Goal: Task Accomplishment & Management: Manage account settings

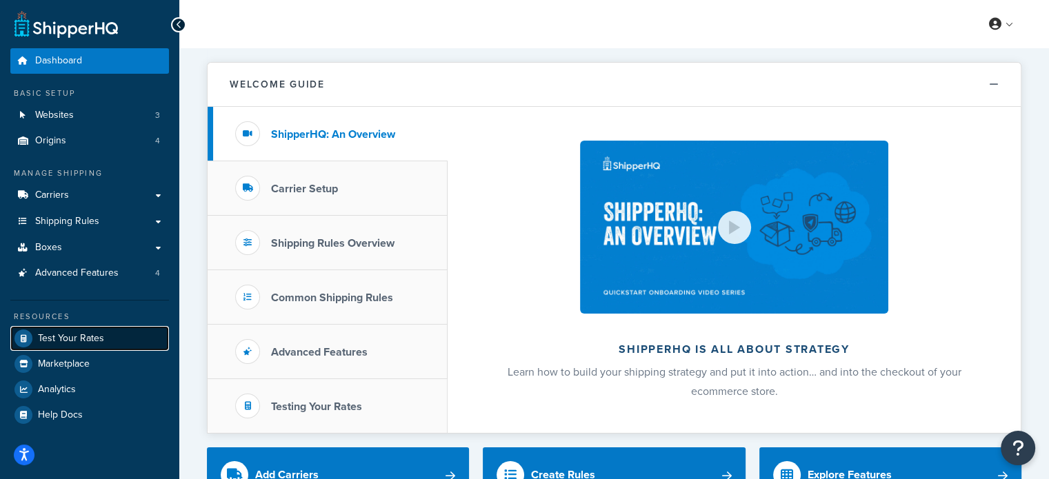
click at [101, 341] on span "Test Your Rates" at bounding box center [71, 339] width 66 height 12
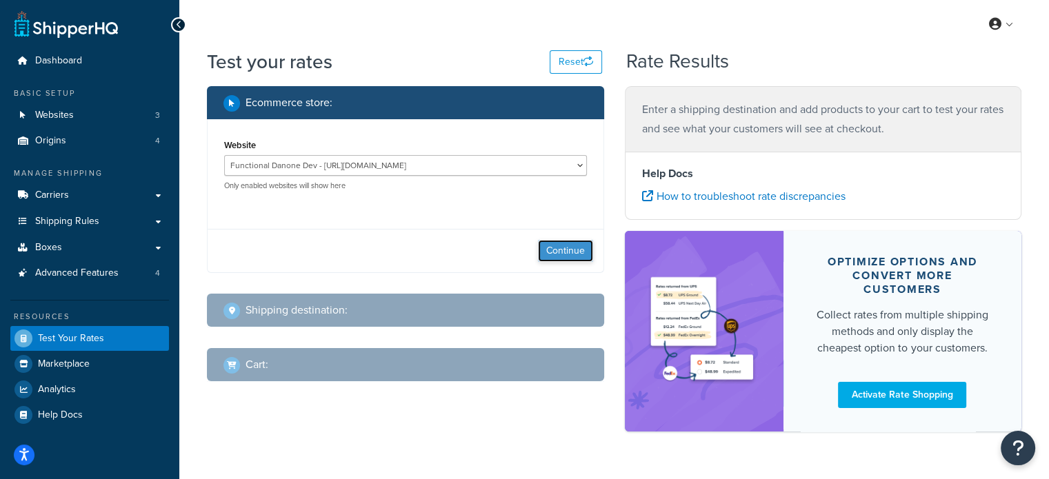
click at [560, 253] on button "Continue" at bounding box center [565, 251] width 55 height 22
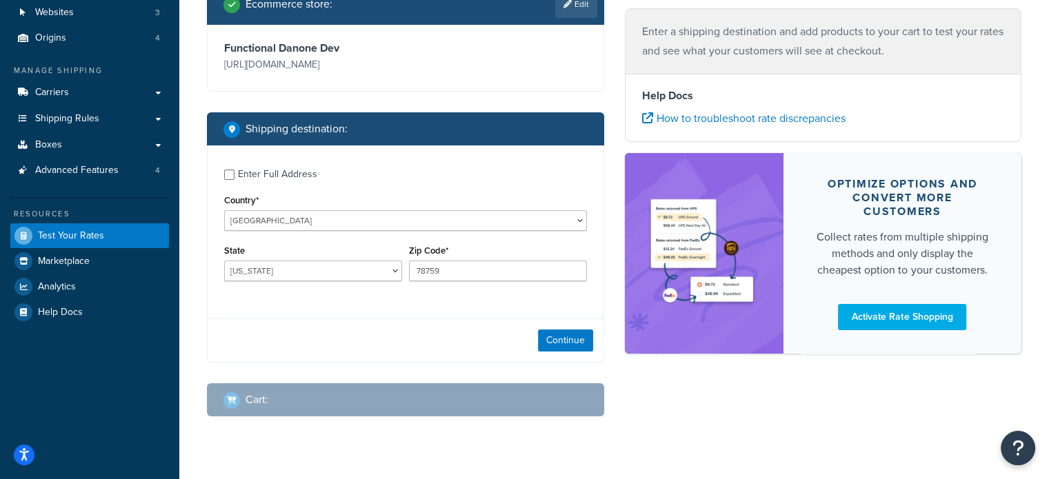
scroll to position [130, 0]
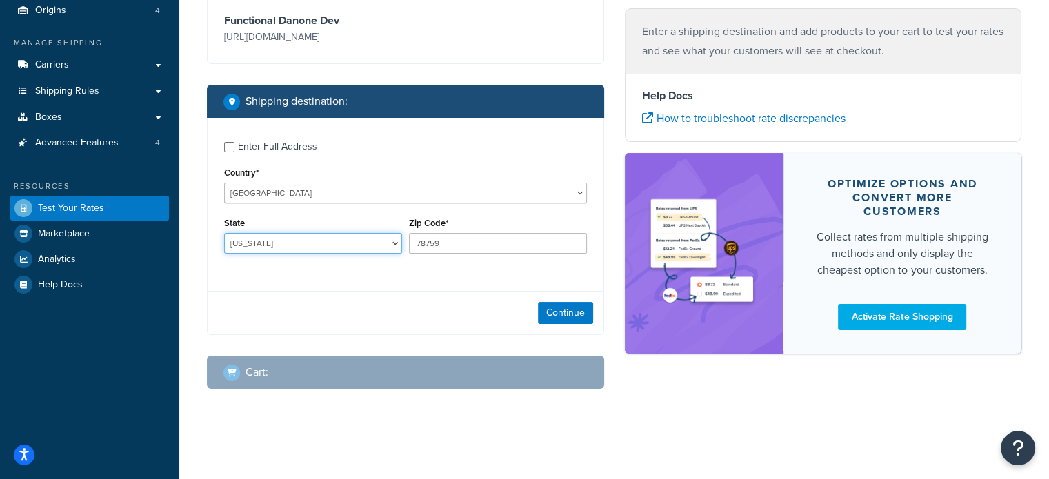
click at [361, 238] on select "Alabama Alaska American Samoa Arizona Arkansas Armed Forces Americas Armed Forc…" at bounding box center [313, 243] width 178 height 21
select select "FL"
click at [224, 234] on select "Alabama Alaska American Samoa Arizona Arkansas Armed Forces Americas Armed Forc…" at bounding box center [313, 243] width 178 height 21
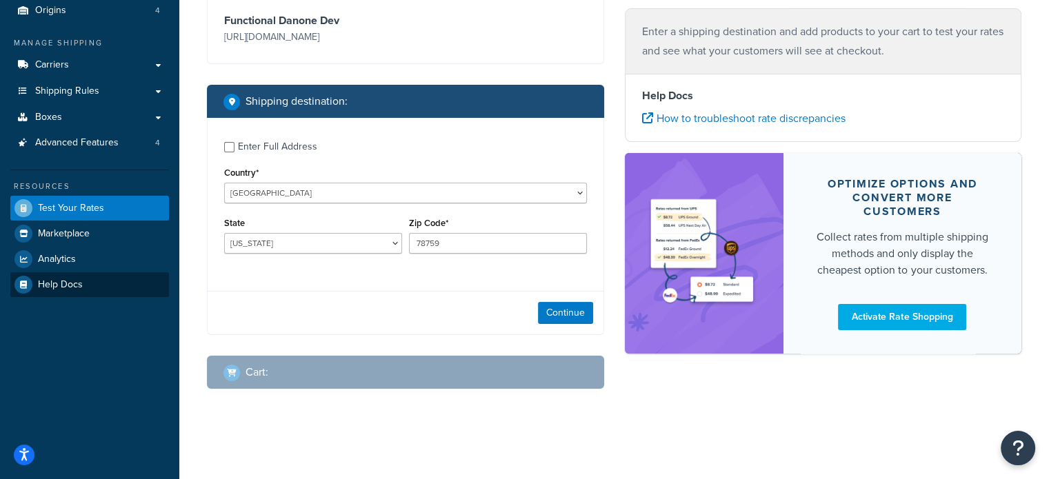
drag, startPoint x: 28, startPoint y: 380, endPoint x: 160, endPoint y: 275, distance: 169.4
click at [28, 379] on div "Dashboard Basic Setup Websites 3 Origins 4 Manage Shipping Carriers Carriers Al…" at bounding box center [89, 175] width 179 height 610
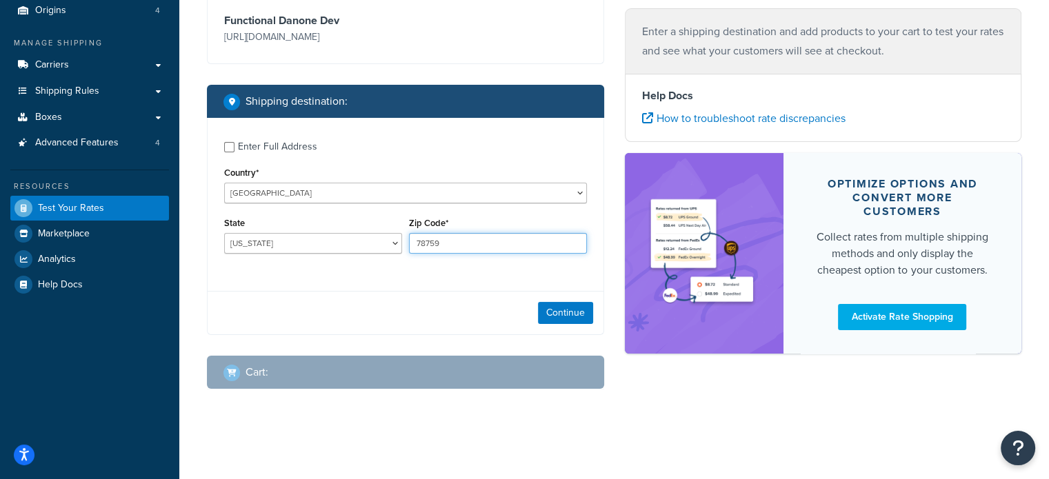
drag, startPoint x: 454, startPoint y: 247, endPoint x: 324, endPoint y: 237, distance: 130.0
click at [324, 237] on div "State Alabama Alaska American Samoa Arizona Arkansas Armed Forces Americas Arme…" at bounding box center [406, 239] width 370 height 50
paste input "33186"
type input "33186"
click at [568, 314] on button "Continue" at bounding box center [565, 313] width 55 height 22
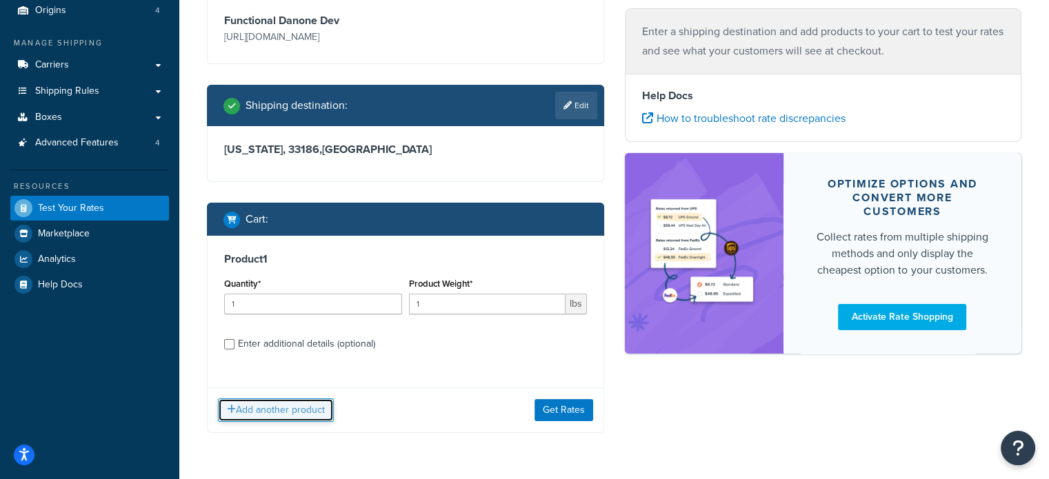
drag, startPoint x: 273, startPoint y: 411, endPoint x: 281, endPoint y: 405, distance: 10.3
click at [274, 411] on button "Add another product" at bounding box center [276, 410] width 116 height 23
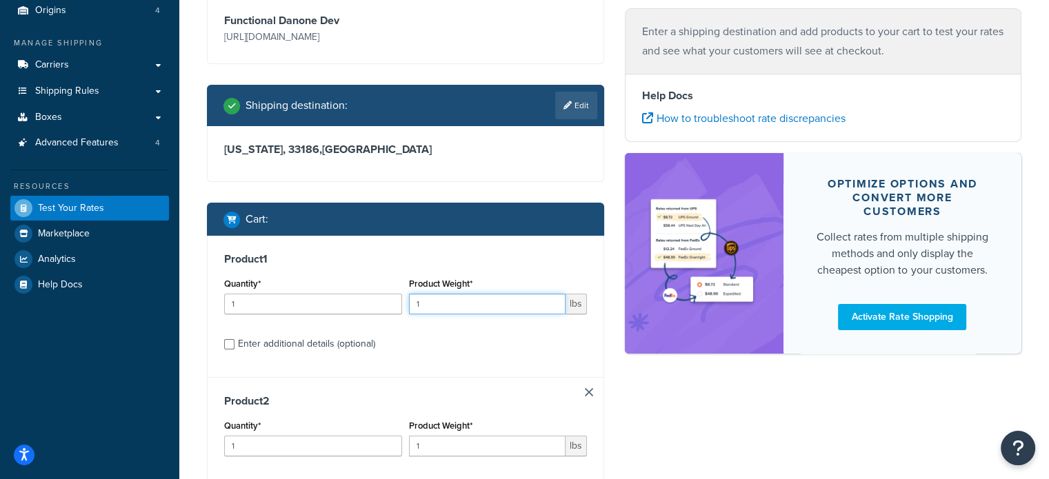
drag, startPoint x: 433, startPoint y: 303, endPoint x: 397, endPoint y: 300, distance: 36.0
click at [397, 300] on div "Quantity* 1 Product Weight* 1 lbs" at bounding box center [406, 300] width 370 height 50
type input "11"
click at [445, 450] on input "1" at bounding box center [487, 446] width 157 height 21
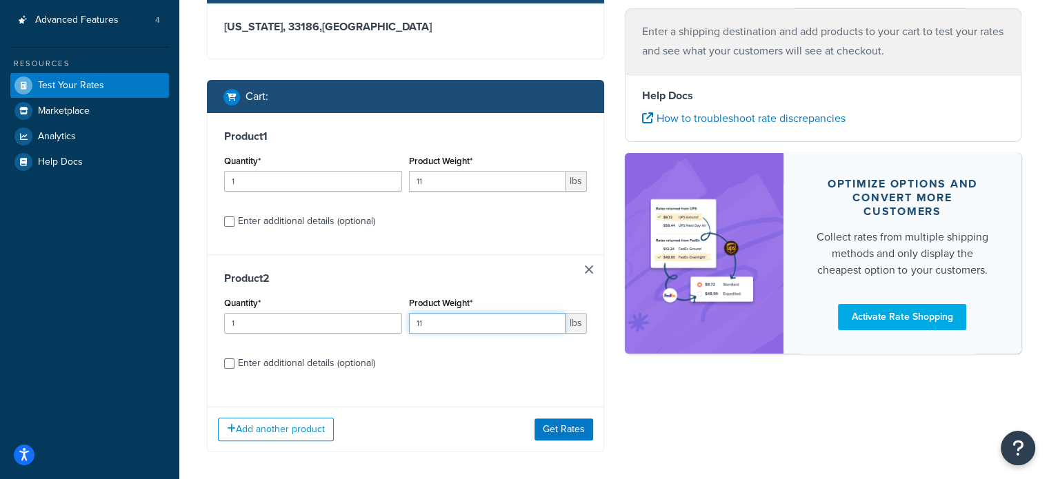
scroll to position [255, 0]
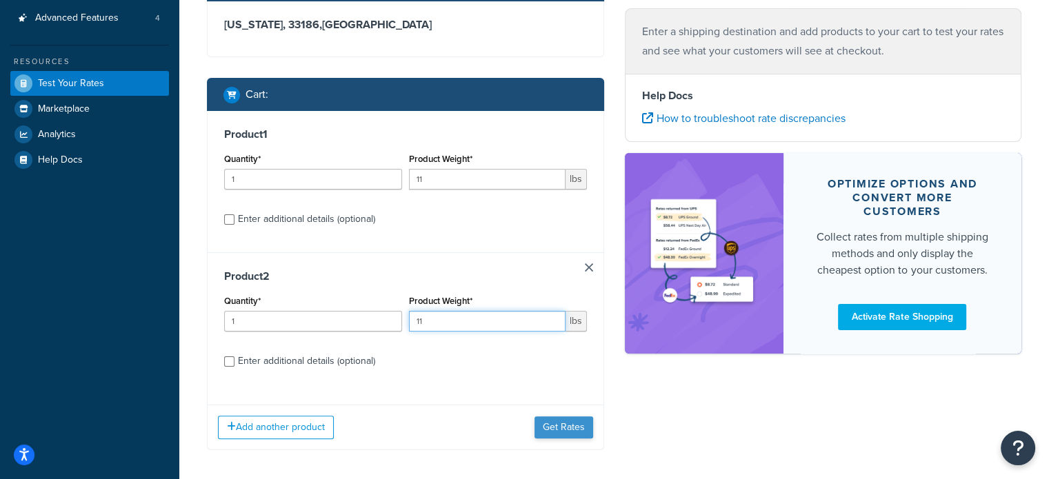
type input "11"
click at [585, 432] on button "Get Rates" at bounding box center [564, 428] width 59 height 22
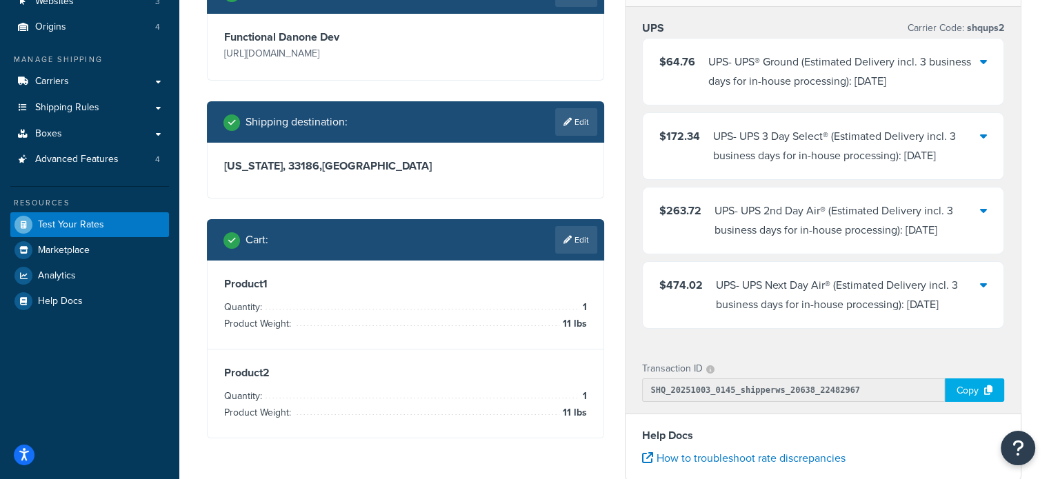
scroll to position [115, 0]
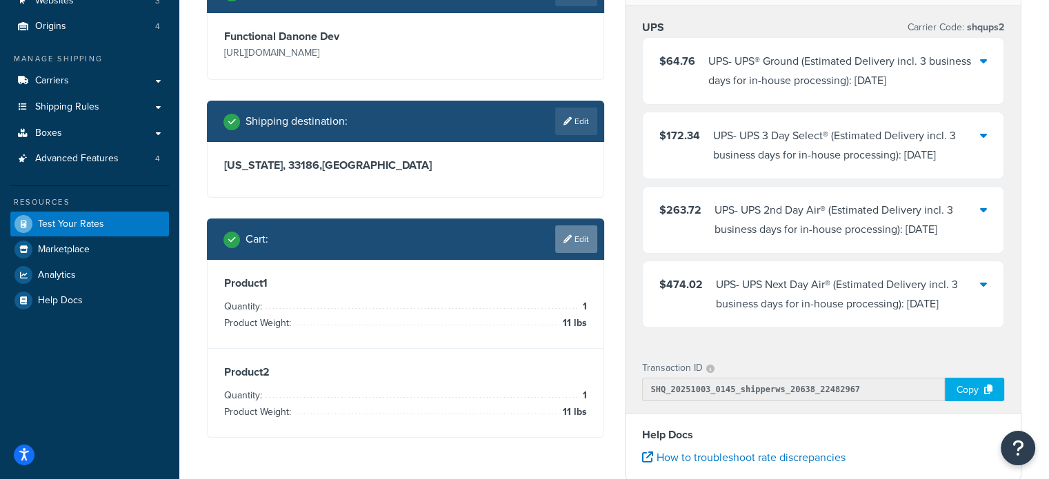
click at [588, 247] on link "Edit" at bounding box center [576, 240] width 42 height 28
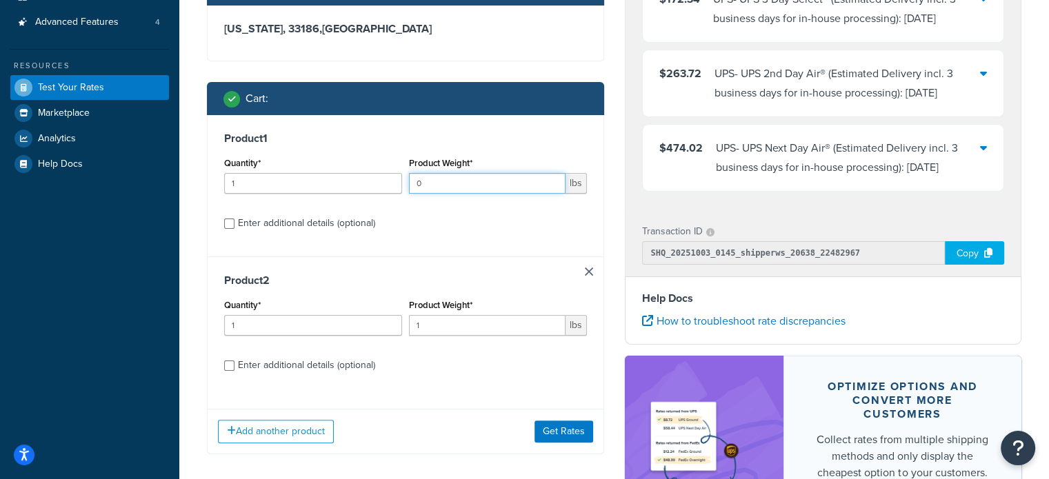
click at [437, 187] on input "0" at bounding box center [487, 183] width 157 height 21
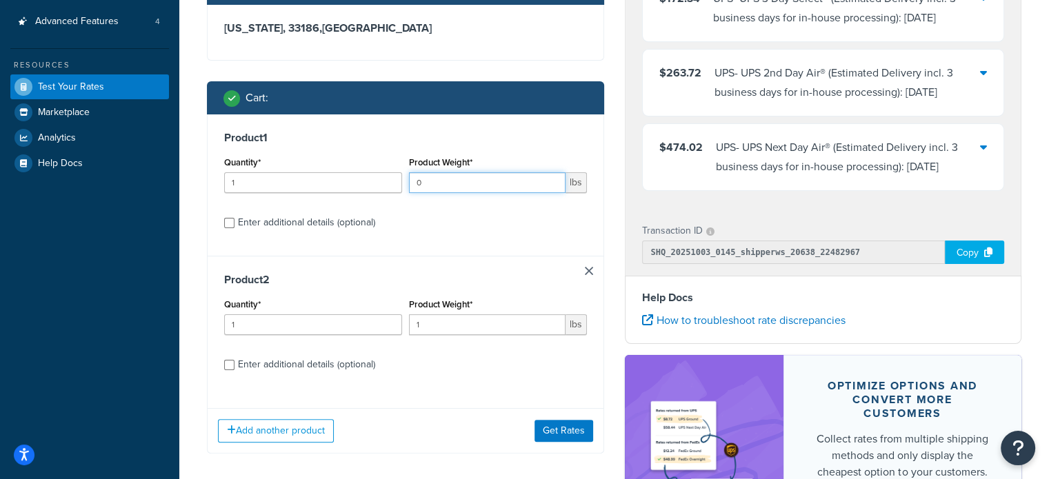
scroll to position [252, 0]
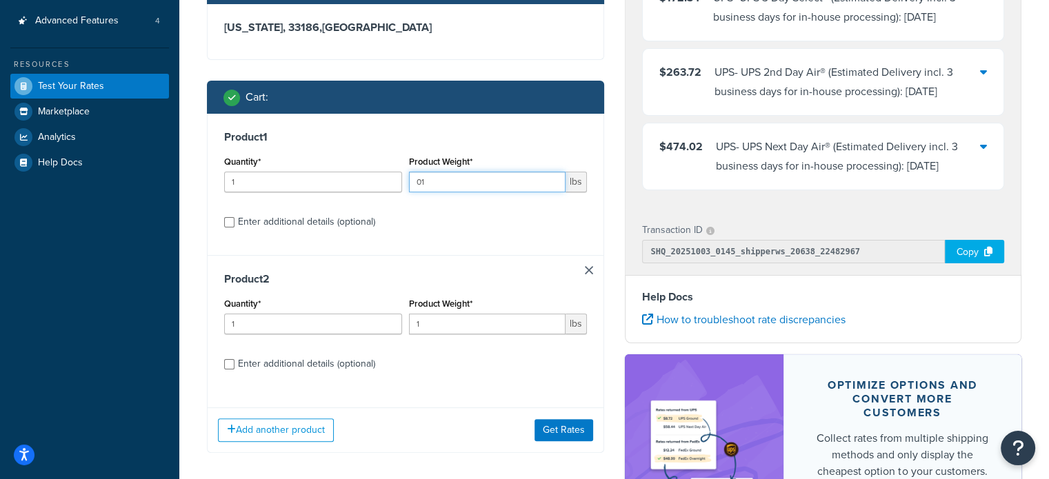
type input "0"
type input "10"
drag, startPoint x: 443, startPoint y: 326, endPoint x: 357, endPoint y: 318, distance: 85.9
click at [357, 318] on div "Quantity* 1 Product Weight* 1 lbs" at bounding box center [406, 320] width 370 height 50
type input "10"
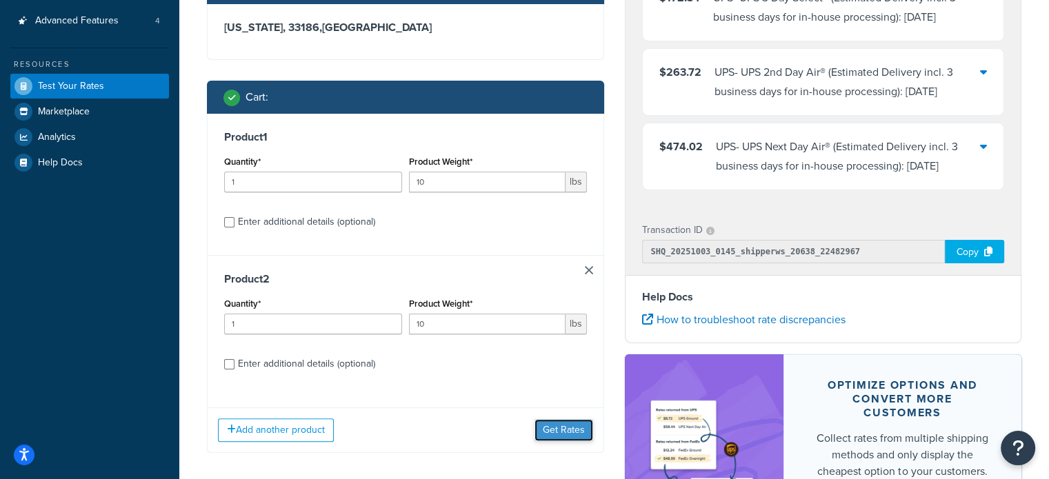
click at [573, 424] on button "Get Rates" at bounding box center [564, 430] width 59 height 22
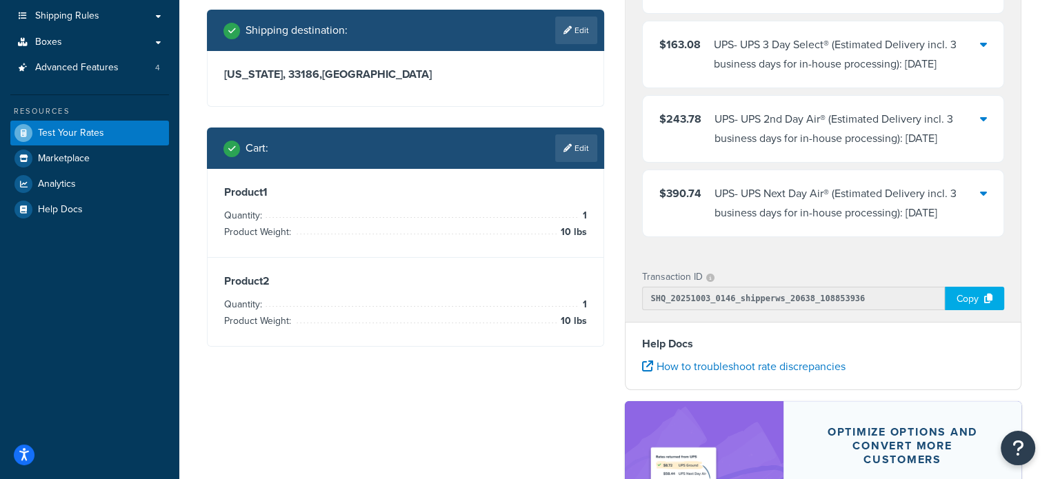
scroll to position [206, 0]
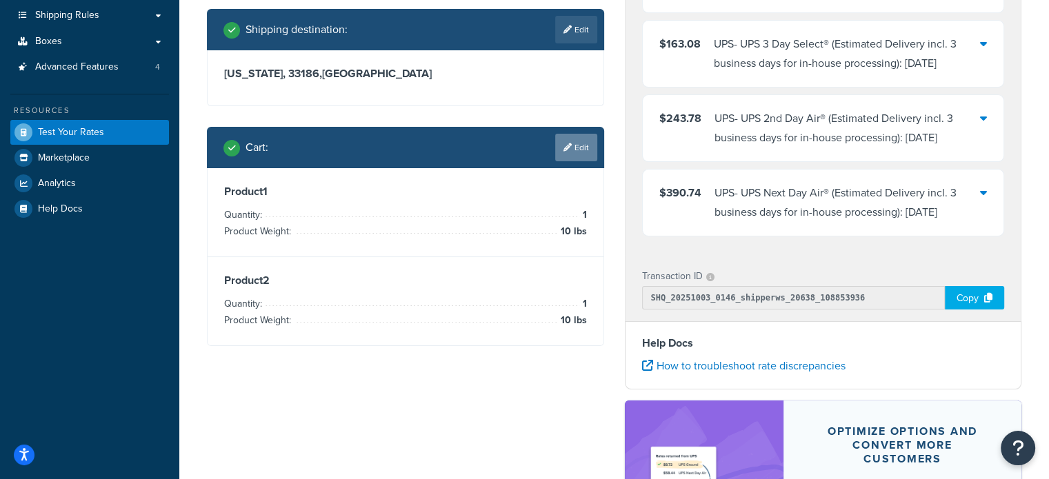
click at [584, 152] on link "Edit" at bounding box center [576, 148] width 42 height 28
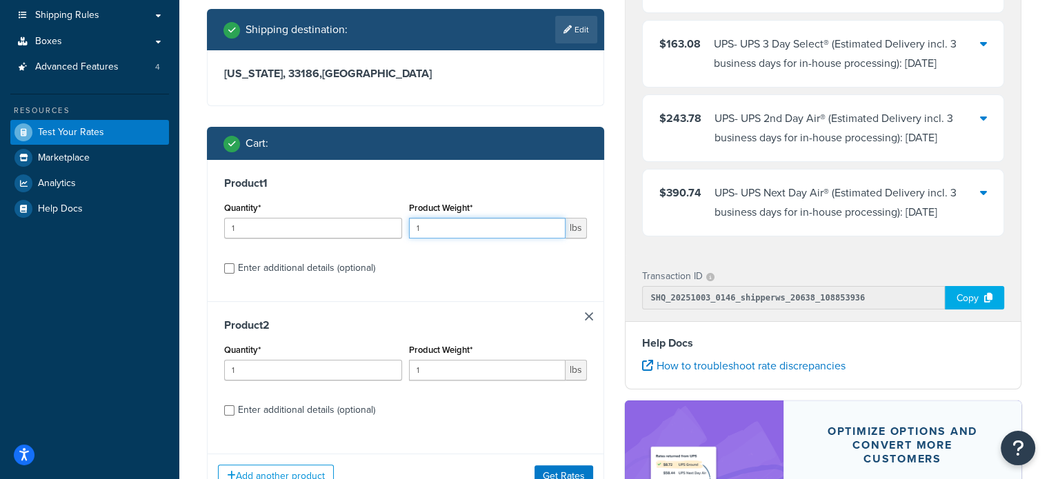
click at [481, 235] on input "1" at bounding box center [487, 228] width 157 height 21
type input "11"
click at [449, 383] on div "Product Weight* 1 lbs" at bounding box center [498, 366] width 185 height 50
click at [452, 372] on input "1" at bounding box center [487, 370] width 157 height 21
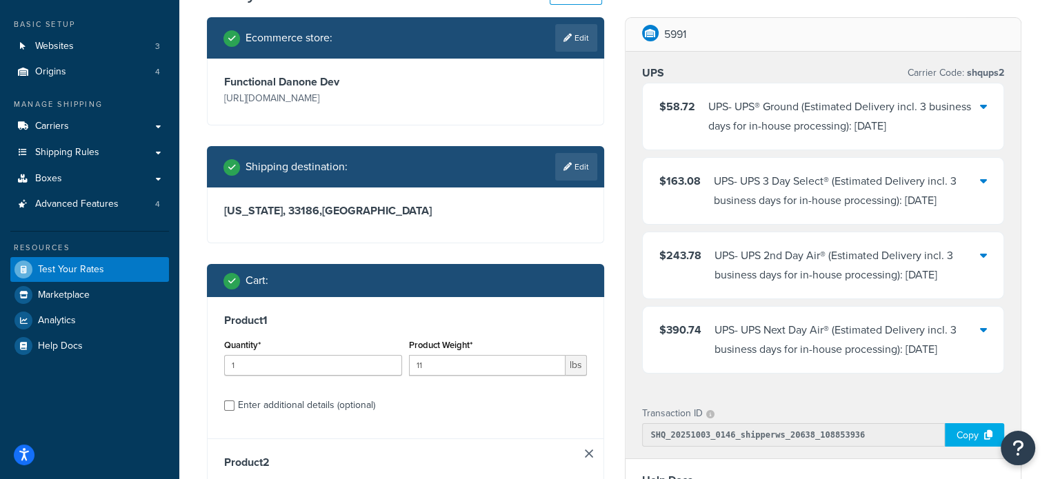
scroll to position [69, 0]
type input "11"
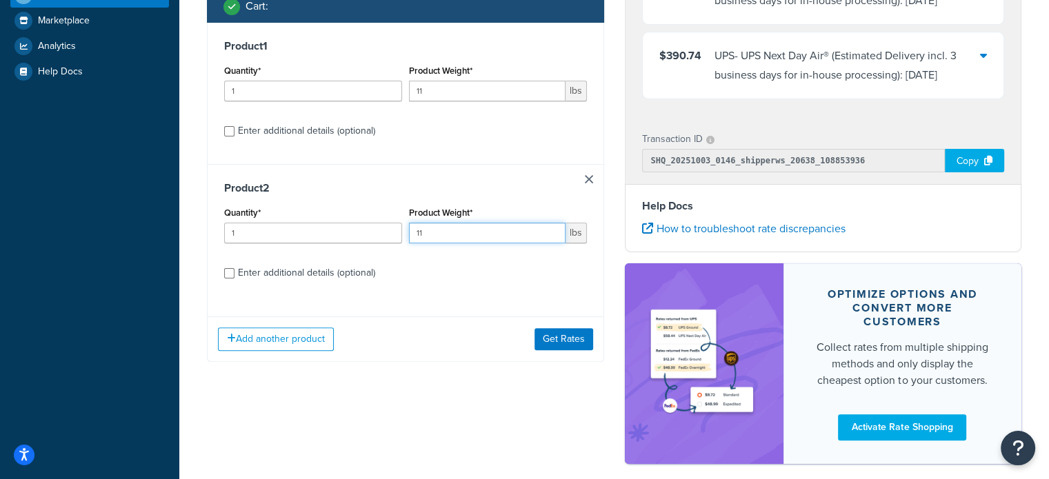
scroll to position [345, 0]
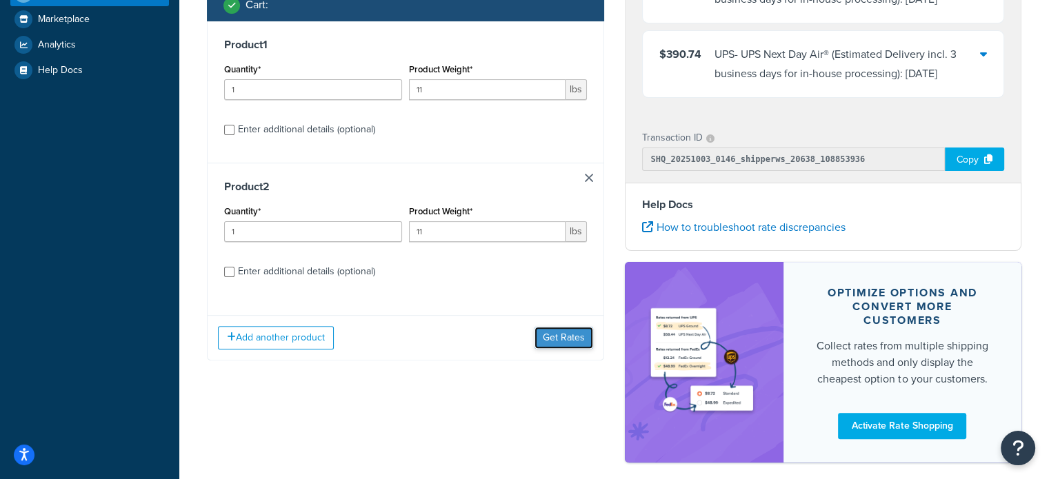
click at [562, 335] on button "Get Rates" at bounding box center [564, 338] width 59 height 22
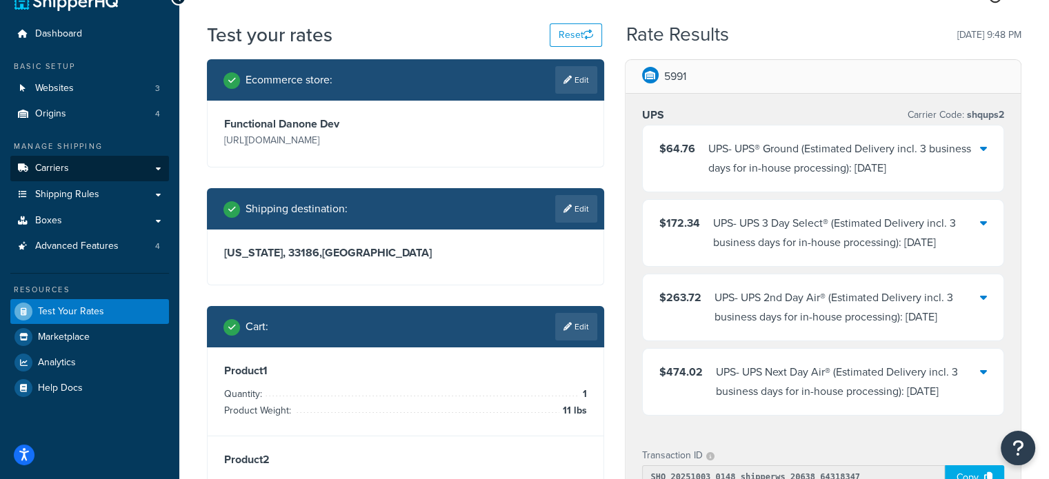
scroll to position [26, 0]
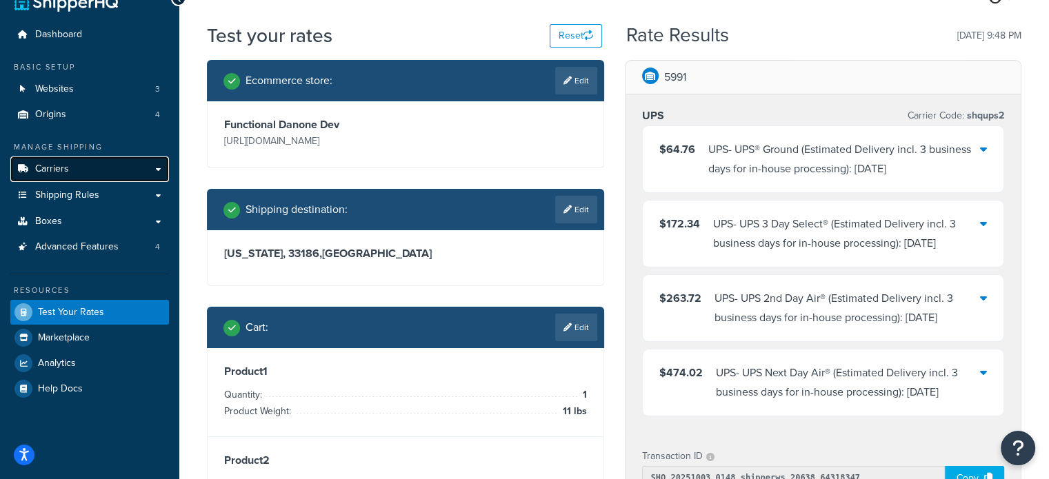
click at [112, 166] on link "Carriers" at bounding box center [89, 170] width 159 height 26
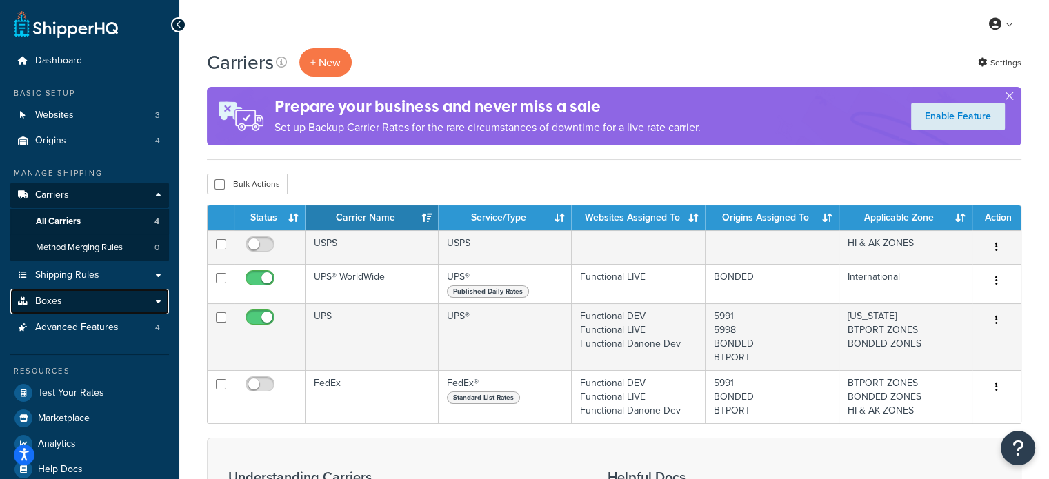
click at [133, 296] on link "Boxes" at bounding box center [89, 302] width 159 height 26
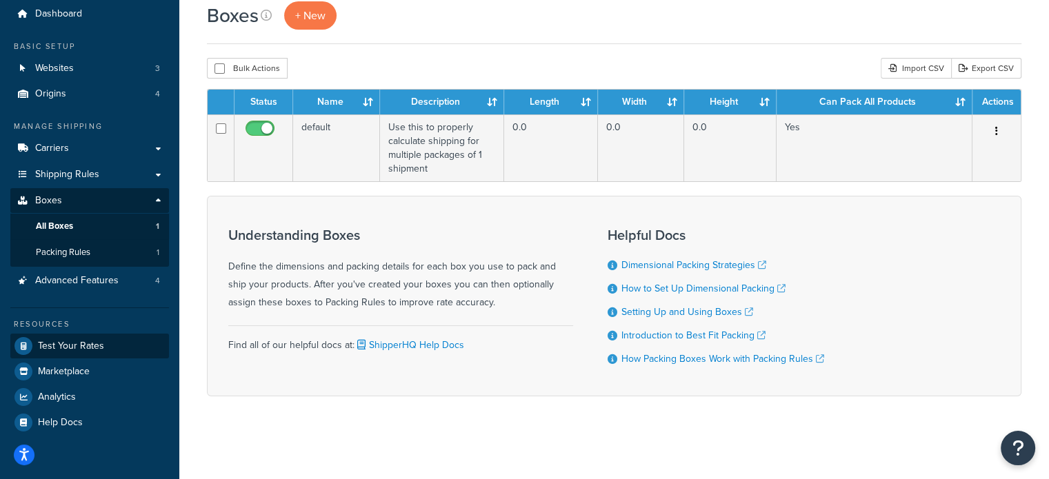
scroll to position [50, 0]
click at [73, 341] on span "Test Your Rates" at bounding box center [71, 347] width 66 height 12
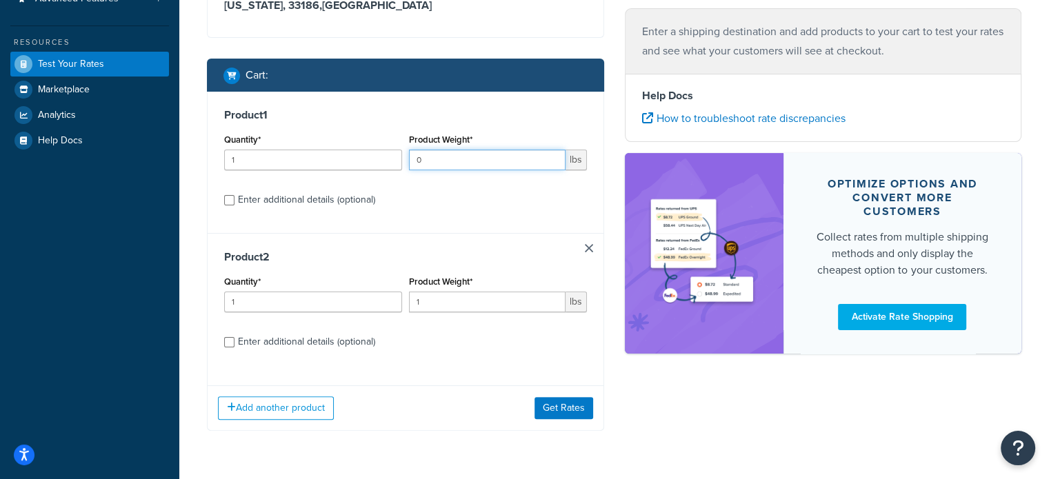
click at [472, 167] on input "0" at bounding box center [487, 160] width 157 height 21
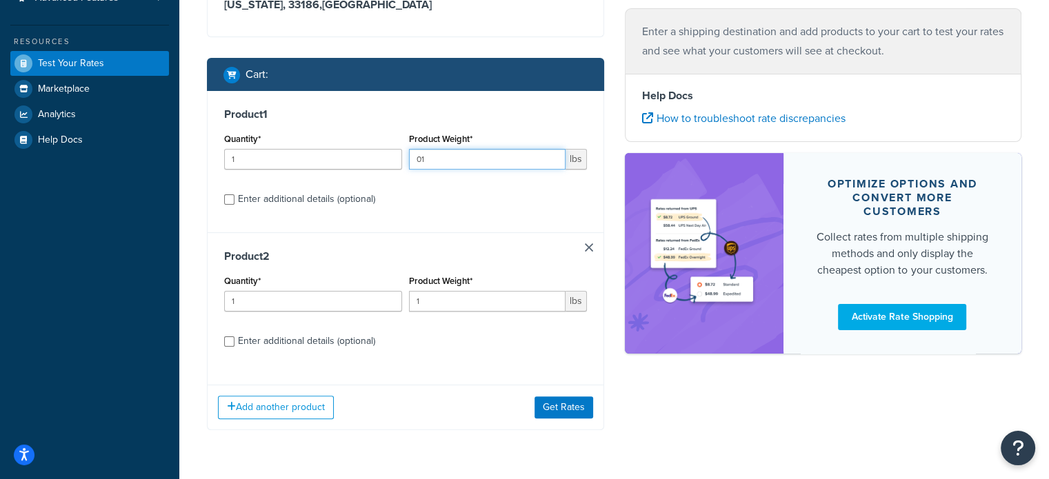
drag, startPoint x: 434, startPoint y: 165, endPoint x: 384, endPoint y: 162, distance: 49.7
click at [384, 162] on div "Quantity* 1 Product Weight* 01 lbs" at bounding box center [406, 155] width 370 height 50
type input "11"
click at [309, 161] on input "1" at bounding box center [313, 159] width 178 height 21
type input "2"
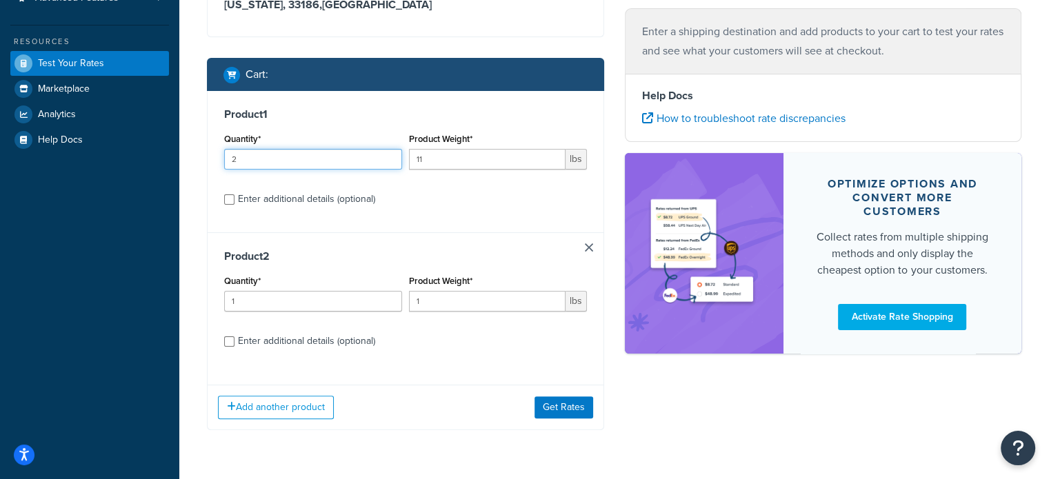
click at [389, 154] on input "2" at bounding box center [313, 159] width 178 height 21
click at [590, 247] on link at bounding box center [589, 248] width 8 height 8
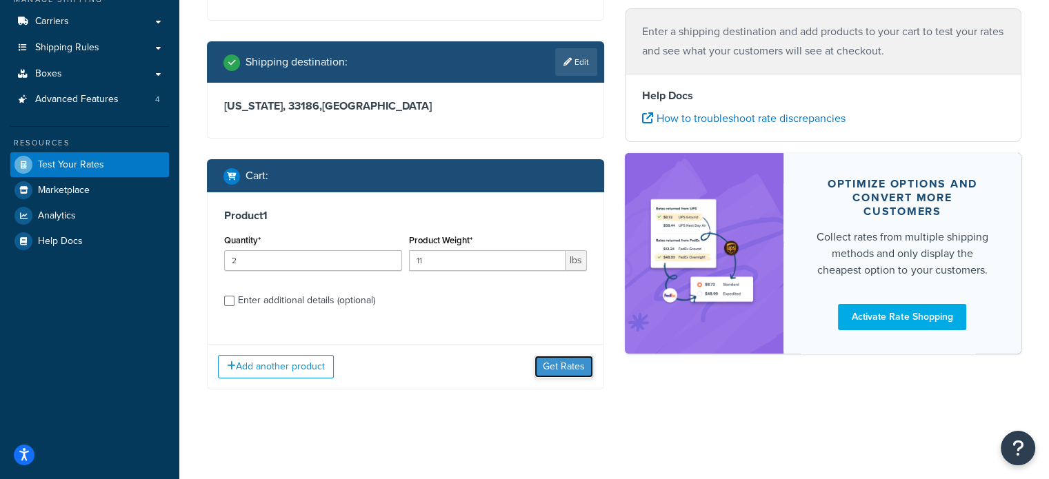
click at [555, 368] on button "Get Rates" at bounding box center [564, 367] width 59 height 22
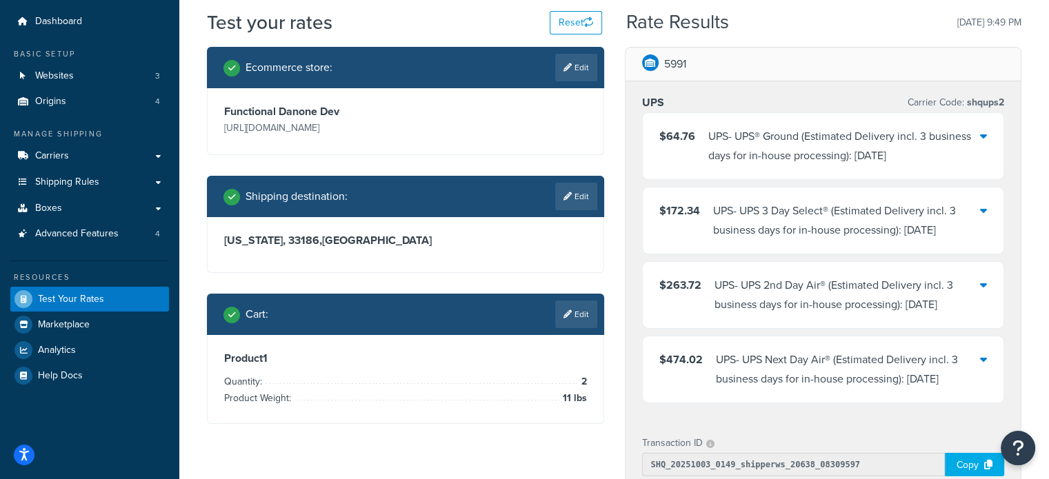
scroll to position [39, 0]
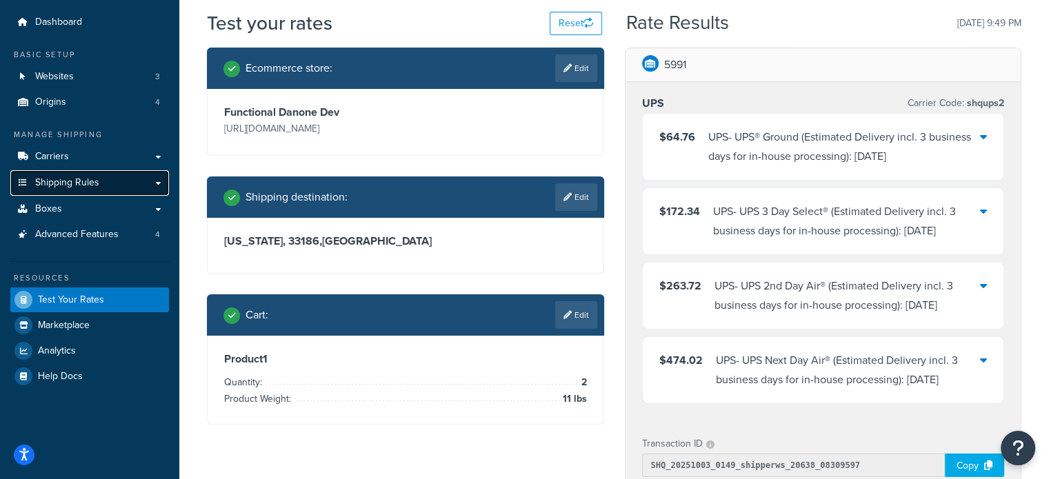
click at [115, 180] on link "Shipping Rules" at bounding box center [89, 183] width 159 height 26
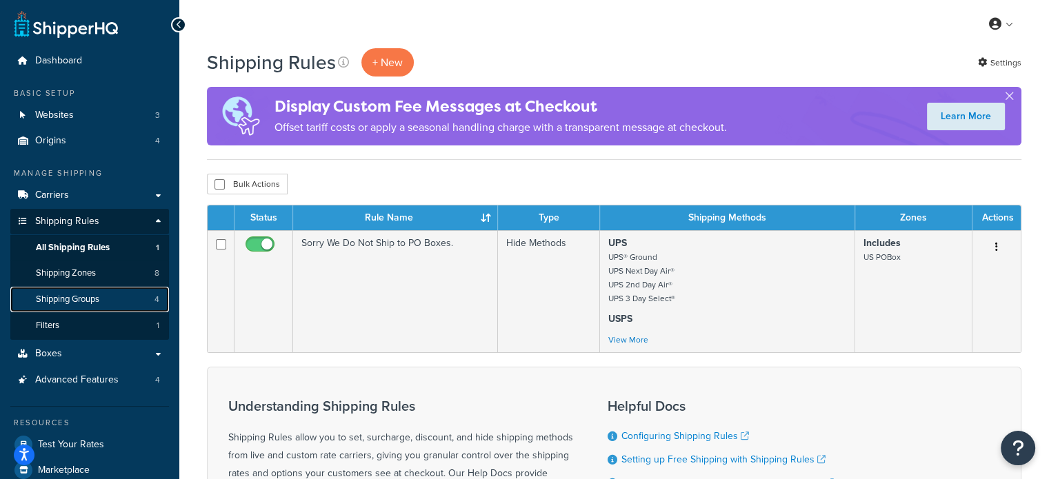
click at [99, 306] on span "Shipping Groups" at bounding box center [67, 300] width 63 height 12
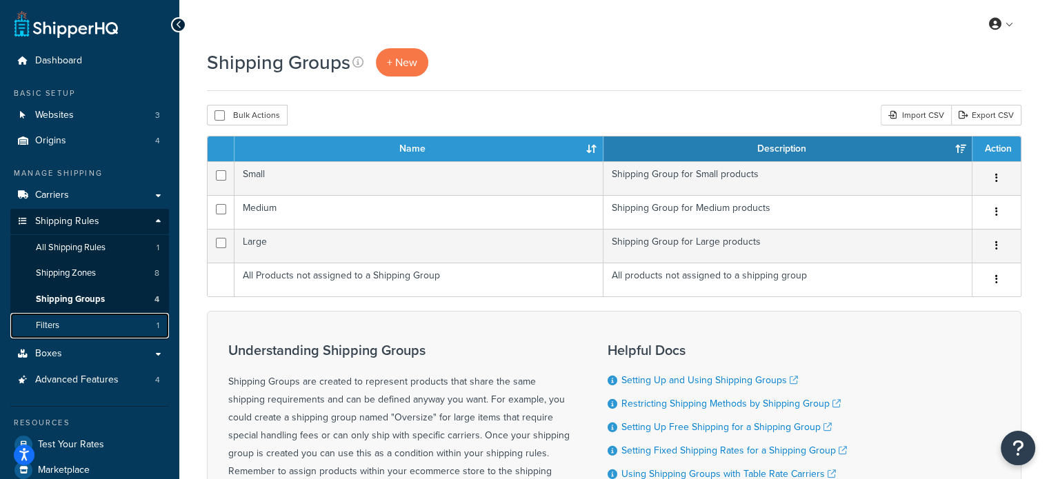
click at [90, 328] on link "Filters 1" at bounding box center [89, 326] width 159 height 26
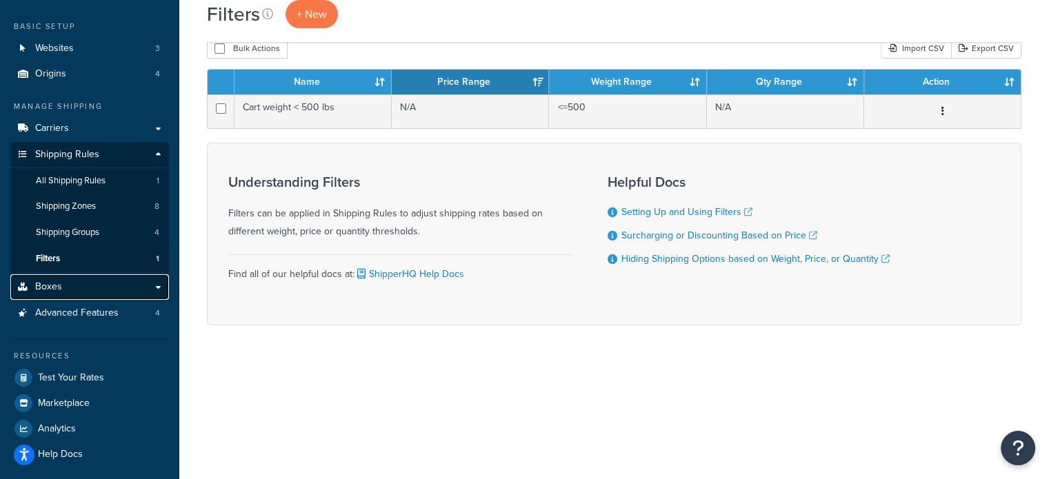
click at [116, 275] on link "Boxes" at bounding box center [89, 288] width 159 height 26
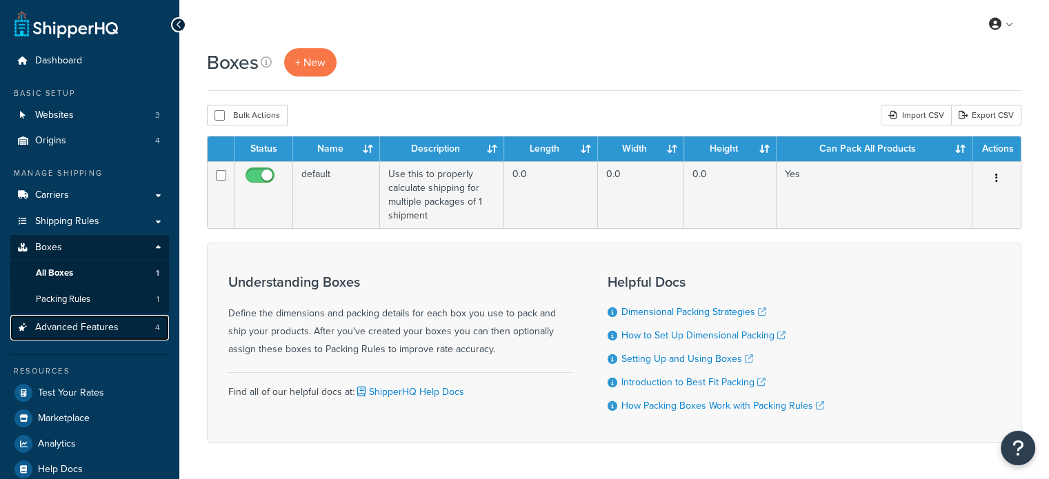
click at [100, 340] on link "Advanced Features 4" at bounding box center [89, 328] width 159 height 26
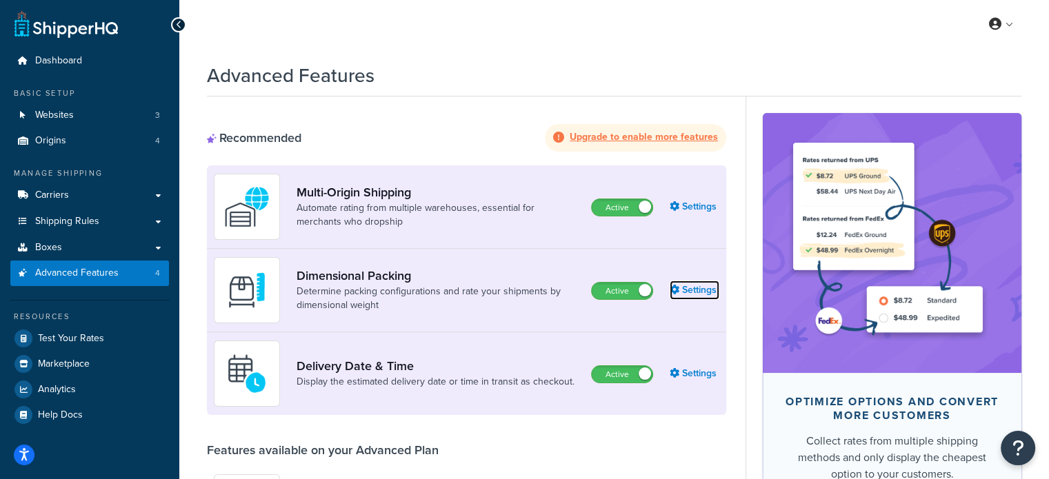
click at [701, 294] on link "Settings" at bounding box center [695, 290] width 50 height 19
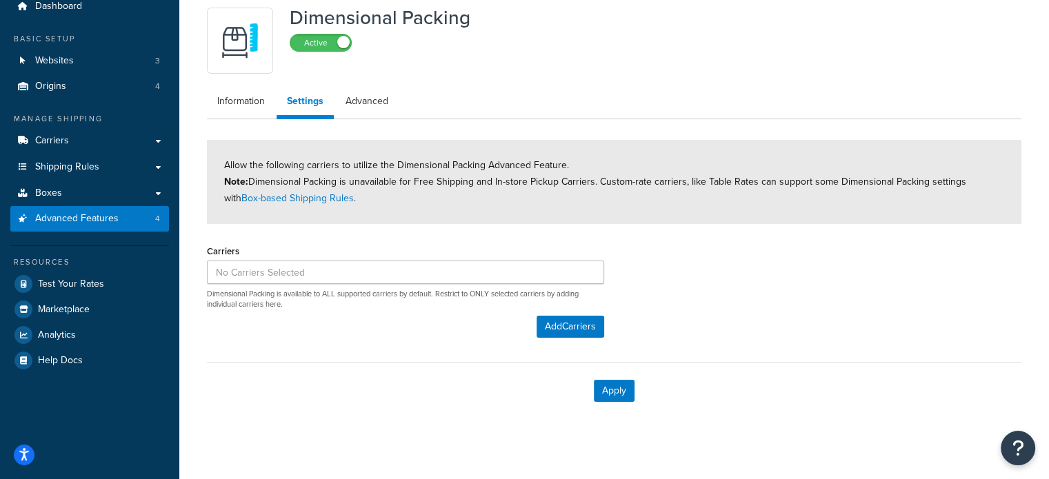
scroll to position [63, 0]
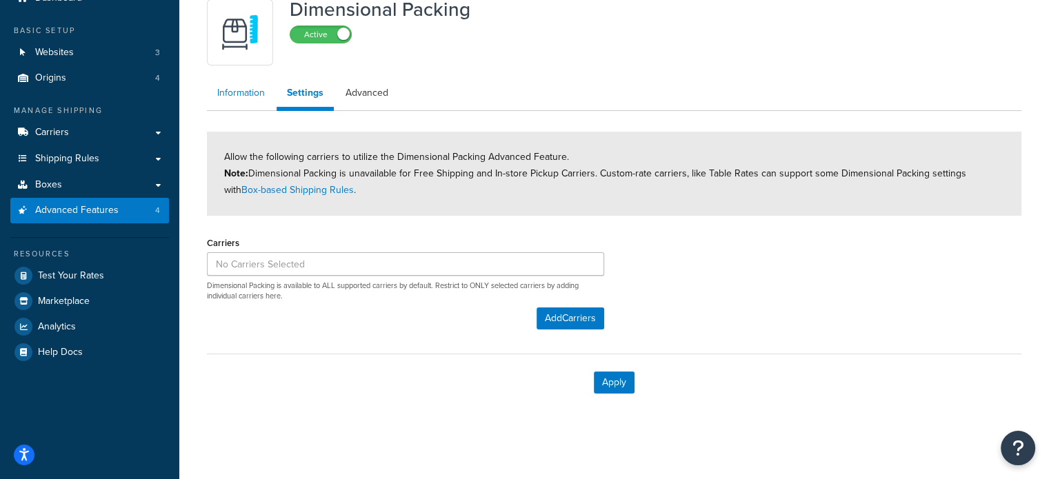
click at [250, 90] on link "Information" at bounding box center [241, 93] width 68 height 28
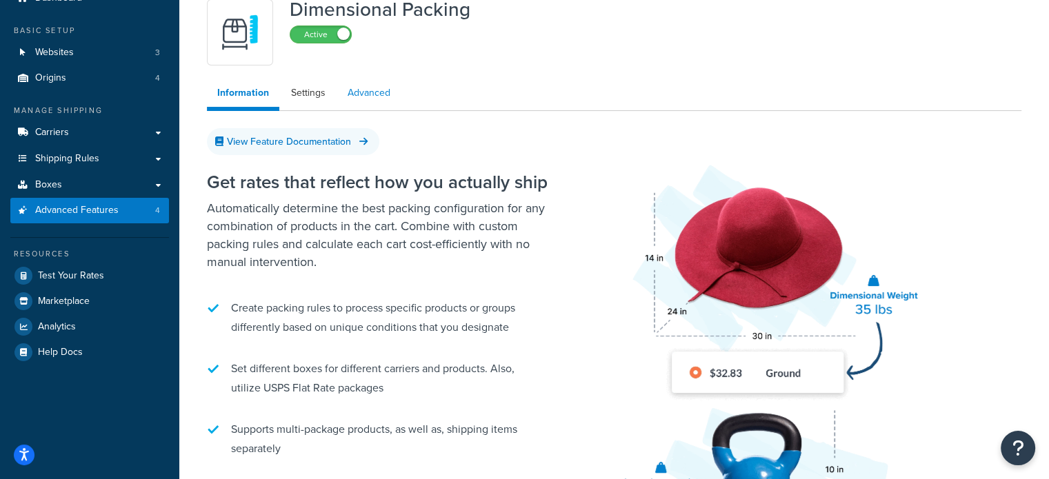
click at [390, 100] on link "Advanced" at bounding box center [368, 93] width 63 height 28
select select "false"
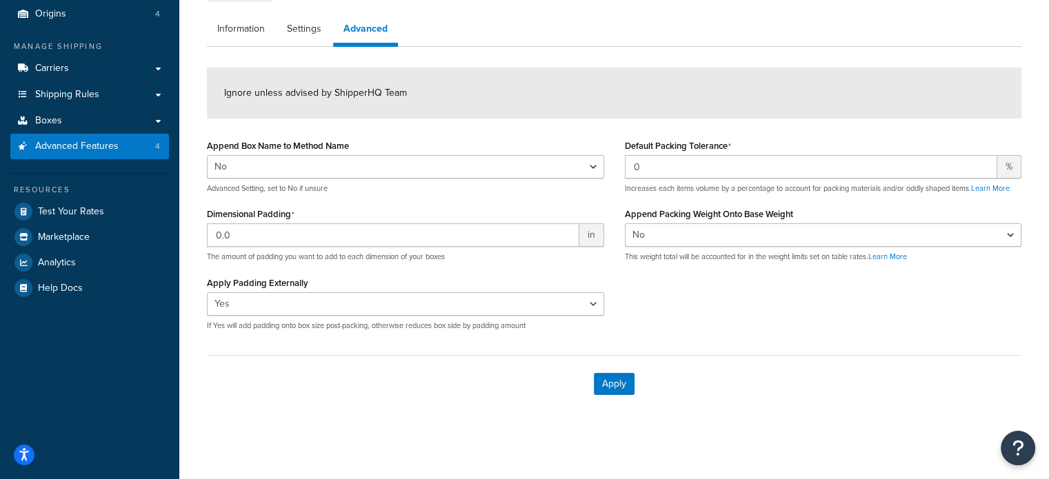
scroll to position [128, 0]
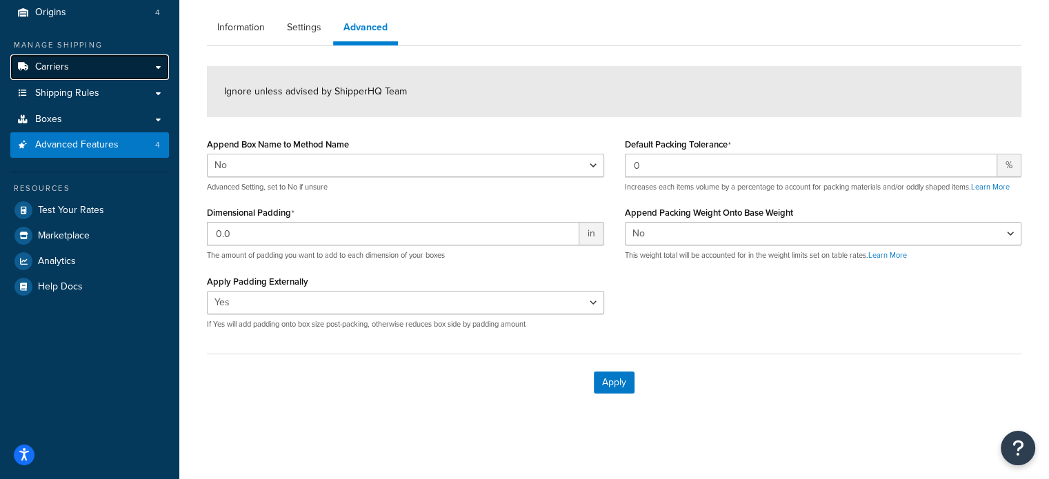
click at [89, 61] on link "Carriers" at bounding box center [89, 67] width 159 height 26
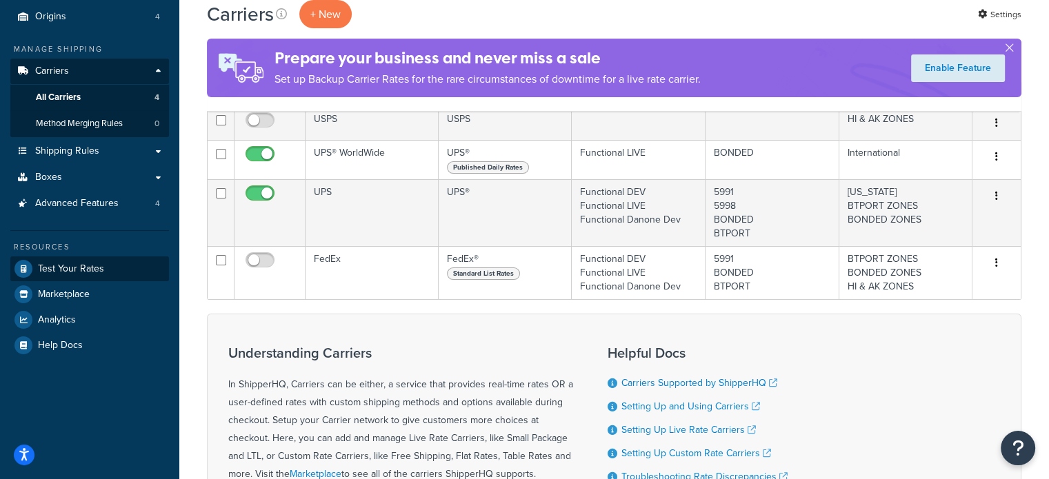
scroll to position [126, 0]
click at [90, 264] on span "Test Your Rates" at bounding box center [71, 268] width 66 height 12
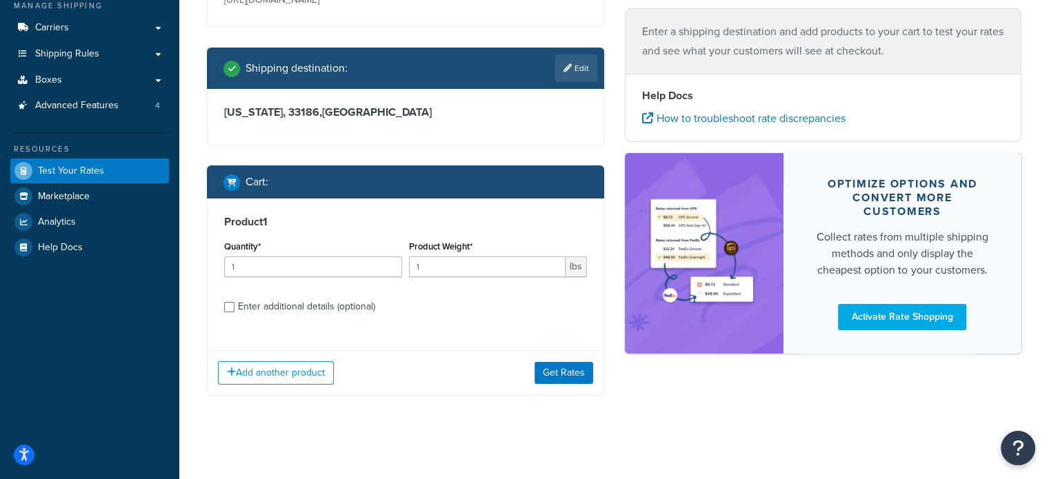
scroll to position [174, 0]
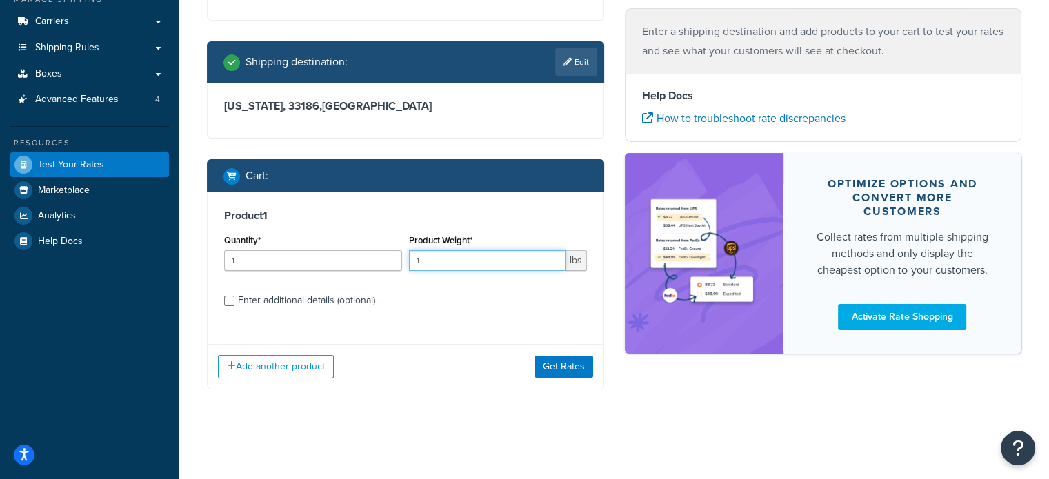
click at [491, 265] on input "1" at bounding box center [487, 260] width 157 height 21
type input "11"
click at [564, 372] on button "Get Rates" at bounding box center [564, 367] width 59 height 22
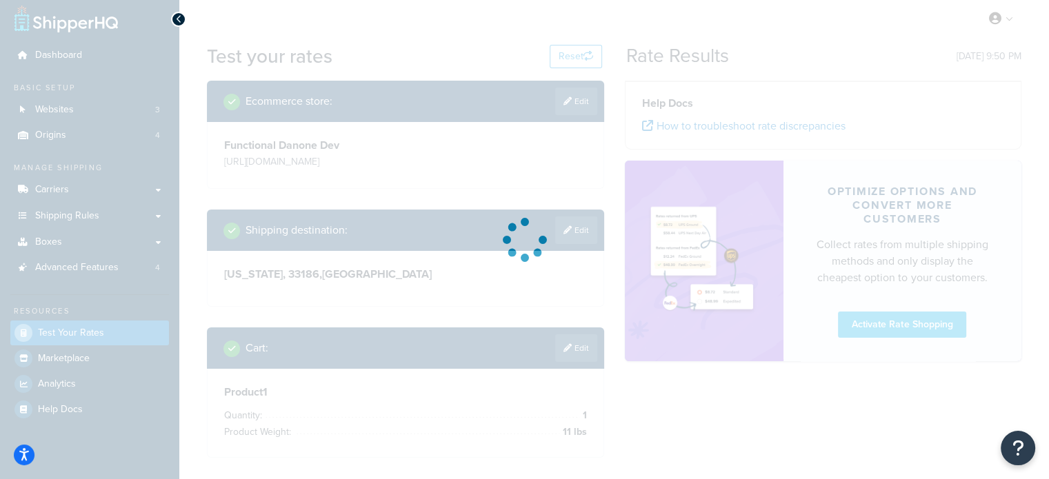
scroll to position [5, 0]
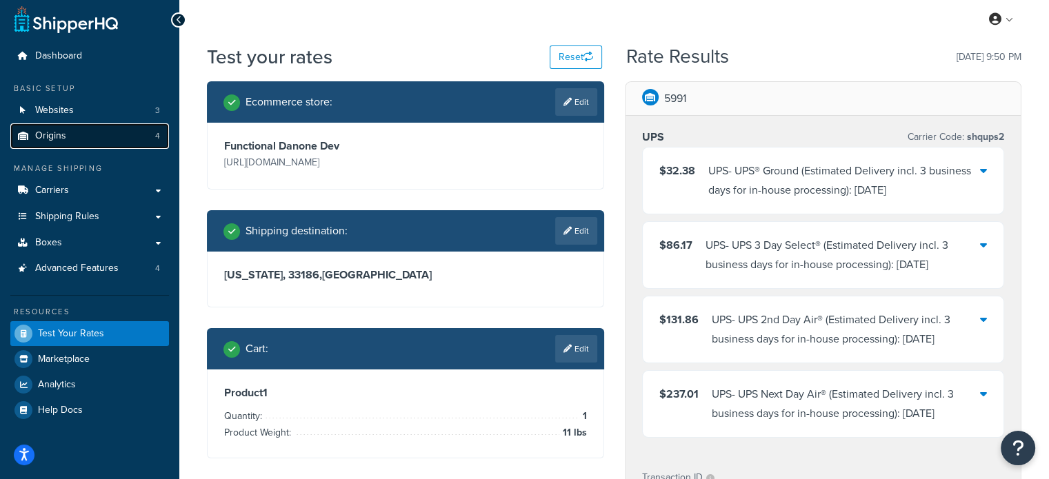
click at [93, 130] on link "Origins 4" at bounding box center [89, 136] width 159 height 26
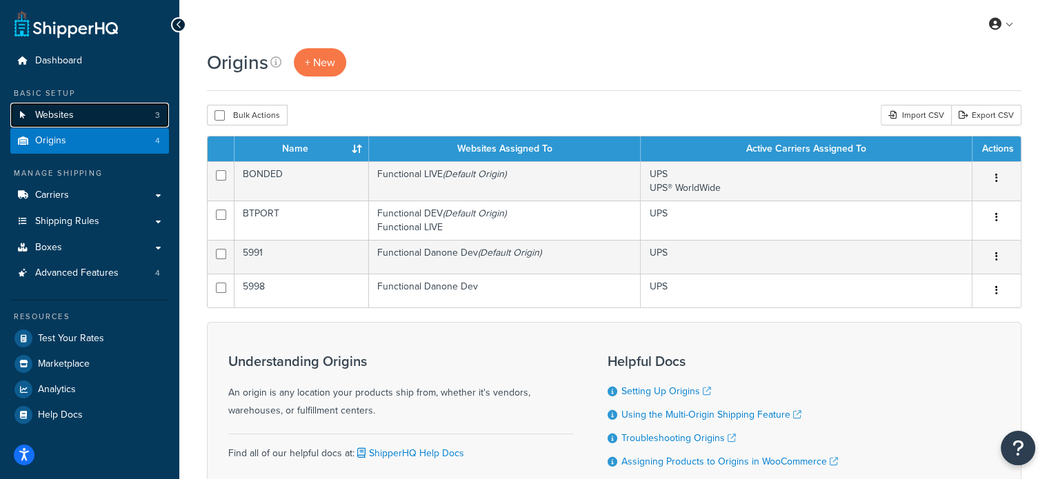
click at [117, 123] on link "Websites 3" at bounding box center [89, 116] width 159 height 26
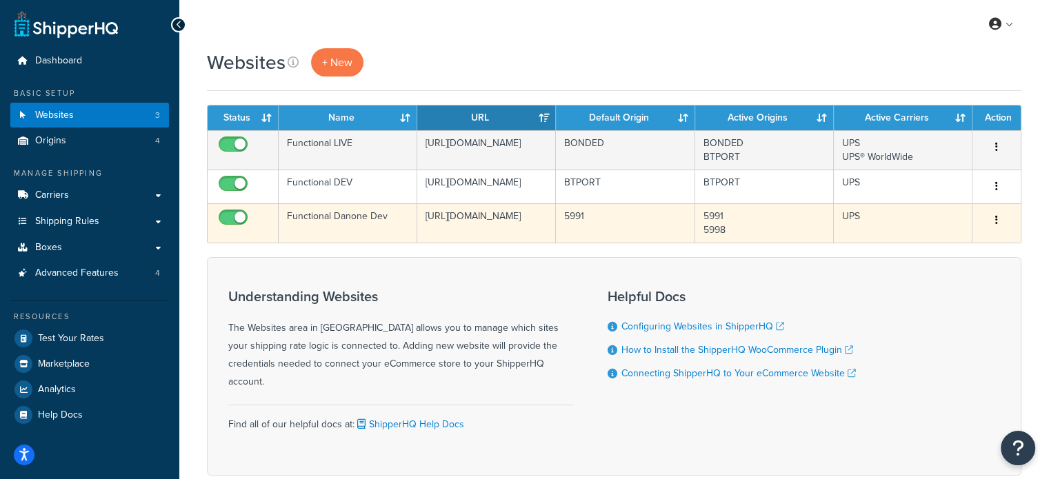
click at [997, 225] on icon "button" at bounding box center [996, 220] width 3 height 10
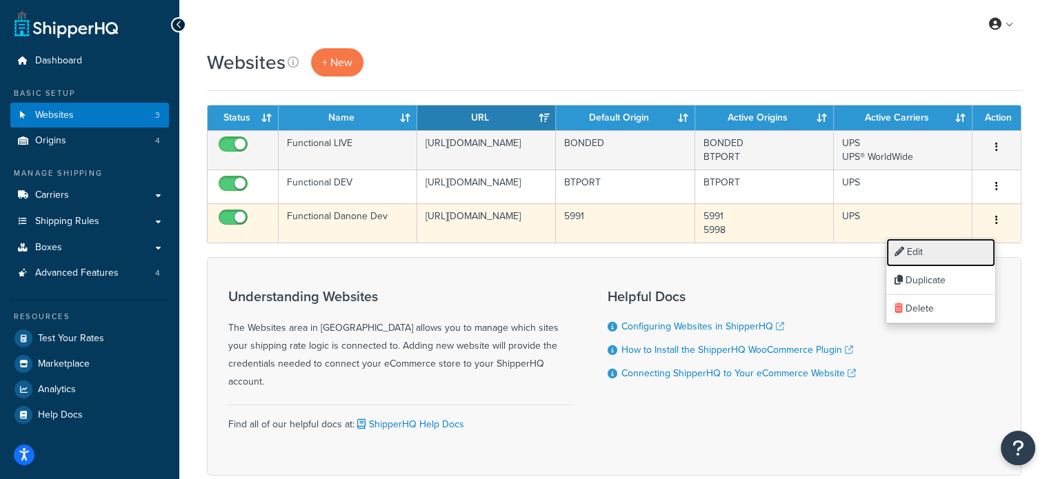
click at [958, 243] on link "Edit" at bounding box center [940, 253] width 109 height 28
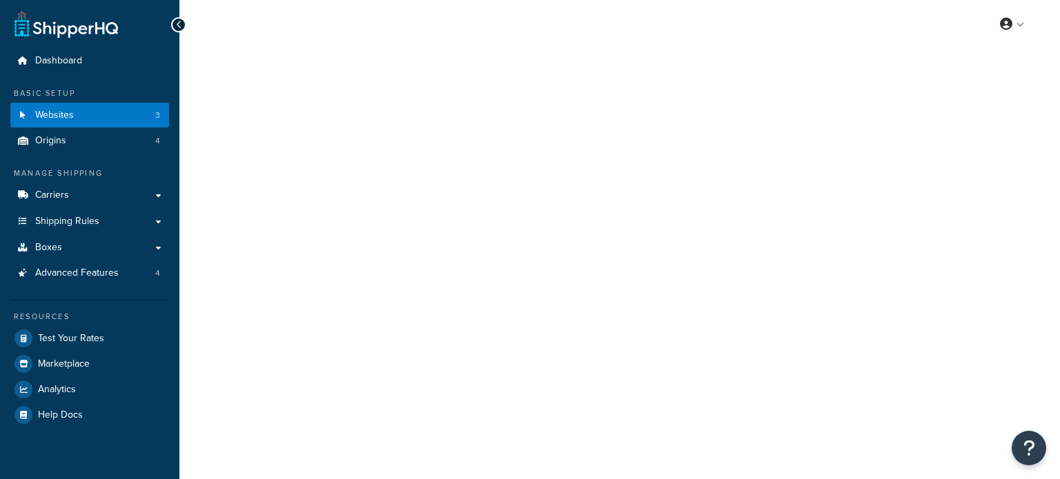
select select "170725"
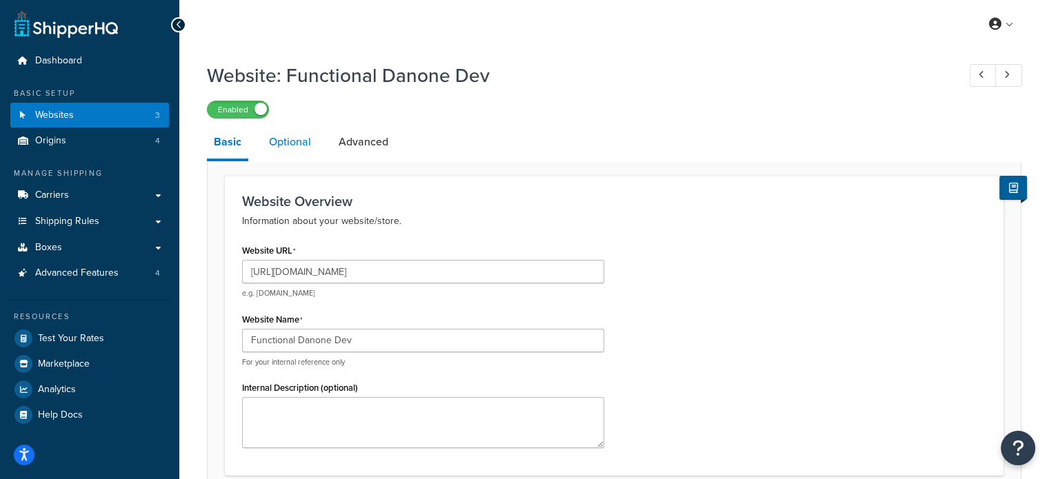
click at [286, 151] on link "Optional" at bounding box center [290, 142] width 56 height 33
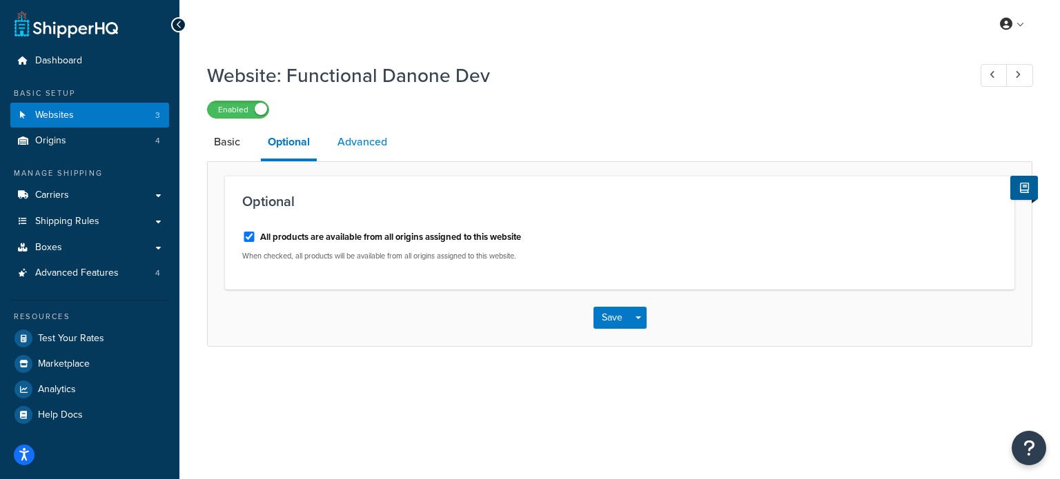
click at [367, 148] on link "Advanced" at bounding box center [361, 142] width 63 height 33
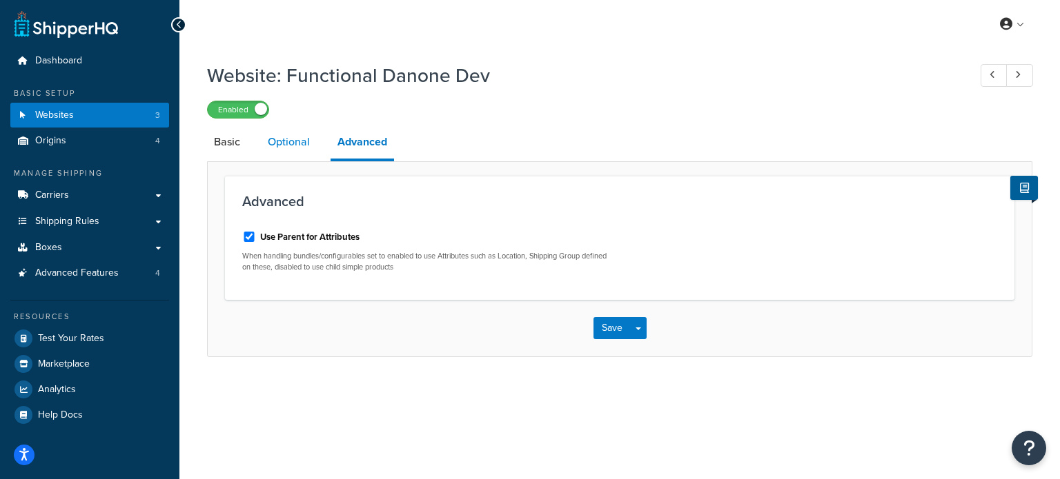
drag, startPoint x: 277, startPoint y: 143, endPoint x: 270, endPoint y: 139, distance: 7.5
click at [277, 143] on link "Optional" at bounding box center [289, 142] width 56 height 33
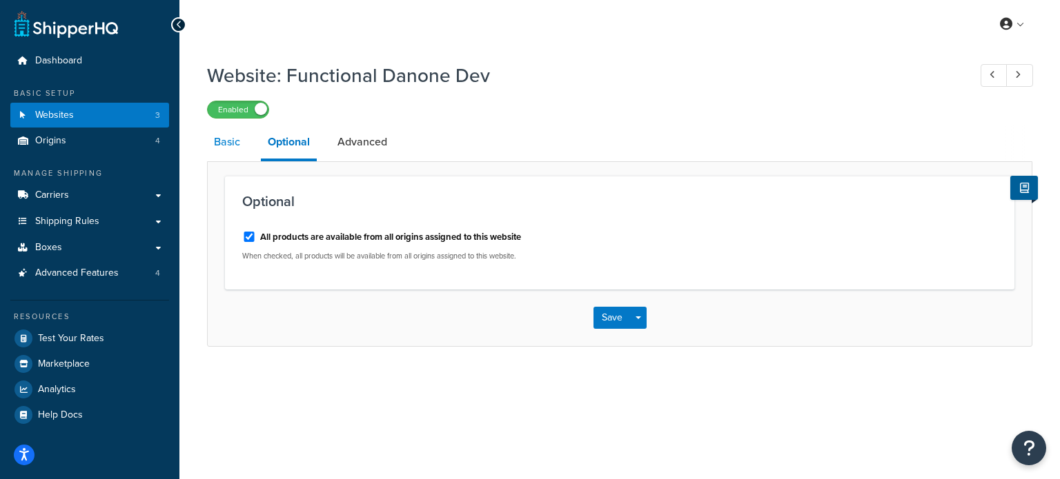
click at [226, 141] on link "Basic" at bounding box center [227, 142] width 40 height 33
select select "170725"
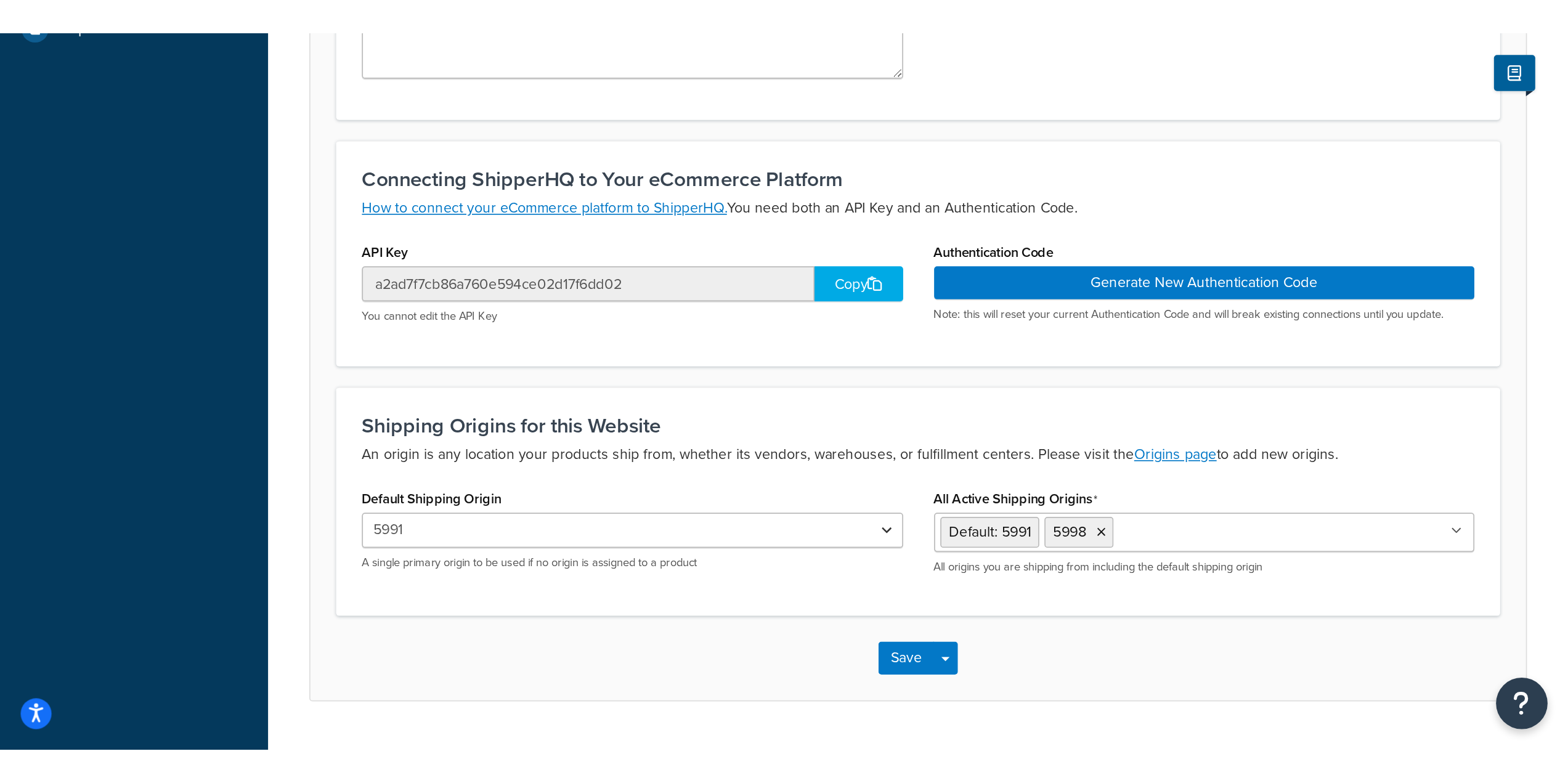
scroll to position [53, 0]
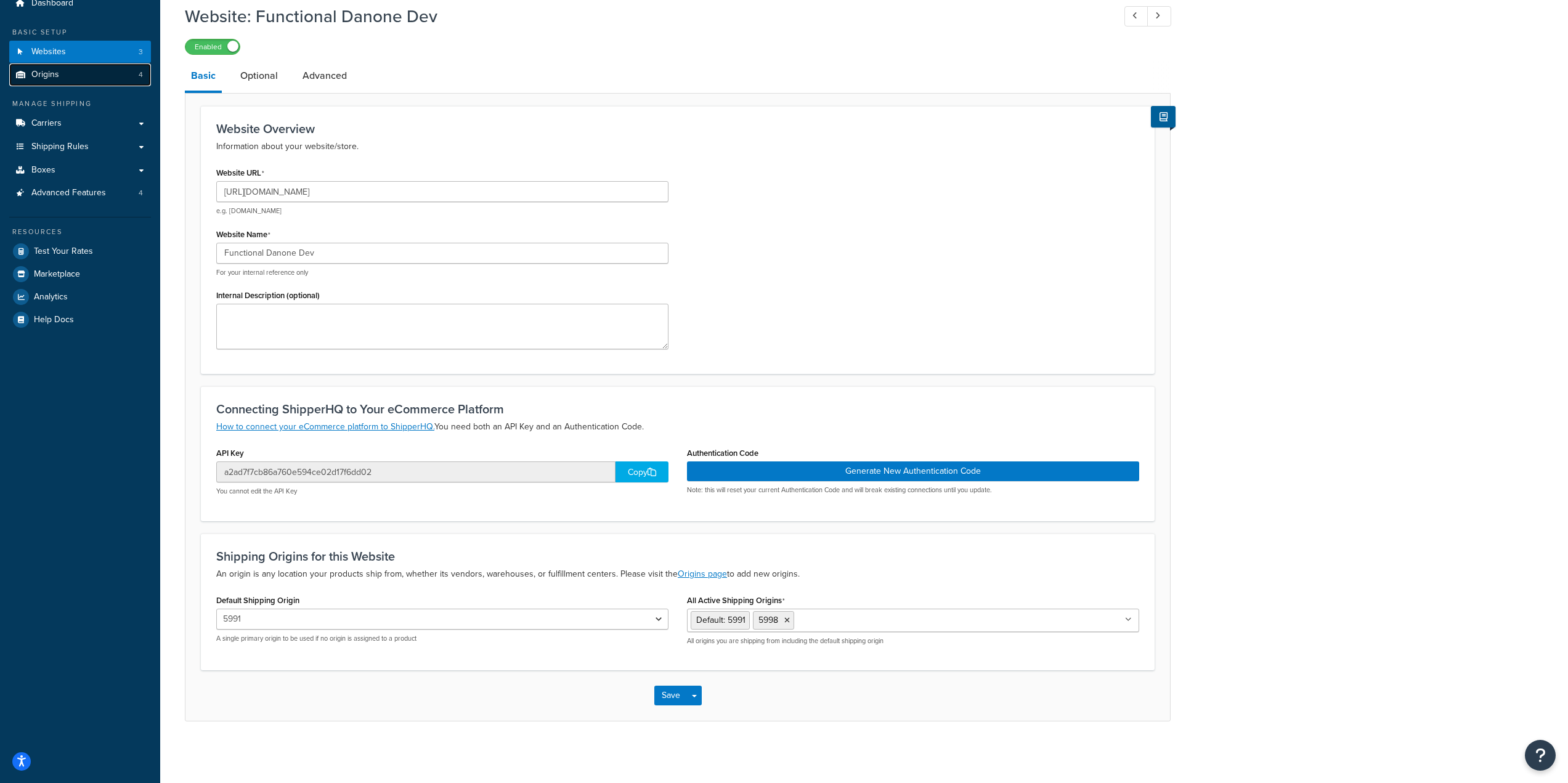
click at [76, 74] on link "Origins 4" at bounding box center [79, 75] width 142 height 23
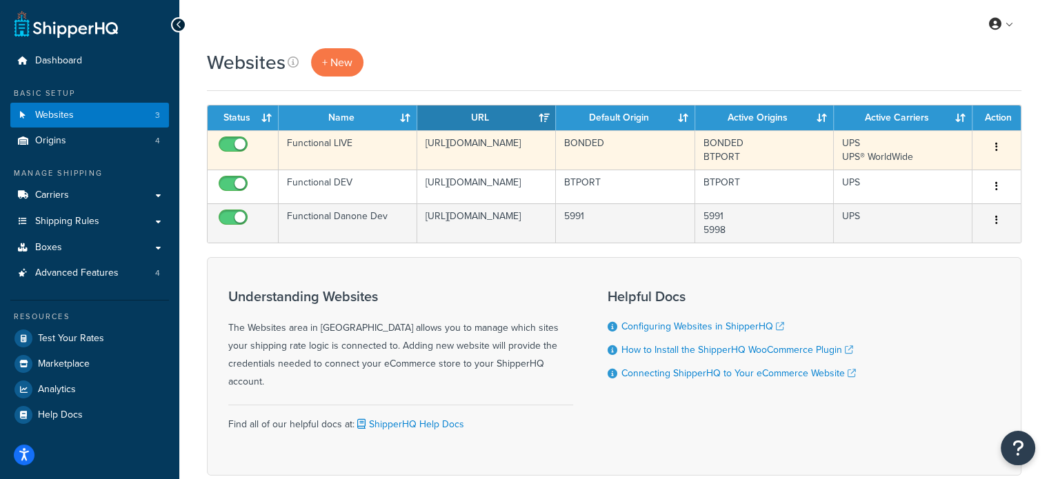
click at [982, 146] on div "Edit Duplicate Delete" at bounding box center [997, 148] width 32 height 22
click at [995, 144] on icon "button" at bounding box center [996, 147] width 3 height 10
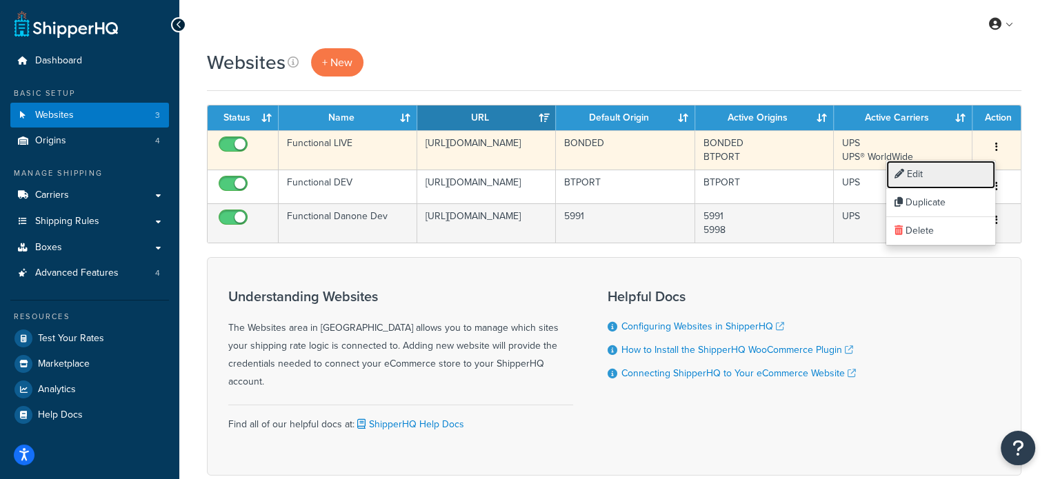
click at [919, 178] on link "Edit" at bounding box center [940, 175] width 109 height 28
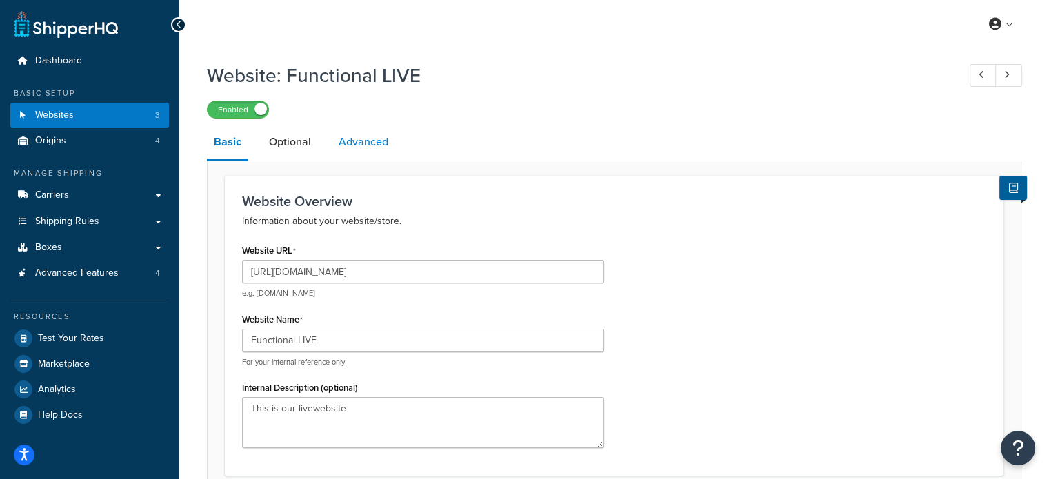
click at [381, 148] on link "Advanced" at bounding box center [363, 142] width 63 height 33
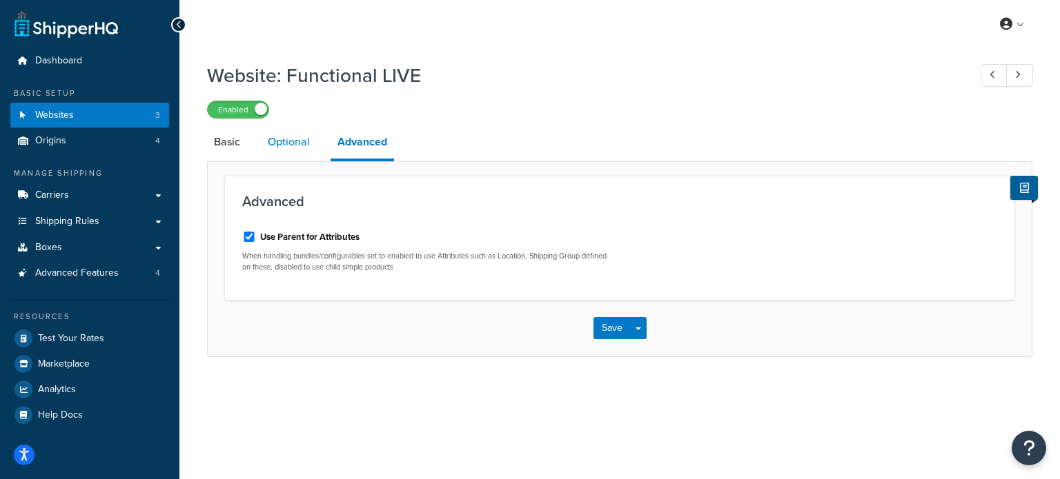
click at [289, 141] on link "Optional" at bounding box center [289, 142] width 56 height 33
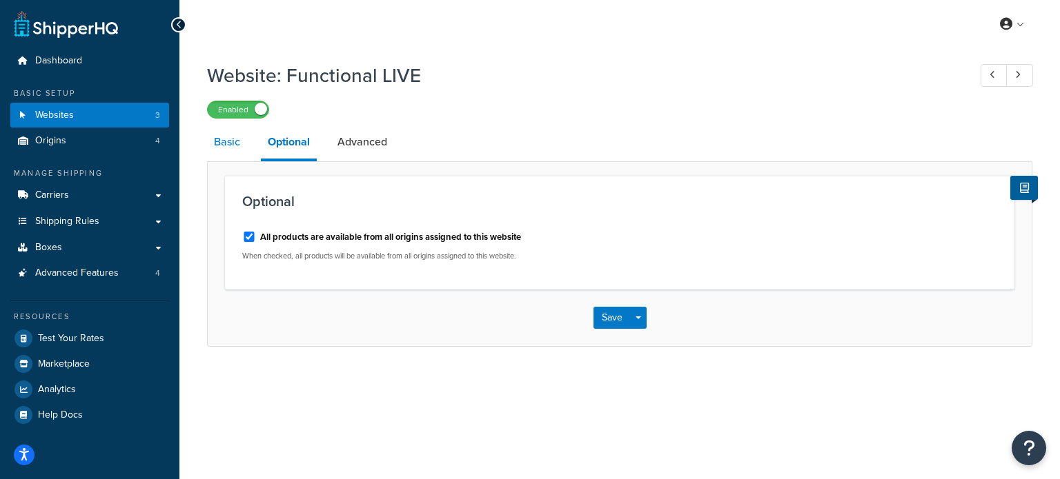
click at [235, 148] on link "Basic" at bounding box center [227, 142] width 40 height 33
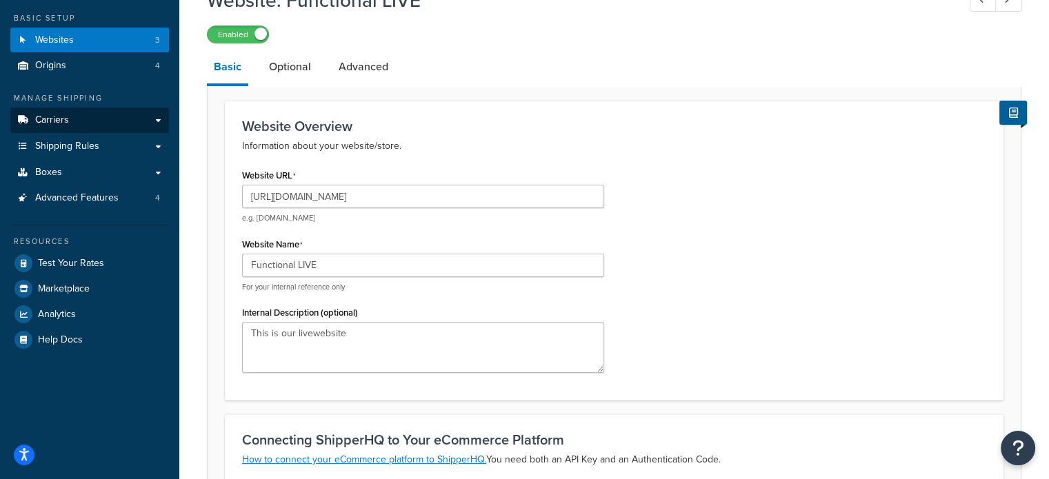
scroll to position [75, 0]
click at [116, 127] on link "Carriers" at bounding box center [89, 121] width 159 height 26
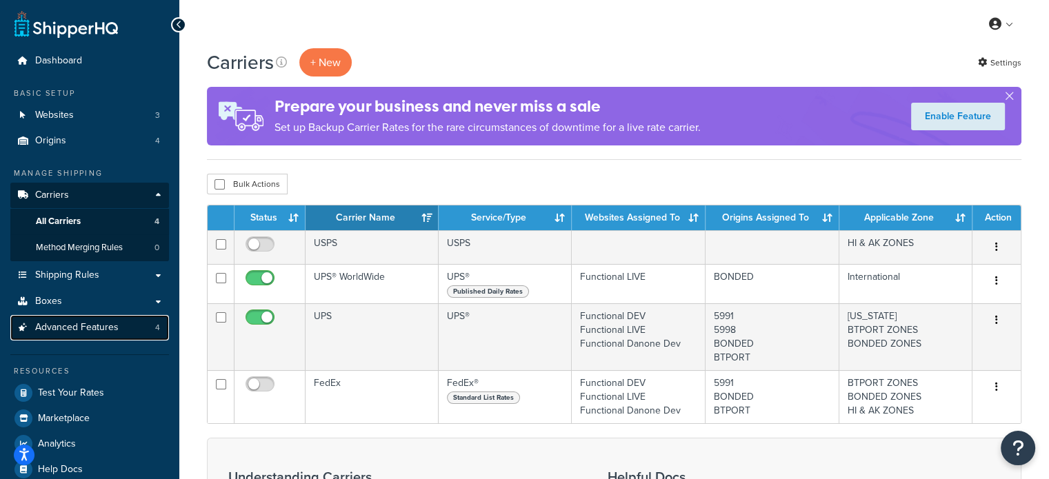
click at [117, 333] on span "Advanced Features" at bounding box center [76, 328] width 83 height 12
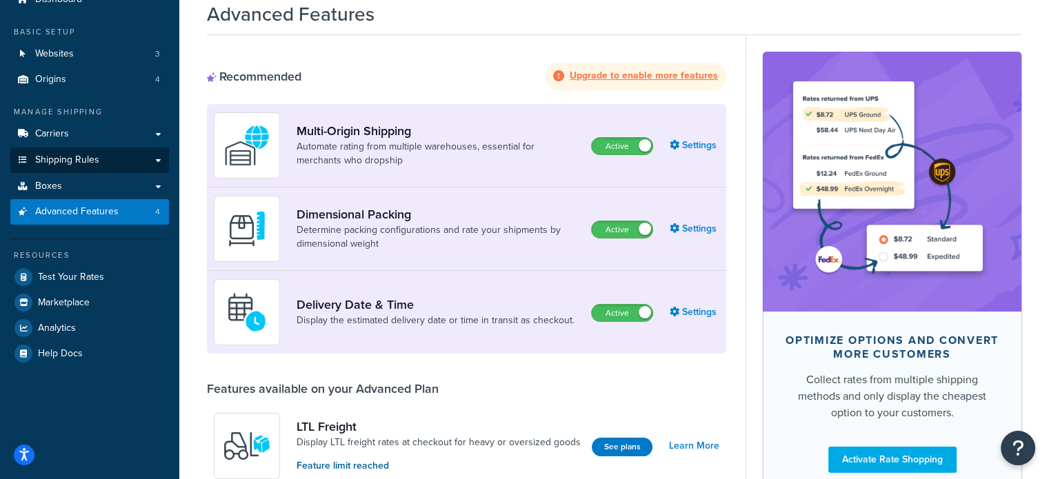
scroll to position [61, 0]
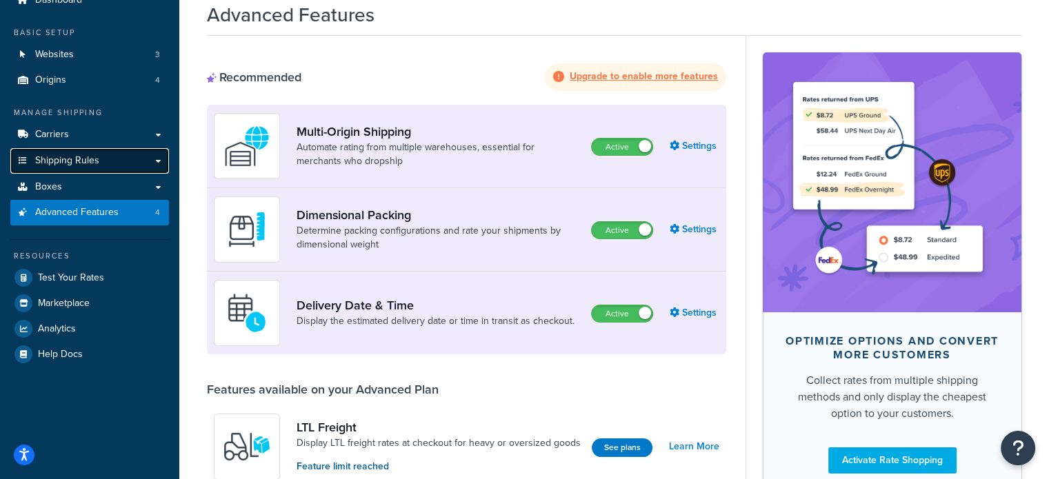
click at [83, 168] on link "Shipping Rules" at bounding box center [89, 161] width 159 height 26
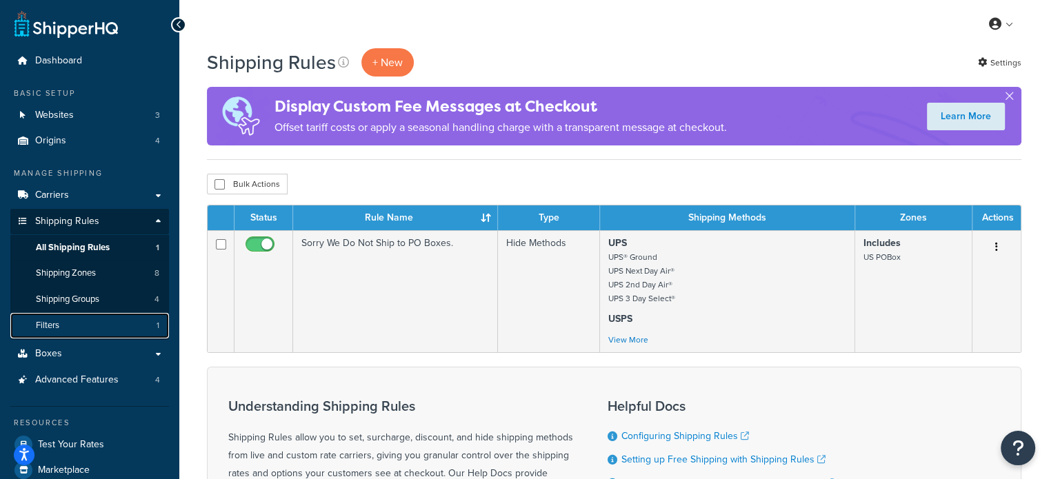
click at [88, 320] on link "Filters 1" at bounding box center [89, 326] width 159 height 26
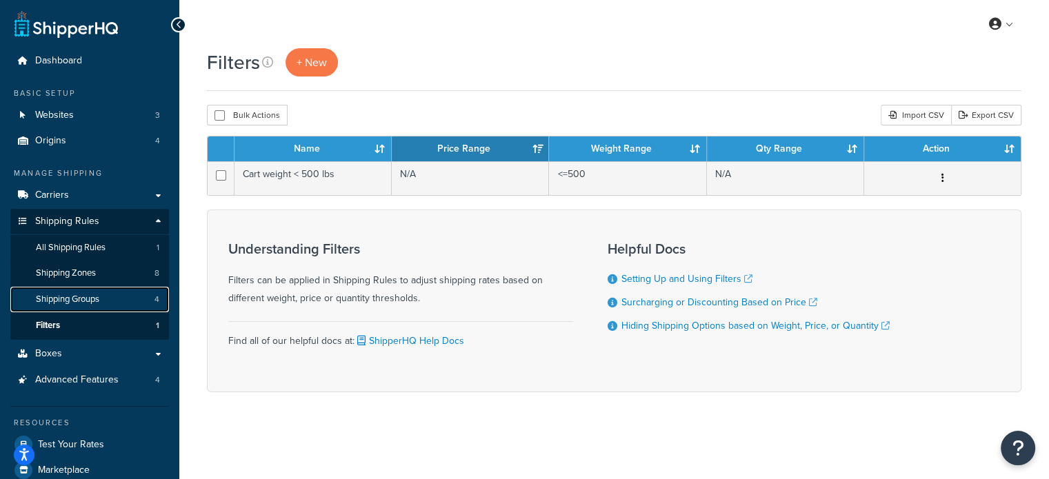
click at [102, 301] on link "Shipping Groups 4" at bounding box center [89, 300] width 159 height 26
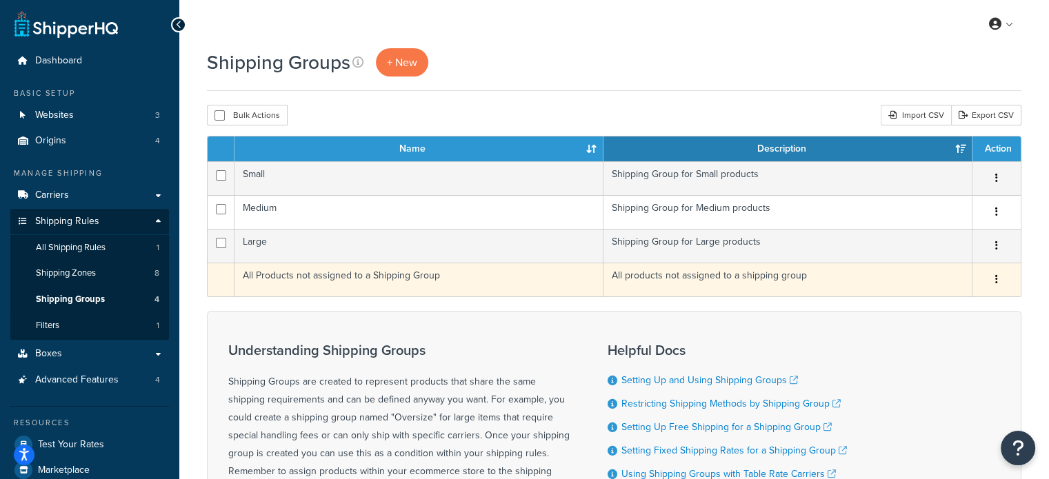
click at [1005, 284] on button "button" at bounding box center [996, 280] width 19 height 22
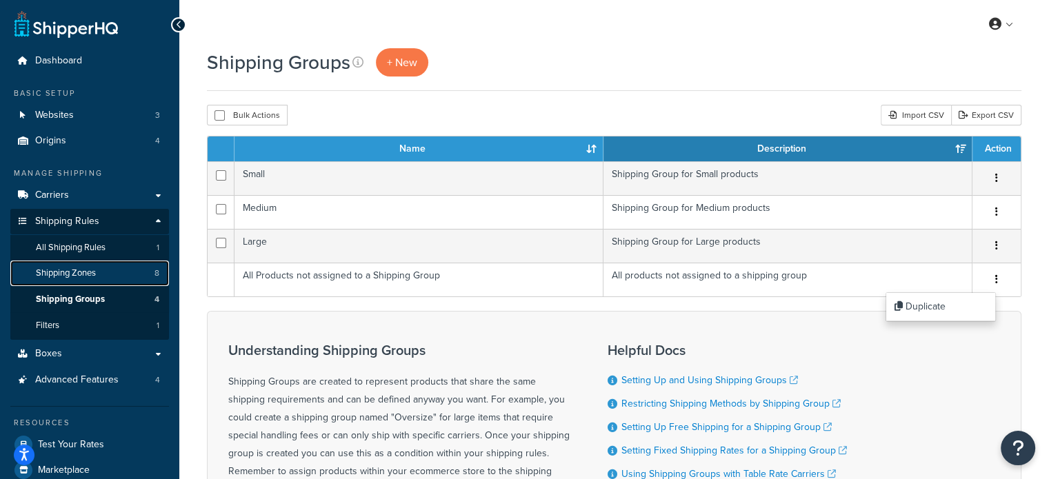
click at [80, 271] on span "Shipping Zones" at bounding box center [66, 274] width 60 height 12
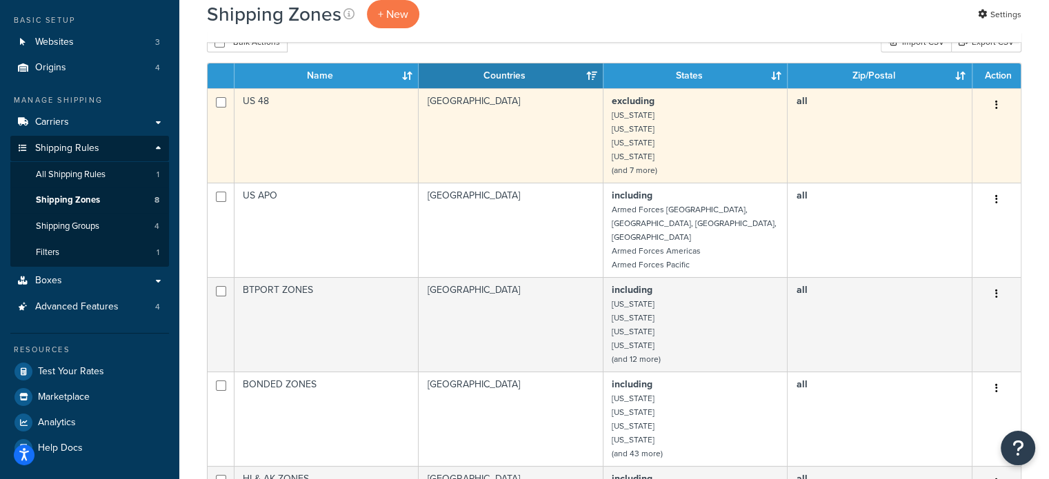
scroll to position [72, 0]
click at [1001, 110] on button "button" at bounding box center [996, 106] width 19 height 22
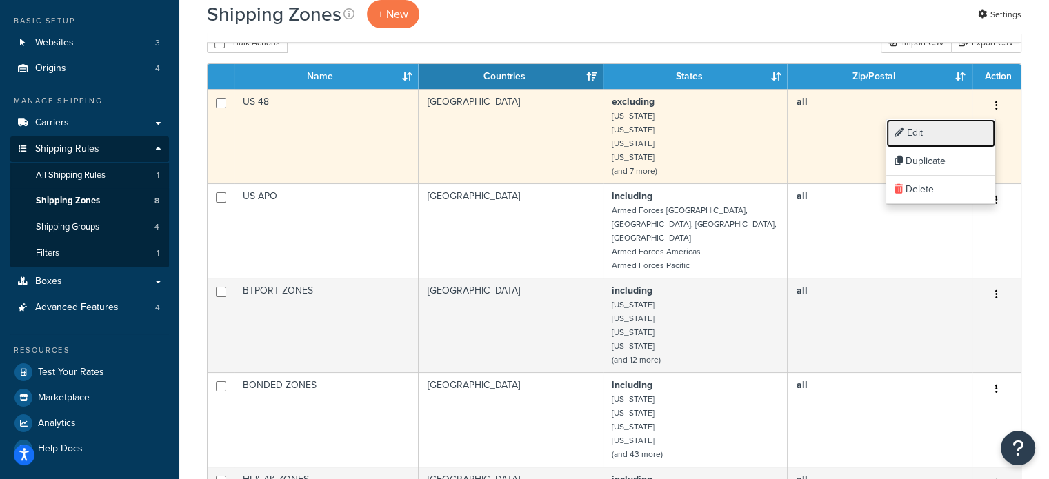
click at [922, 138] on link "Edit" at bounding box center [940, 133] width 109 height 28
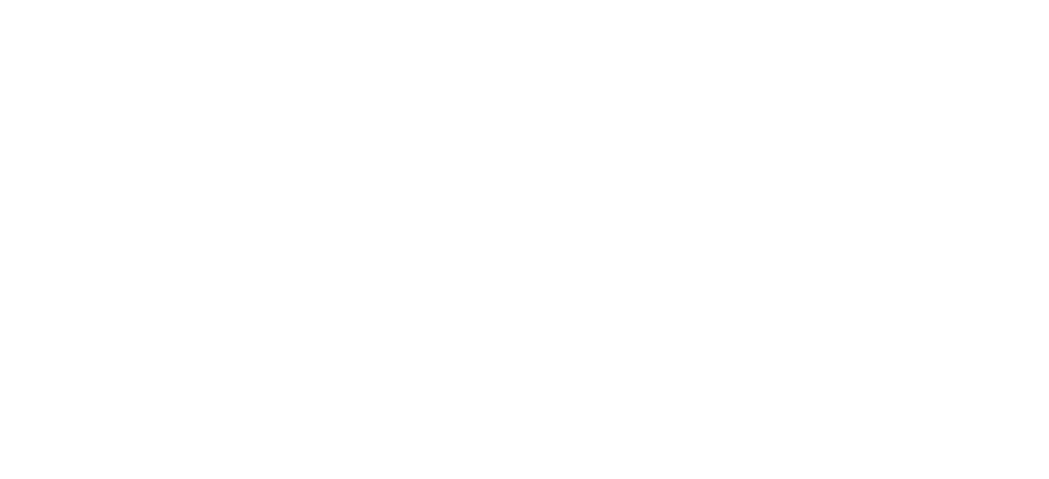
select select "excluding"
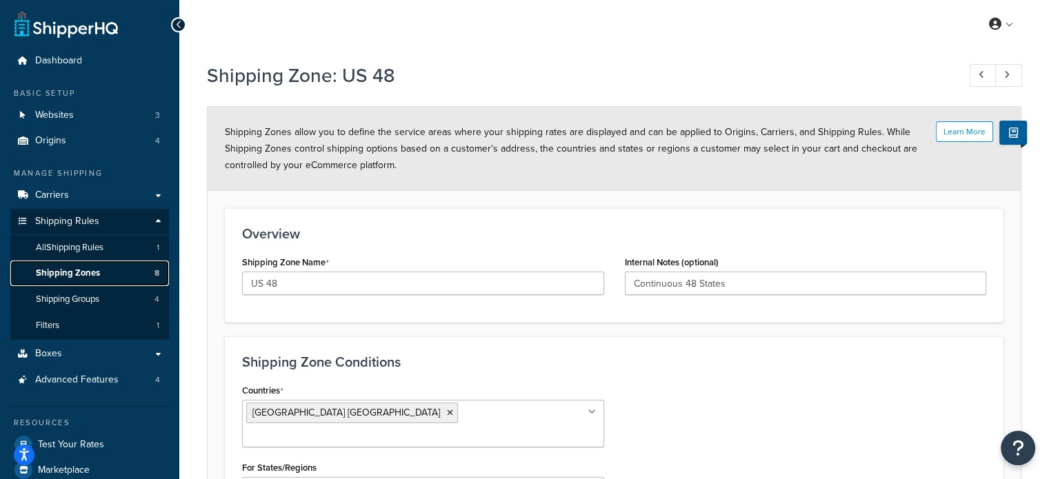
click at [66, 272] on span "Shipping Zones" at bounding box center [68, 274] width 64 height 12
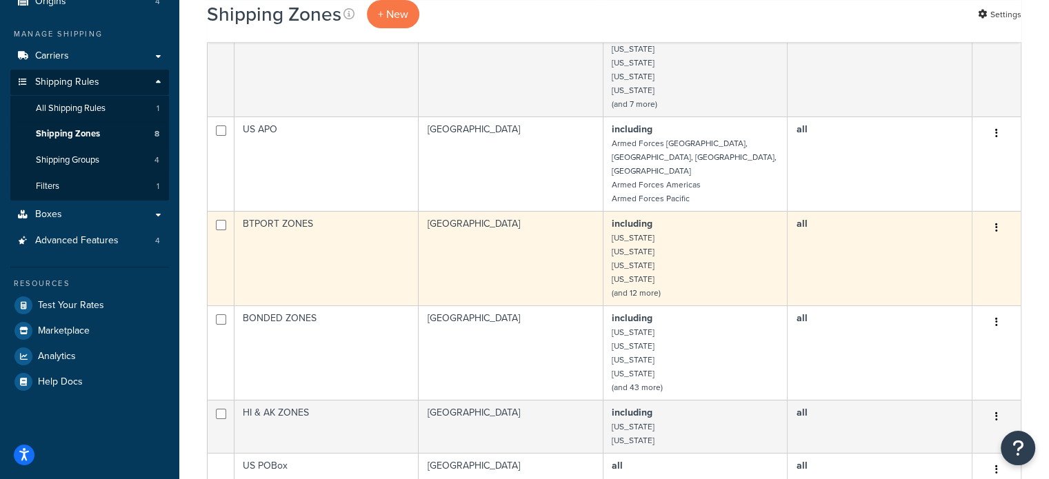
scroll to position [138, 0]
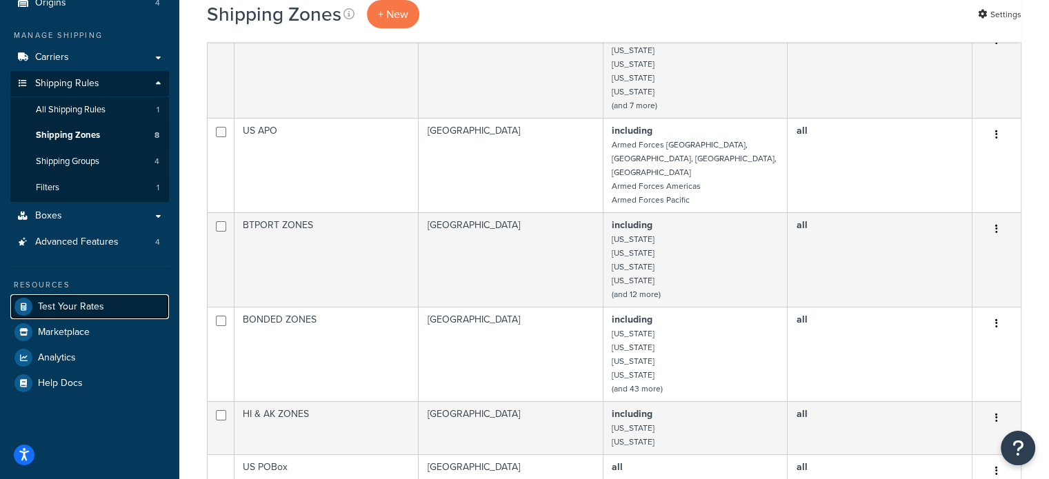
click at [90, 313] on link "Test Your Rates" at bounding box center [89, 307] width 159 height 25
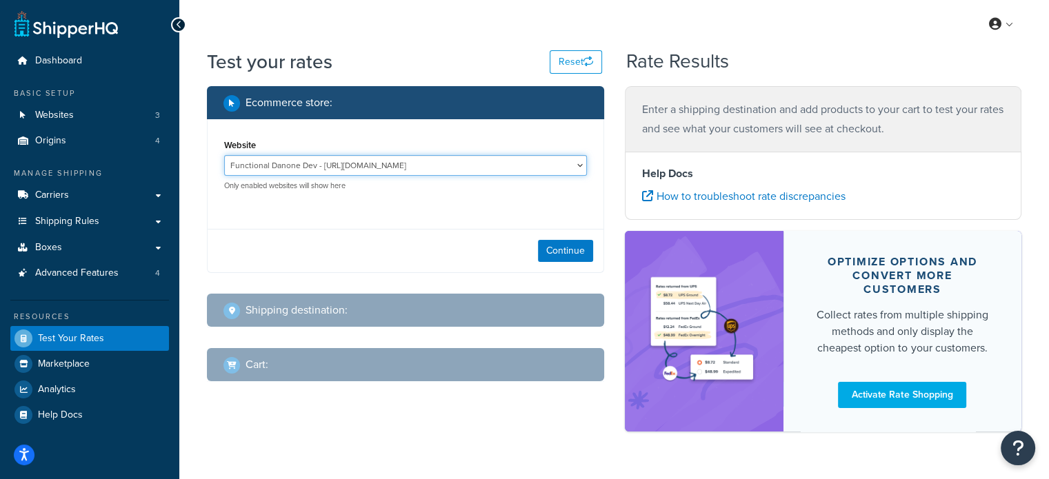
click at [341, 170] on select "Functional Danone Dev - [URL][DOMAIN_NAME] Functional DEV - [URL][DOMAIN_NAME] …" at bounding box center [405, 165] width 363 height 21
select select "cf38eeb4194ec56830f6beee4f908625"
click at [224, 156] on select "Functional Danone Dev - [URL][DOMAIN_NAME] Functional DEV - [URL][DOMAIN_NAME] …" at bounding box center [405, 165] width 363 height 21
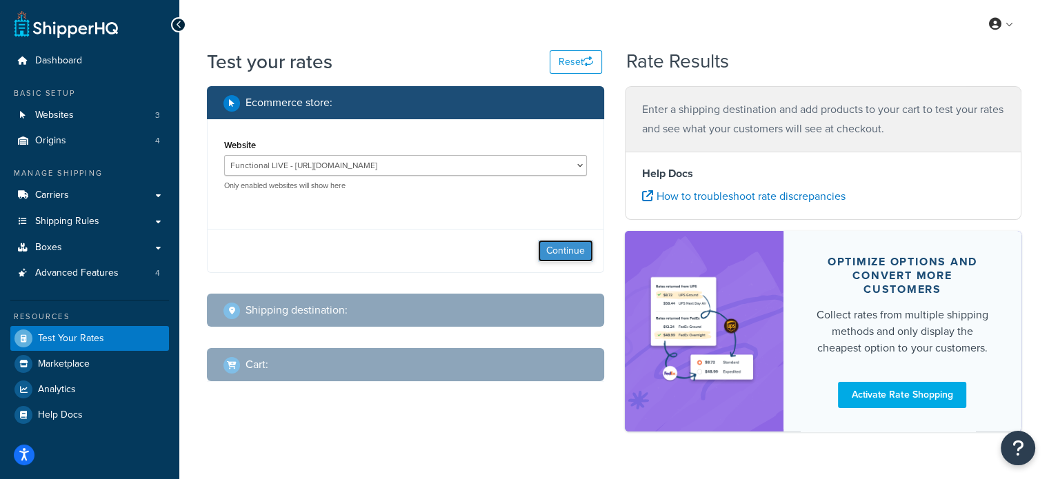
click at [564, 255] on button "Continue" at bounding box center [565, 251] width 55 height 22
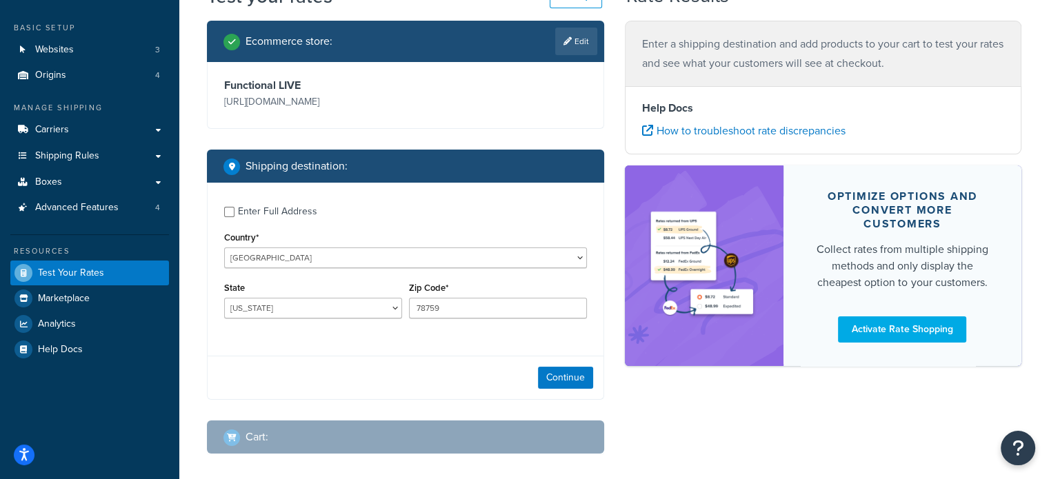
scroll to position [66, 0]
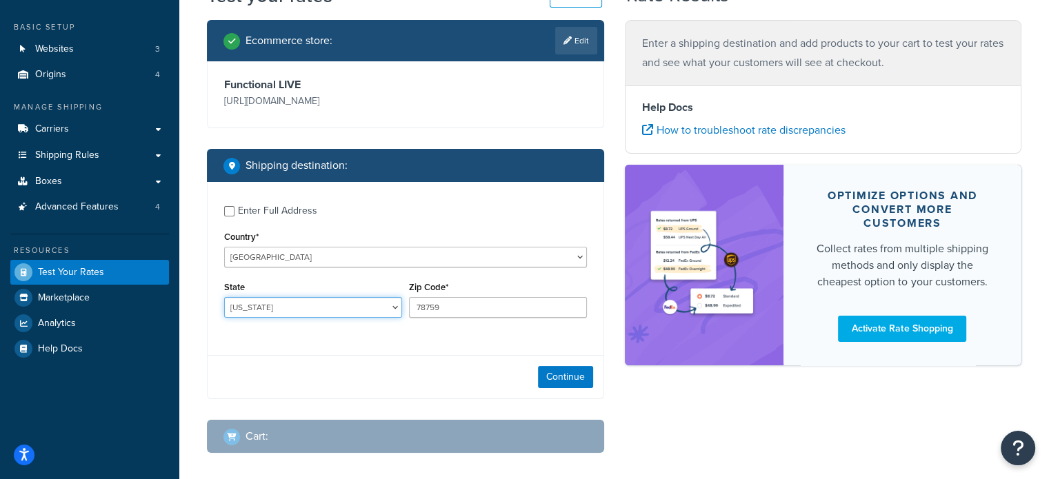
click at [341, 308] on select "Alabama Alaska American Samoa Arizona Arkansas Armed Forces Americas Armed Forc…" at bounding box center [313, 307] width 178 height 21
click at [332, 313] on select "Alabama Alaska American Samoa Arizona Arkansas Armed Forces Americas Armed Forc…" at bounding box center [313, 307] width 178 height 21
select select "FL"
click at [224, 298] on select "Alabama Alaska American Samoa Arizona Arkansas Armed Forces Americas Armed Forc…" at bounding box center [313, 307] width 178 height 21
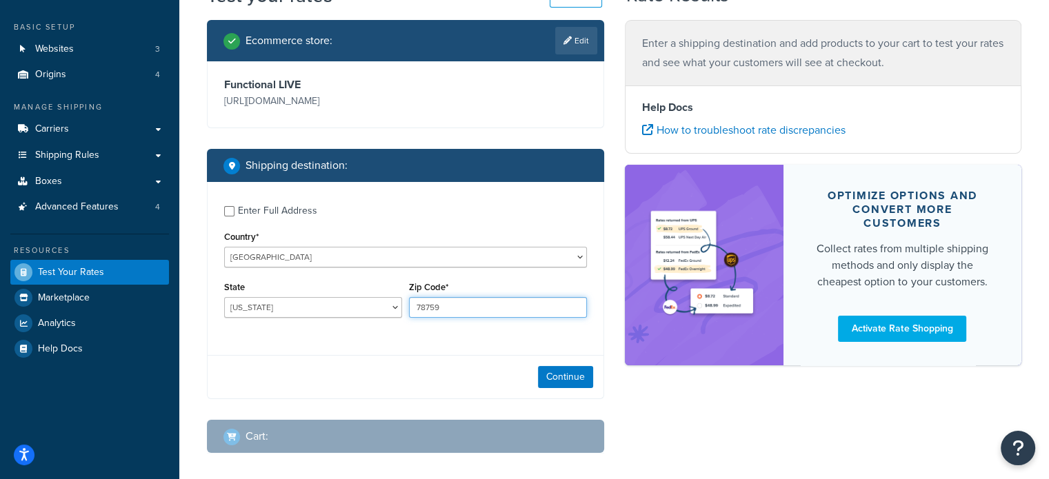
drag, startPoint x: 476, startPoint y: 310, endPoint x: 342, endPoint y: 306, distance: 133.9
click at [342, 306] on div "State Alabama Alaska American Samoa Arizona Arkansas Armed Forces Americas Arme…" at bounding box center [406, 303] width 370 height 50
paste input "33186"
type input "33186"
click at [408, 349] on div "Enter Full Address Country* United States United Kingdom Afghanistan Åland Isla…" at bounding box center [405, 290] width 397 height 217
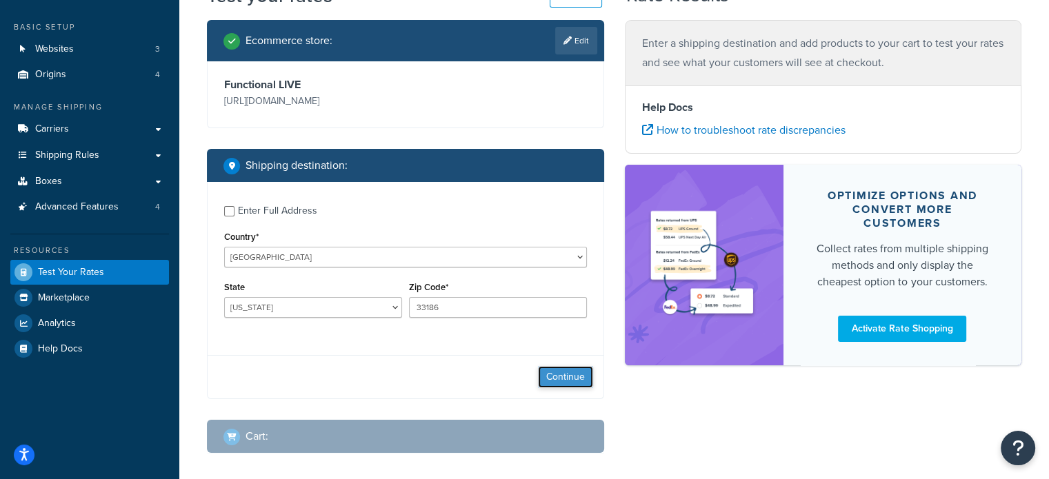
click at [572, 381] on button "Continue" at bounding box center [565, 377] width 55 height 22
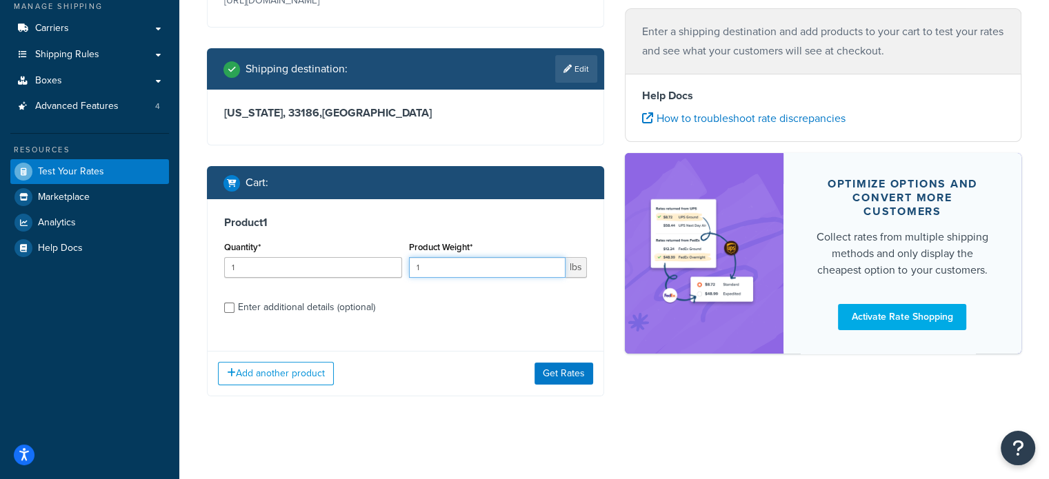
scroll to position [169, 0]
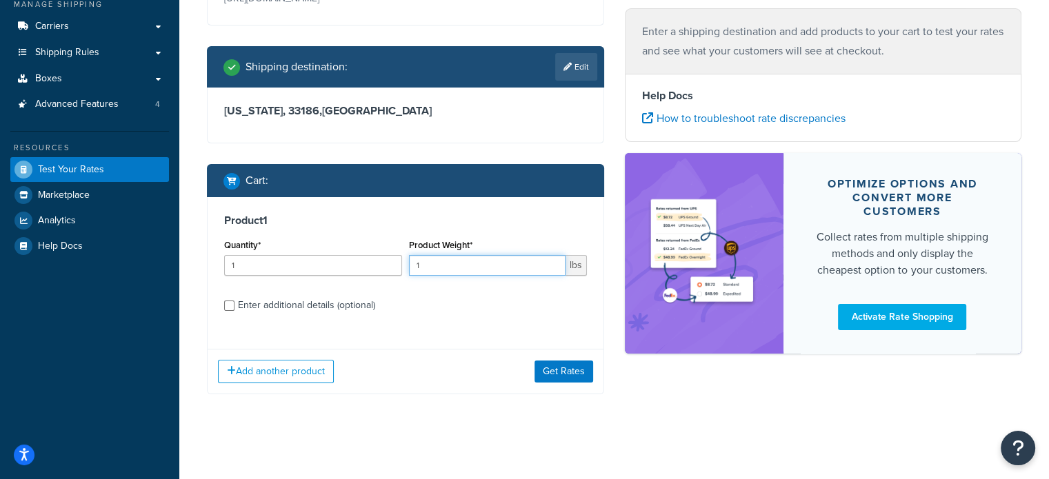
click at [433, 272] on input "1" at bounding box center [487, 265] width 157 height 21
type input "11"
click at [551, 366] on button "Get Rates" at bounding box center [564, 372] width 59 height 22
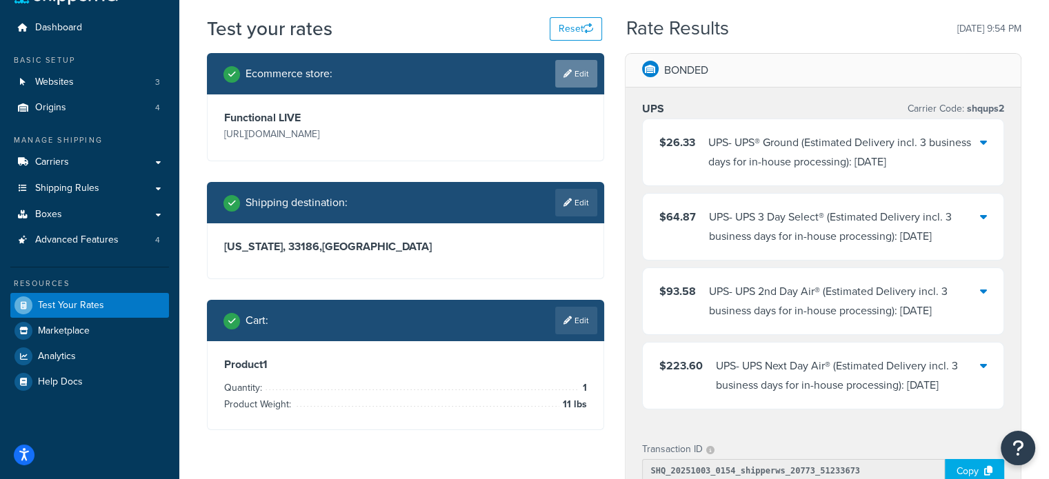
scroll to position [32, 0]
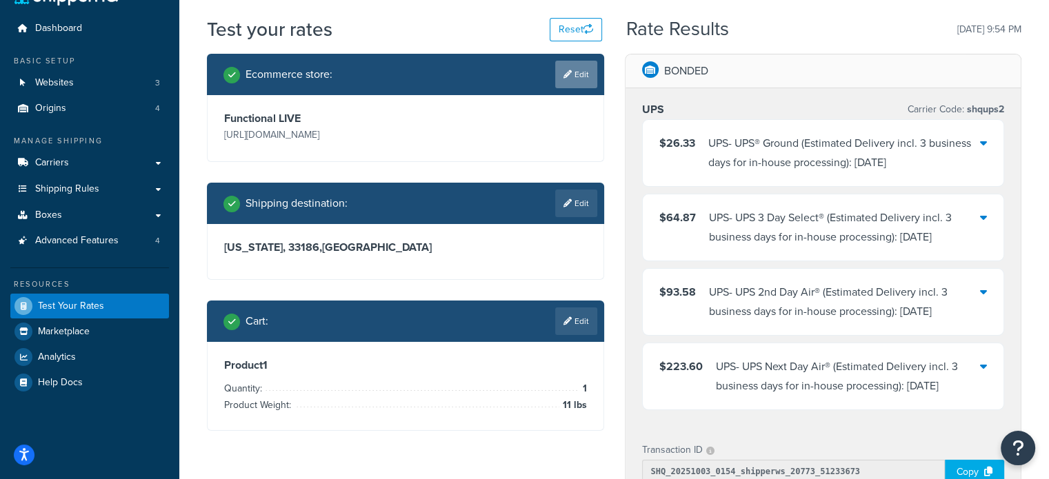
click at [573, 77] on link "Edit" at bounding box center [576, 75] width 42 height 28
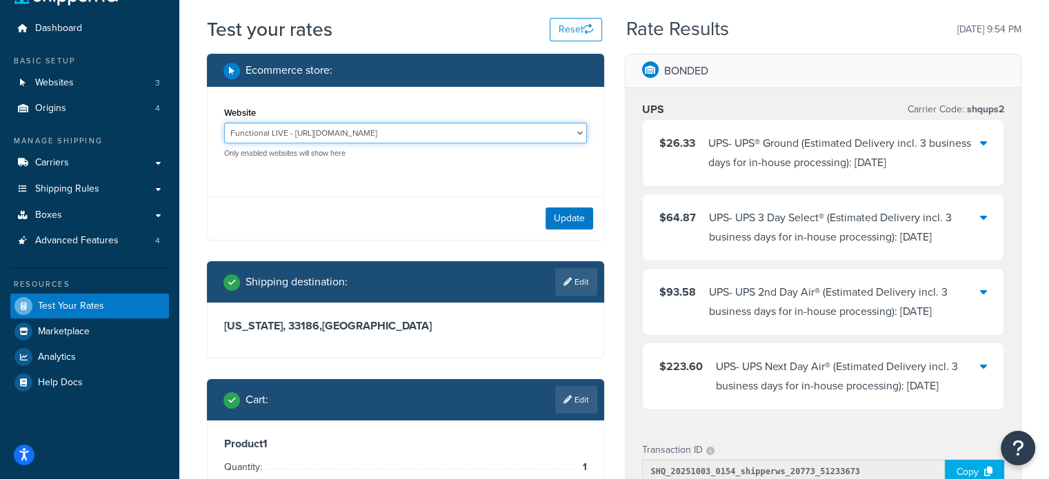
click at [393, 131] on select "Functional Danone Dev - https://functional2dev.wpenginepowered.com/ Functional …" at bounding box center [405, 133] width 363 height 21
select select "a2ad7f7cb86a760e594ce02d17f6dd02"
click at [224, 123] on select "Functional Danone Dev - https://functional2dev.wpenginepowered.com/ Functional …" at bounding box center [405, 133] width 363 height 21
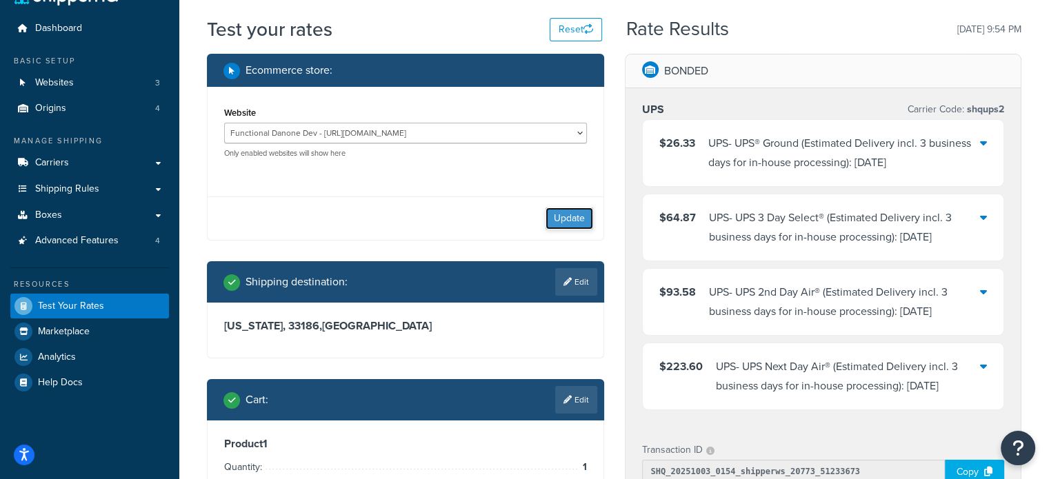
click at [566, 215] on button "Update" at bounding box center [570, 219] width 48 height 22
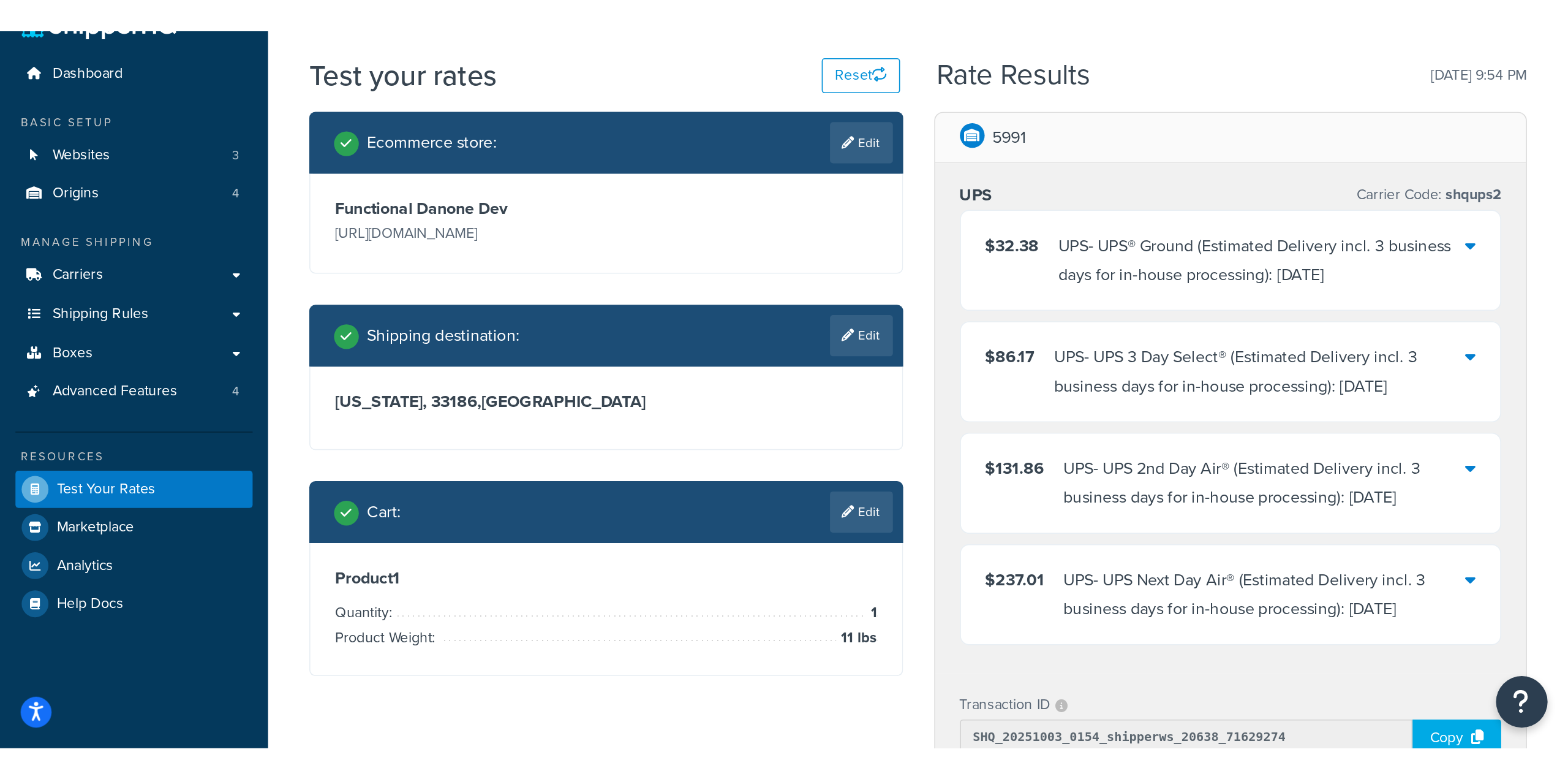
scroll to position [0, 0]
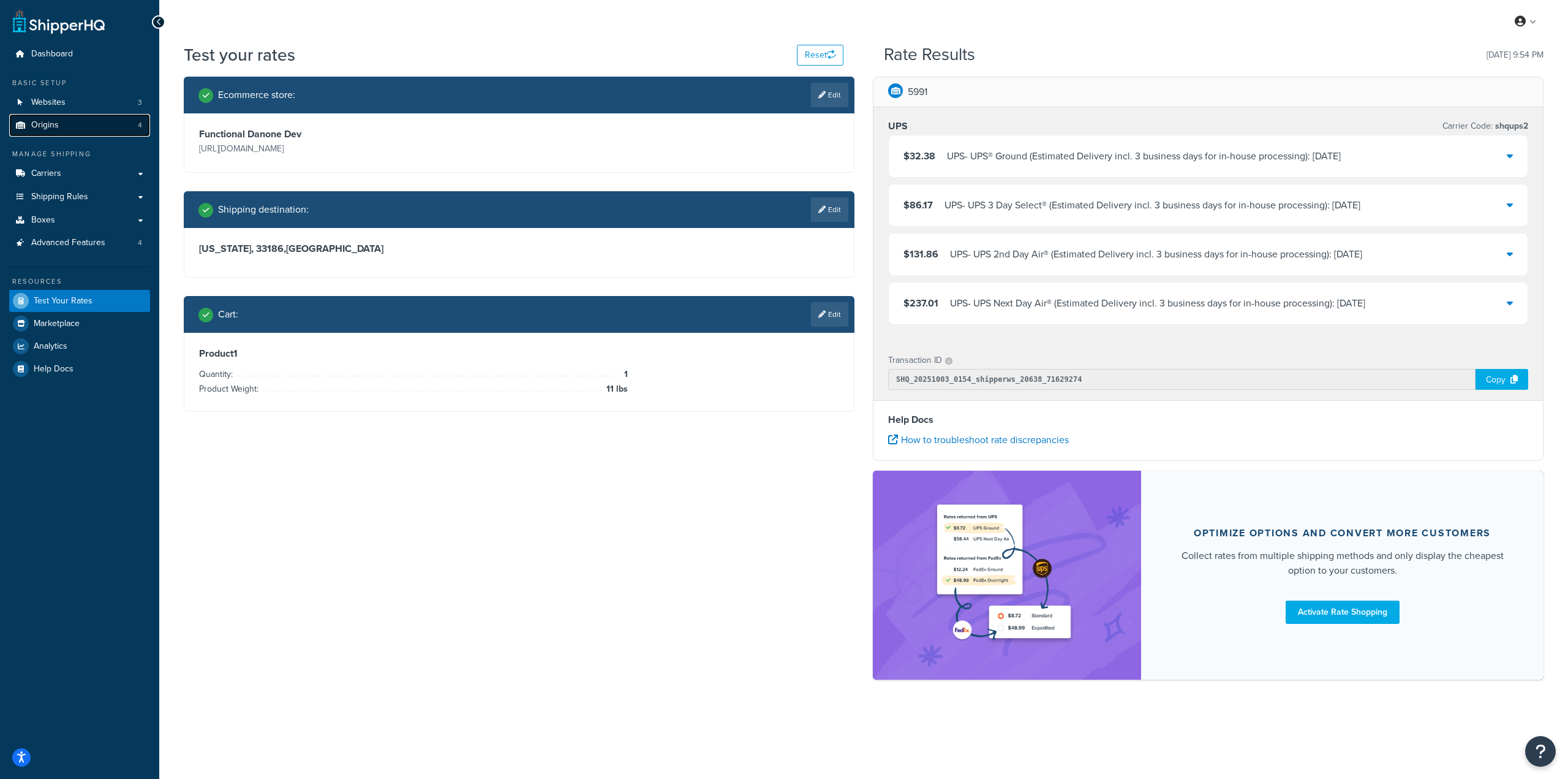
click at [110, 127] on link "Origins 4" at bounding box center [79, 125] width 141 height 23
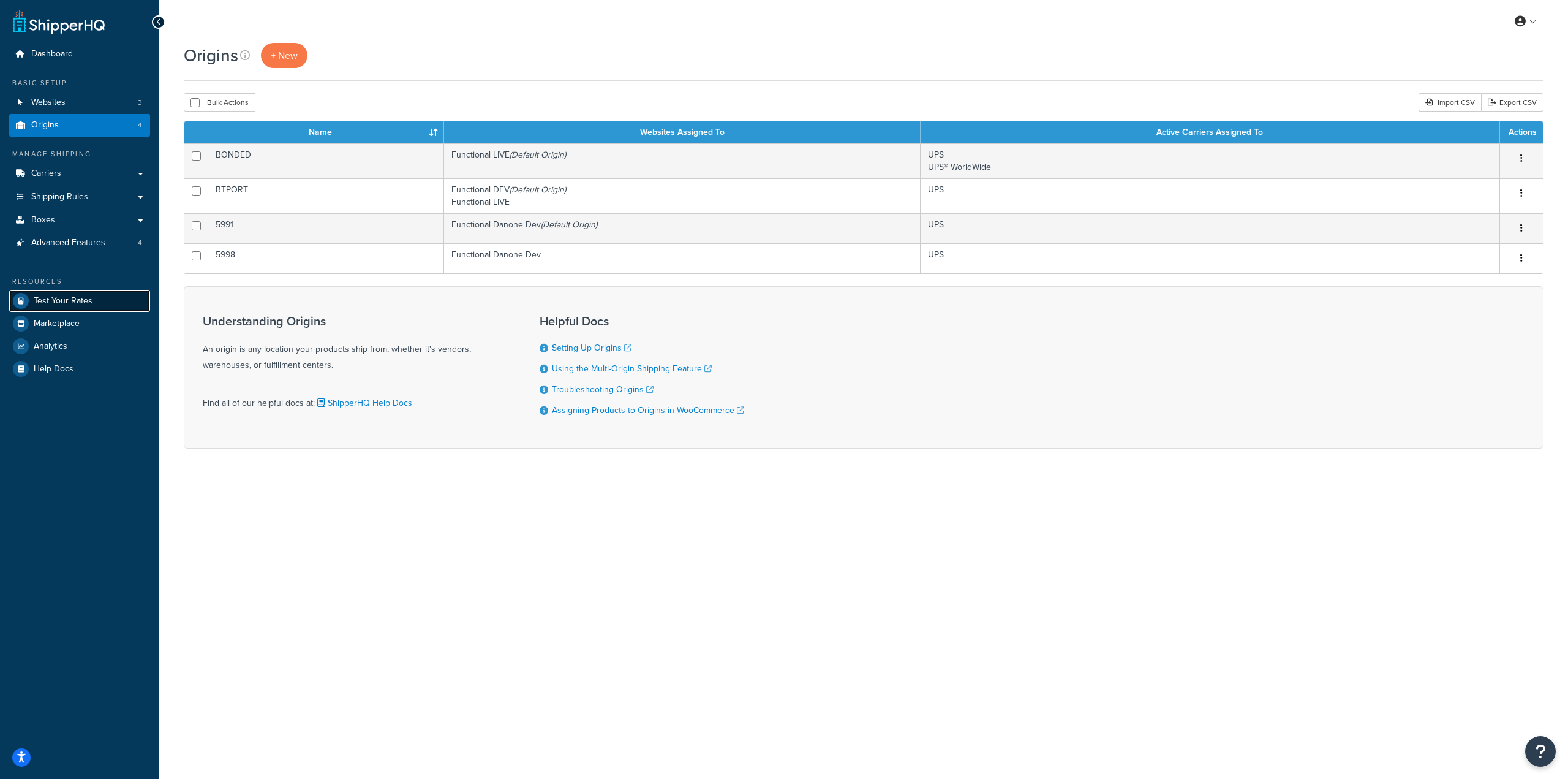
click at [96, 307] on link "Test Your Rates" at bounding box center [79, 300] width 141 height 22
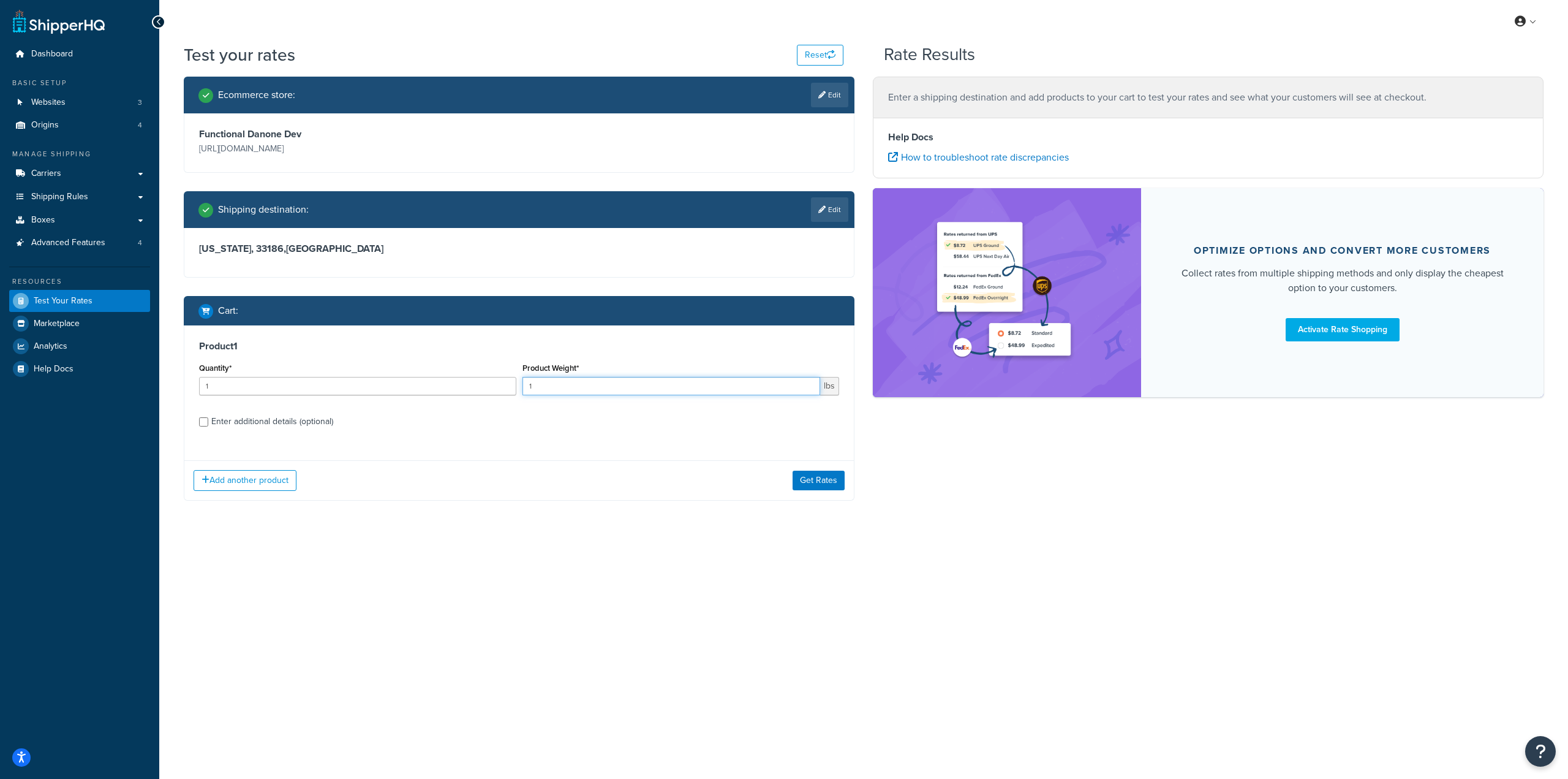
click at [636, 385] on input "1" at bounding box center [671, 386] width 298 height 19
type input "11"
click at [303, 420] on div "Enter additional details (optional)" at bounding box center [272, 421] width 122 height 17
click at [209, 420] on input "Enter additional details (optional)" at bounding box center [203, 422] width 9 height 9
checkbox input "true"
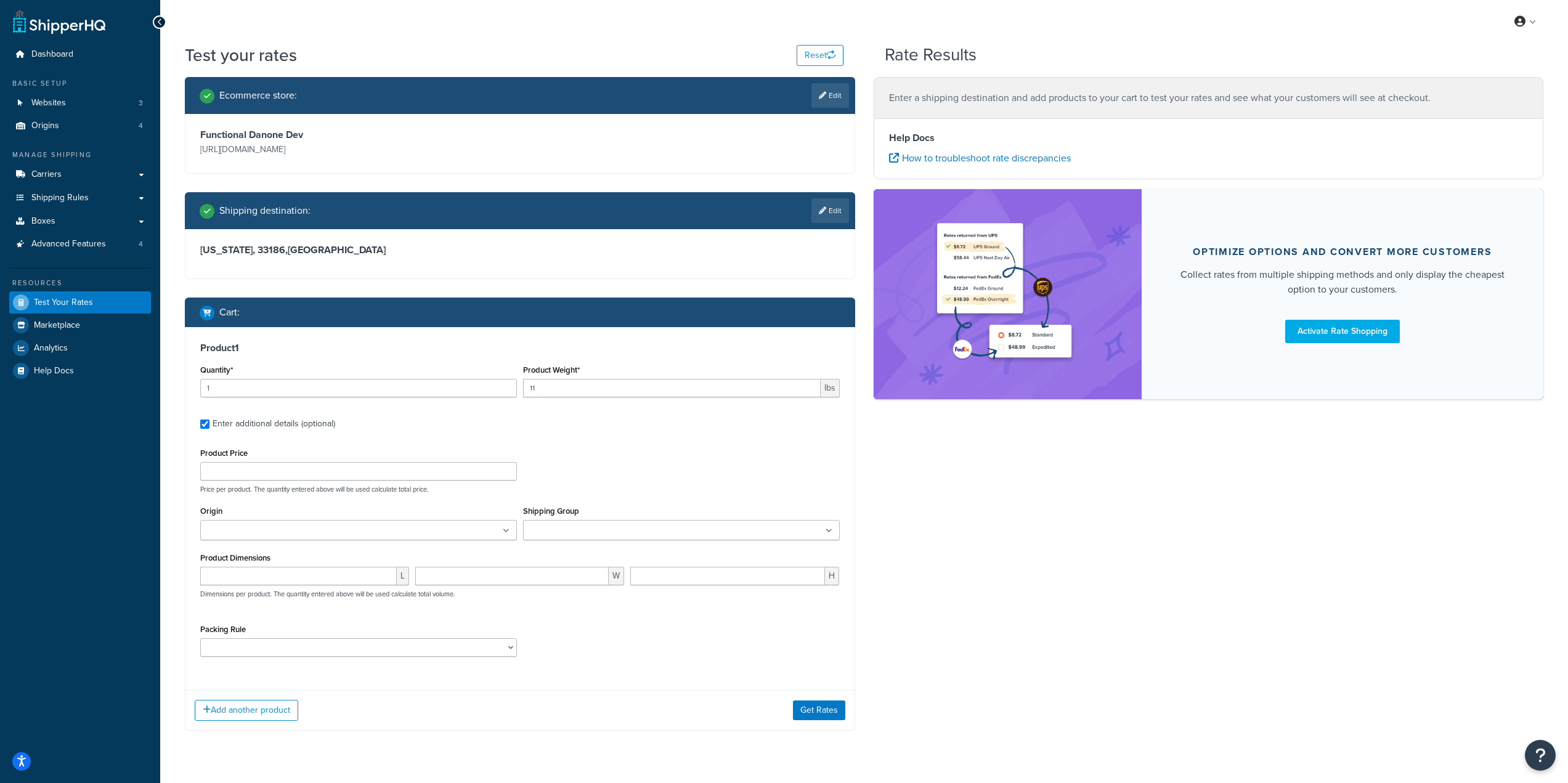
click at [446, 527] on ul at bounding box center [358, 529] width 317 height 21
click at [632, 477] on div "Product Price Price per product. The quantity entered above will be used calcul…" at bounding box center [520, 469] width 646 height 48
drag, startPoint x: 469, startPoint y: 629, endPoint x: 475, endPoint y: 633, distance: 7.2
click at [471, 630] on div "Packing Rule separate-packaging" at bounding box center [358, 642] width 317 height 36
click at [502, 651] on select "separate-packaging" at bounding box center [358, 650] width 317 height 19
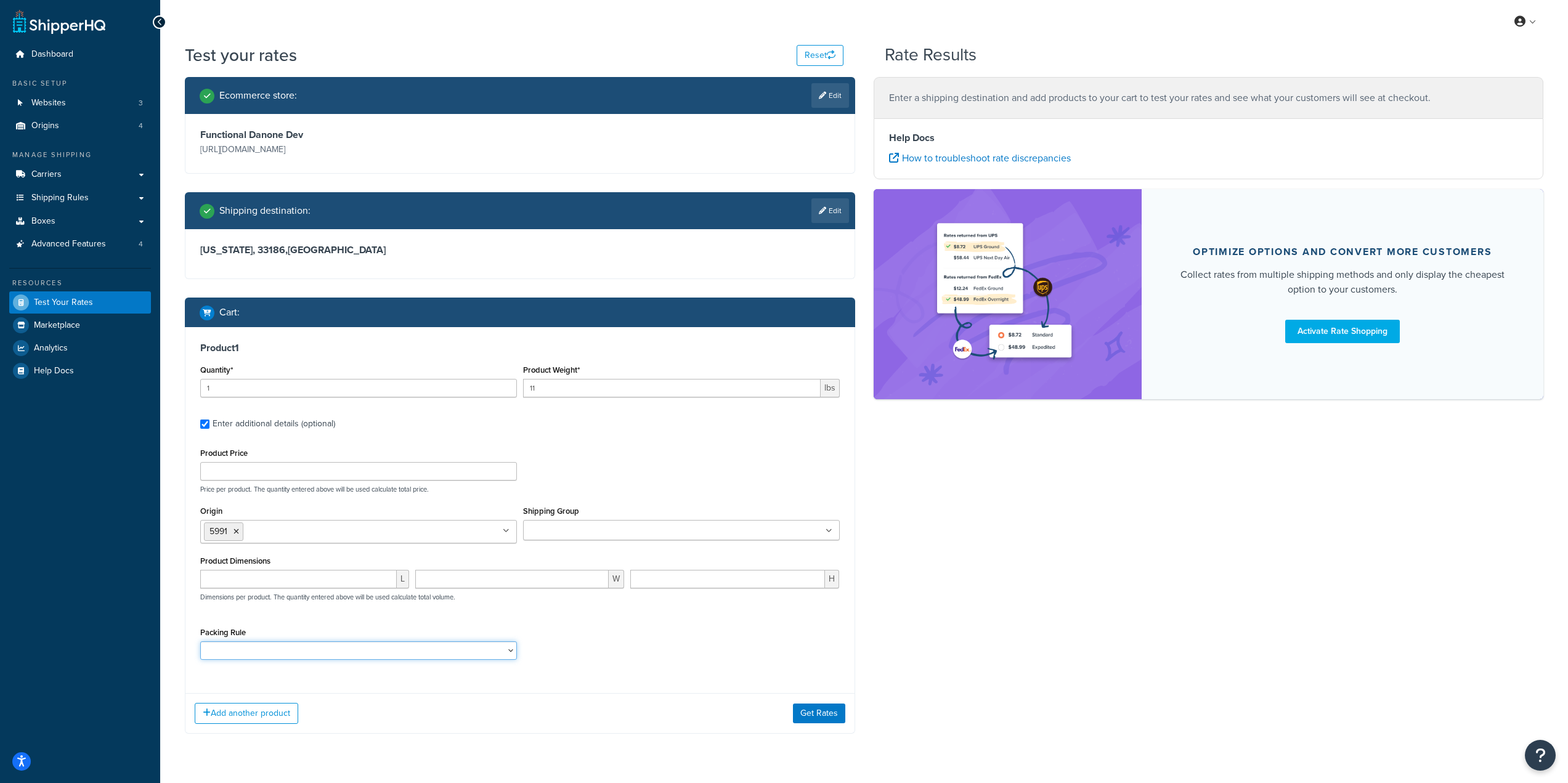
select select "55399"
click at [200, 642] on select "separate-packaging" at bounding box center [358, 650] width 317 height 19
click at [279, 714] on button "Add another product" at bounding box center [246, 712] width 104 height 21
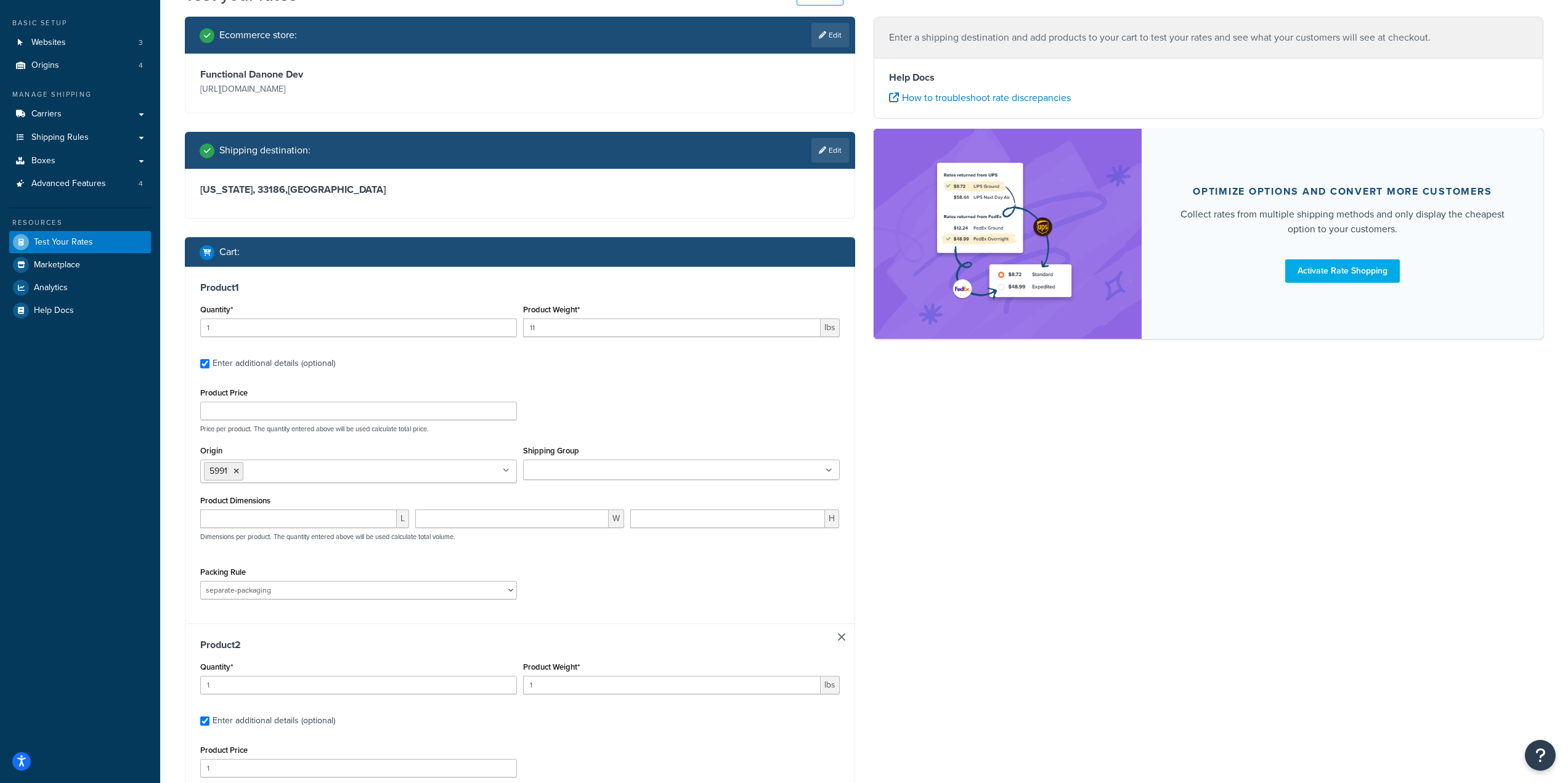
scroll to position [61, 0]
click at [545, 687] on input "1" at bounding box center [671, 684] width 297 height 19
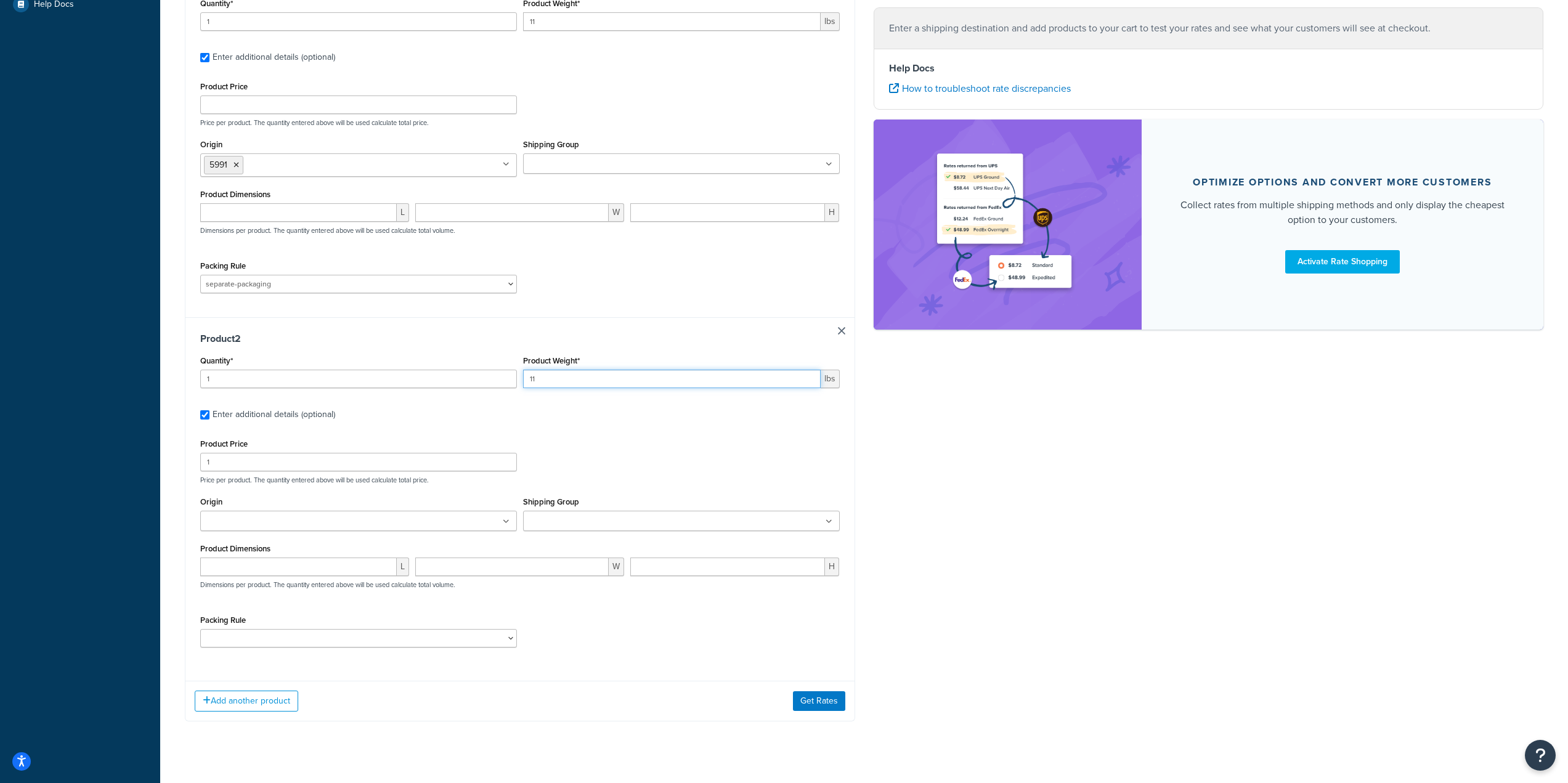
type input "11"
click at [369, 642] on select "separate-packaging" at bounding box center [358, 637] width 317 height 19
click at [361, 632] on select "separate-packaging" at bounding box center [358, 637] width 317 height 19
select select "55399"
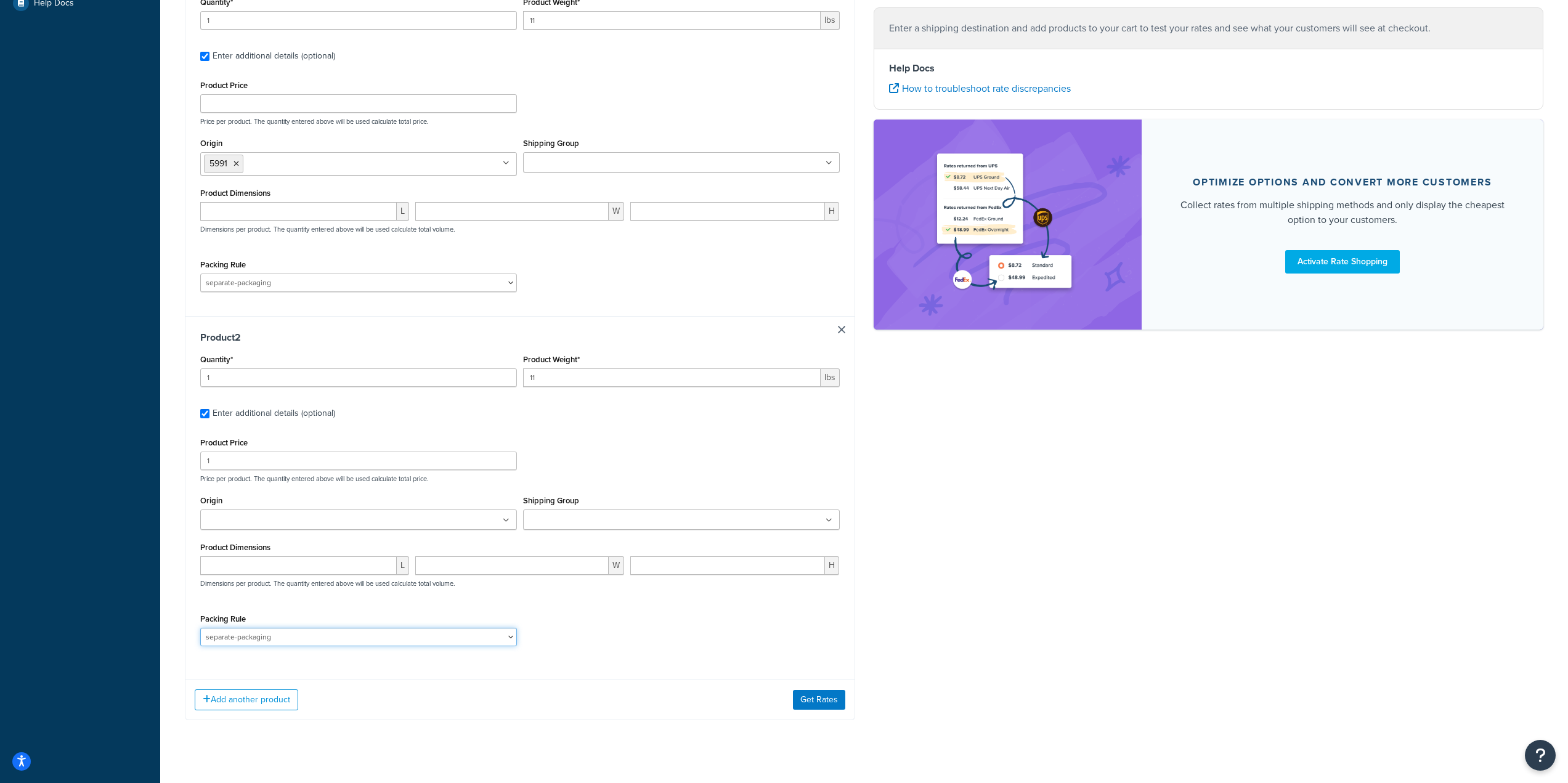
click at [200, 629] on select "separate-packaging" at bounding box center [358, 637] width 317 height 19
click at [825, 705] on button "Get Rates" at bounding box center [819, 700] width 53 height 20
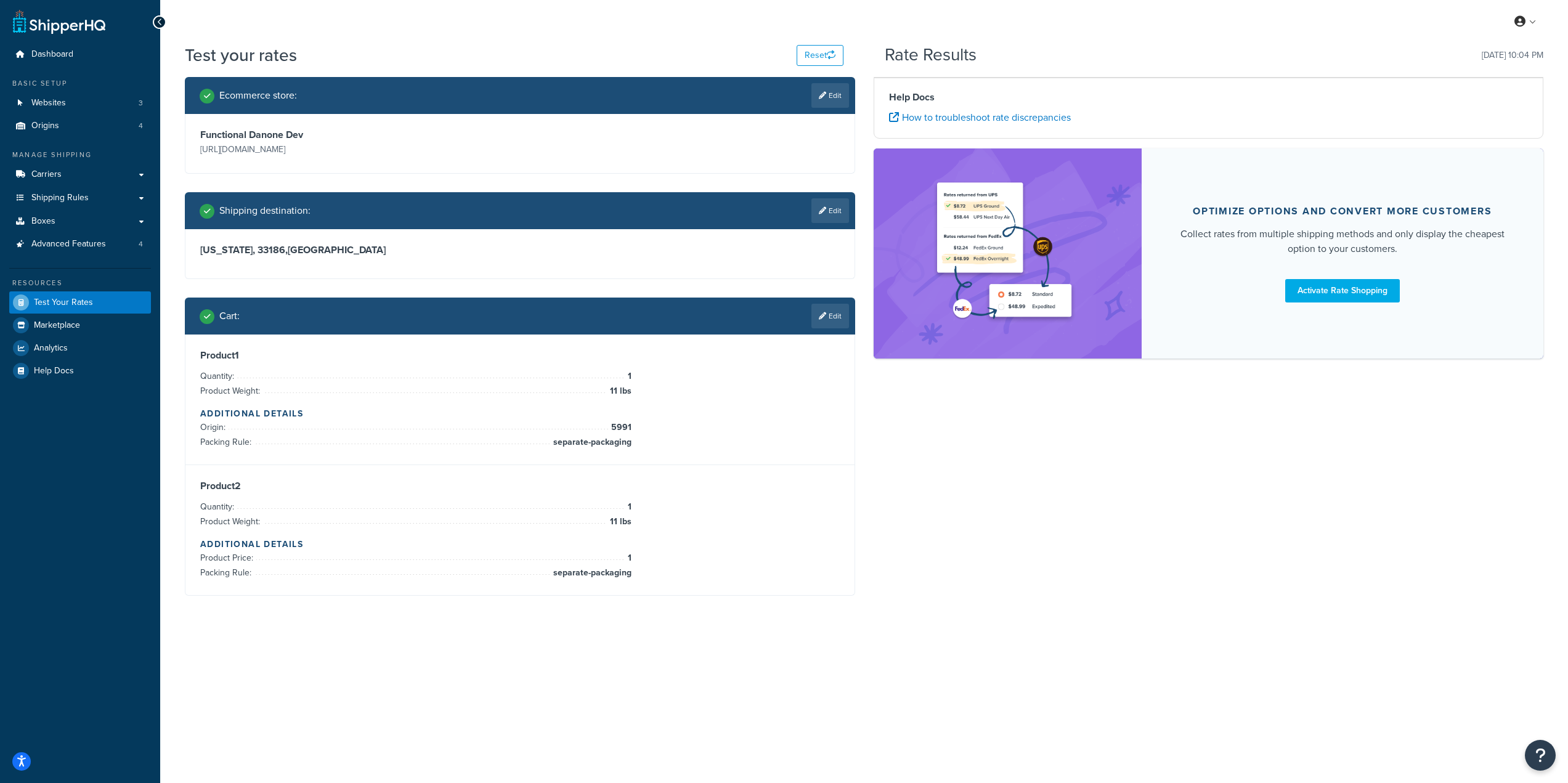
scroll to position [0, 0]
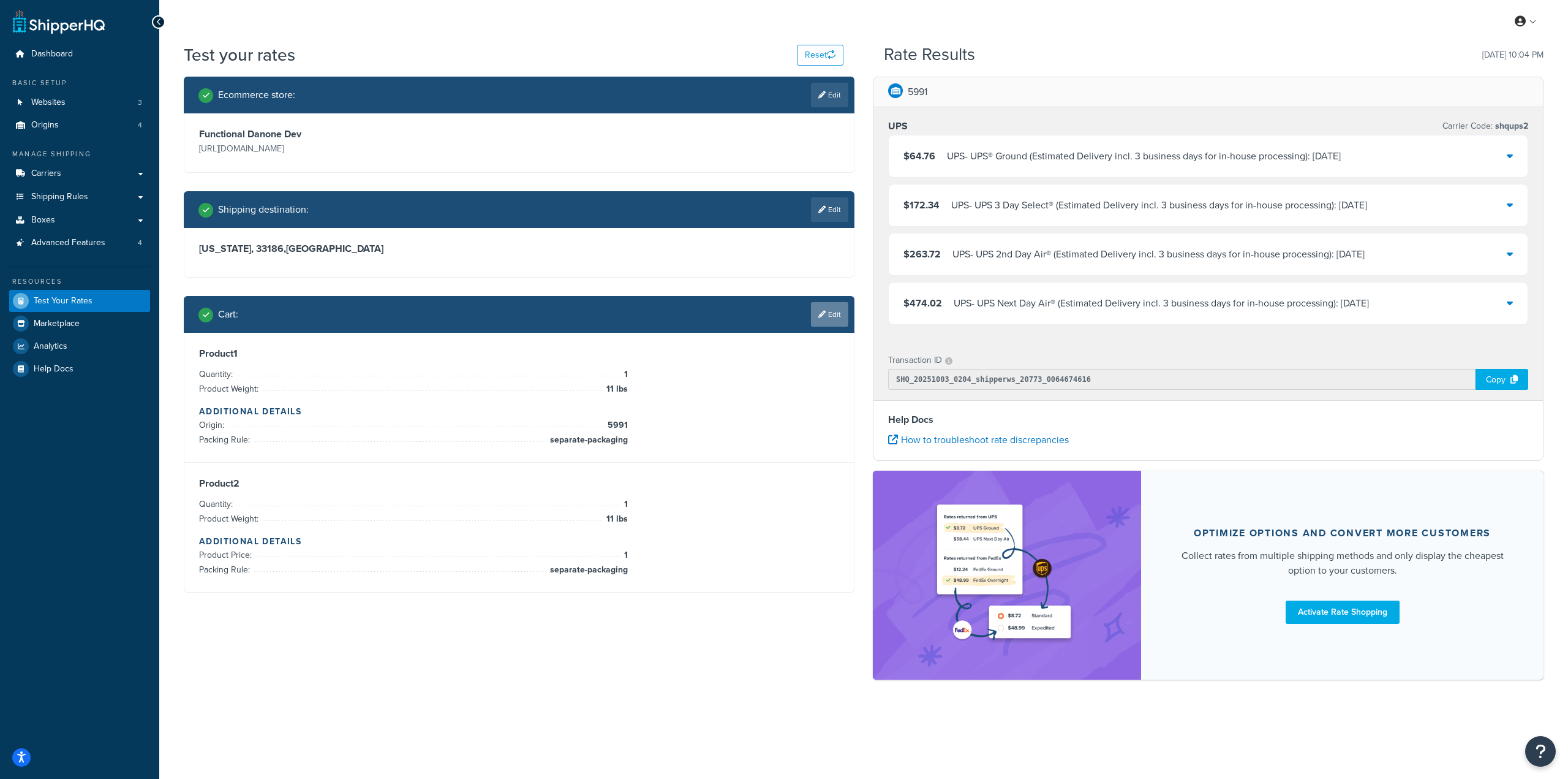
click at [834, 318] on link "Edit" at bounding box center [829, 314] width 37 height 25
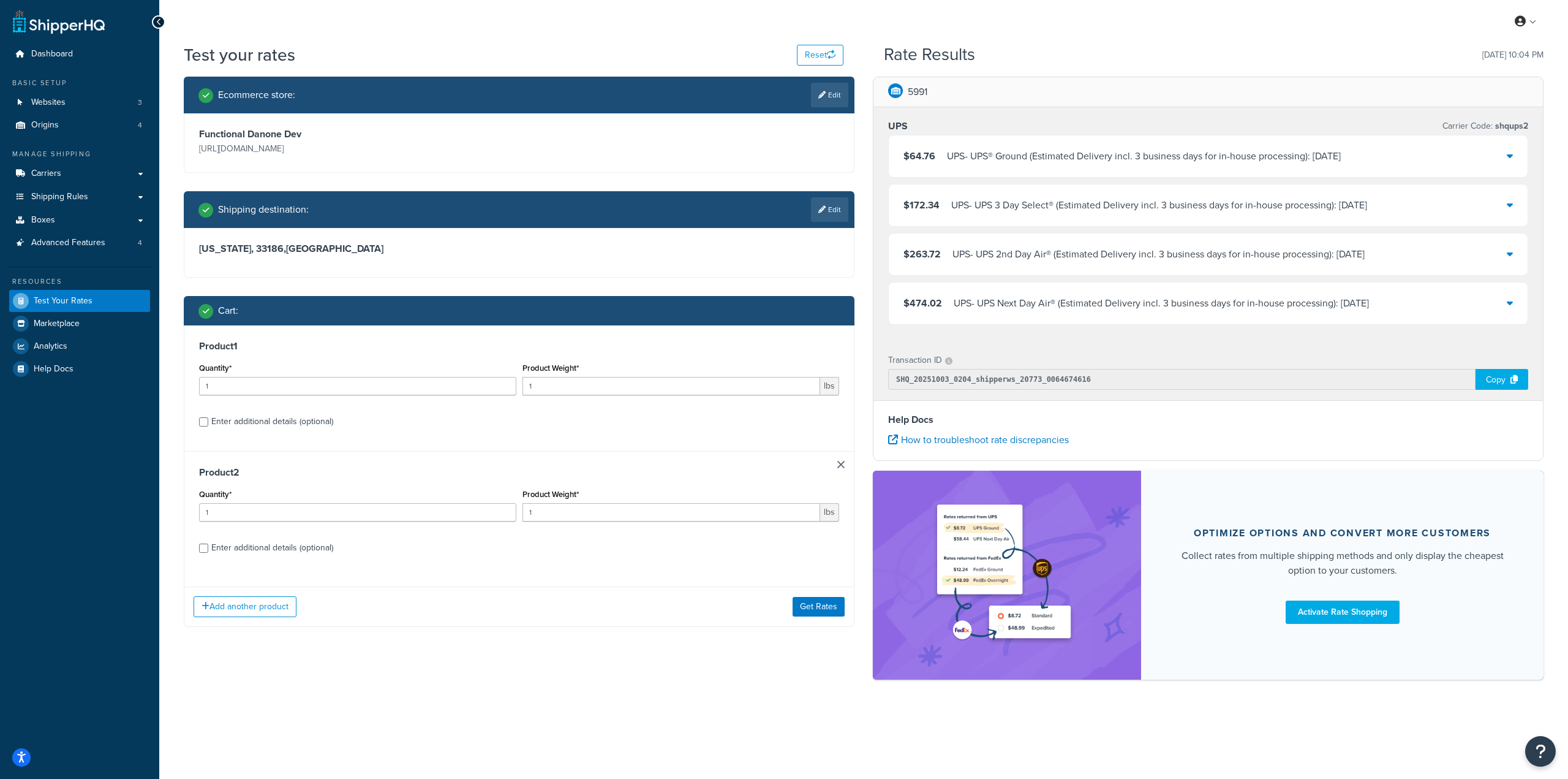
click at [315, 431] on div "Product 1 Quantity* 1 Product Weight* 1 lbs Enter additional details (optional)" at bounding box center [519, 387] width 669 height 125
click at [315, 427] on div "Enter additional details (optional)" at bounding box center [272, 421] width 122 height 17
click at [209, 426] on input "Enter additional details (optional)" at bounding box center [203, 422] width 9 height 9
checkbox input "true"
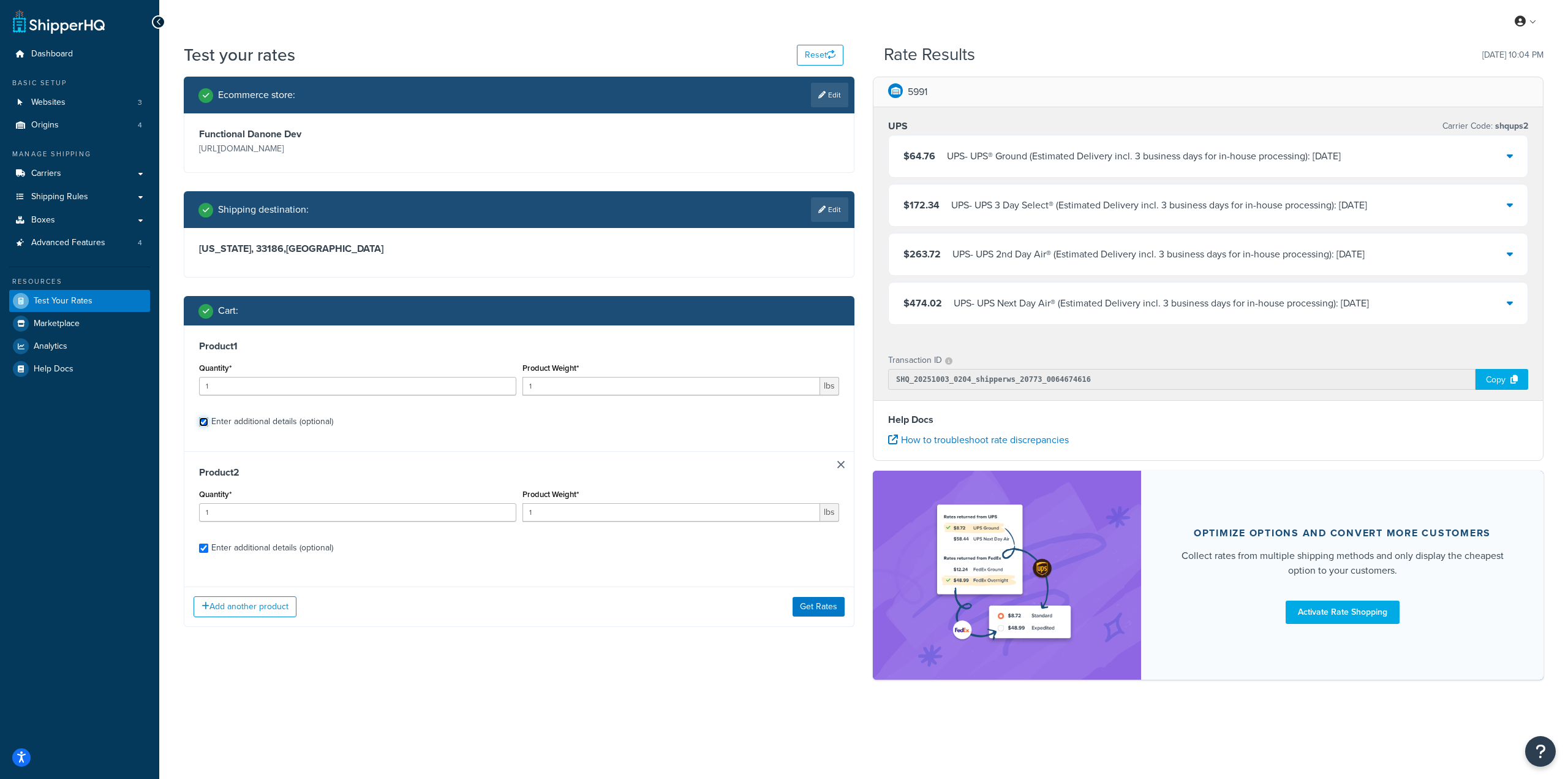
select select "55399"
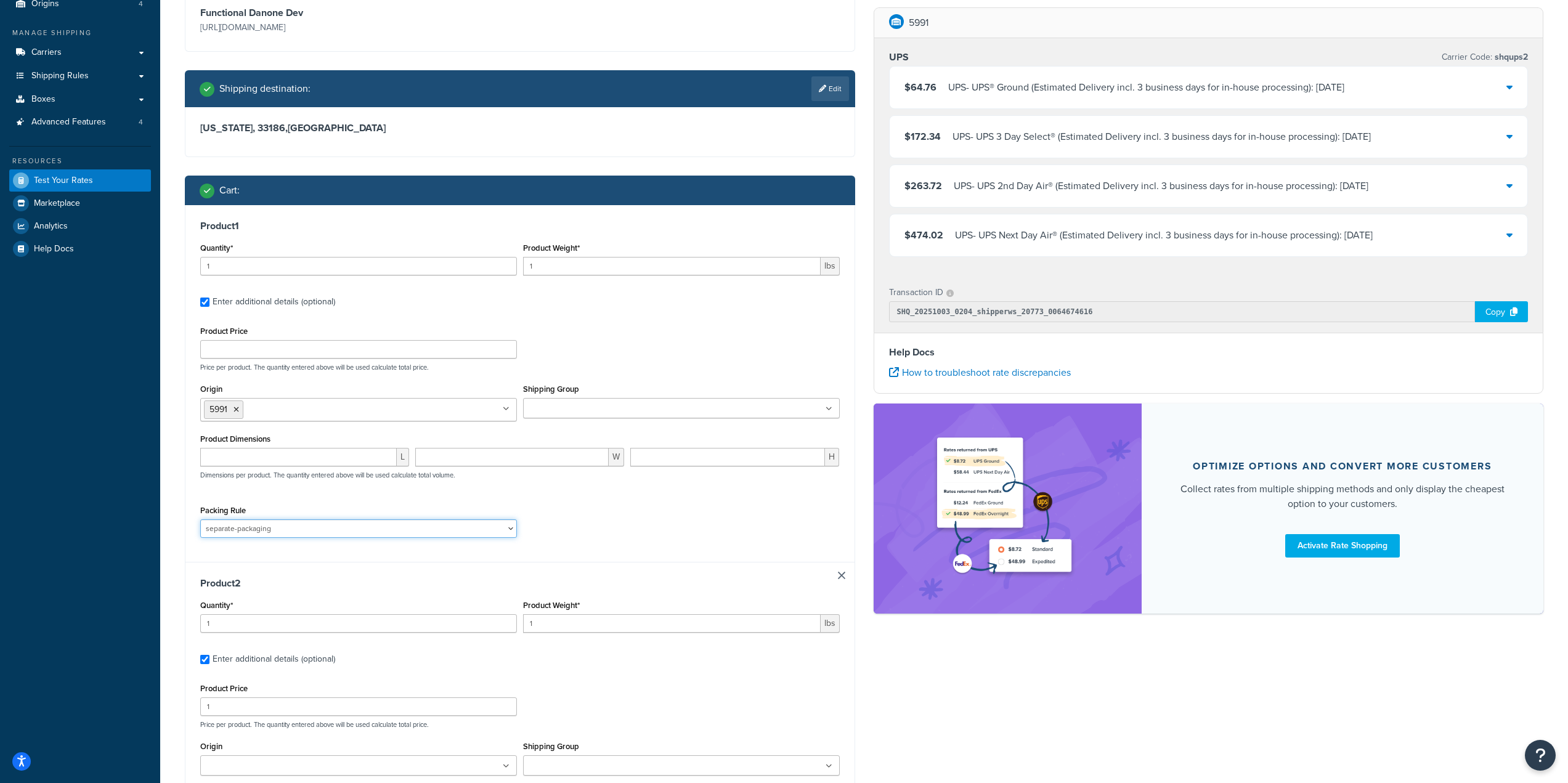
click at [334, 529] on select "separate-packaging" at bounding box center [358, 529] width 317 height 19
click at [325, 531] on select "separate-packaging" at bounding box center [358, 528] width 317 height 19
select select
click at [200, 520] on select "separate-packaging" at bounding box center [358, 528] width 317 height 19
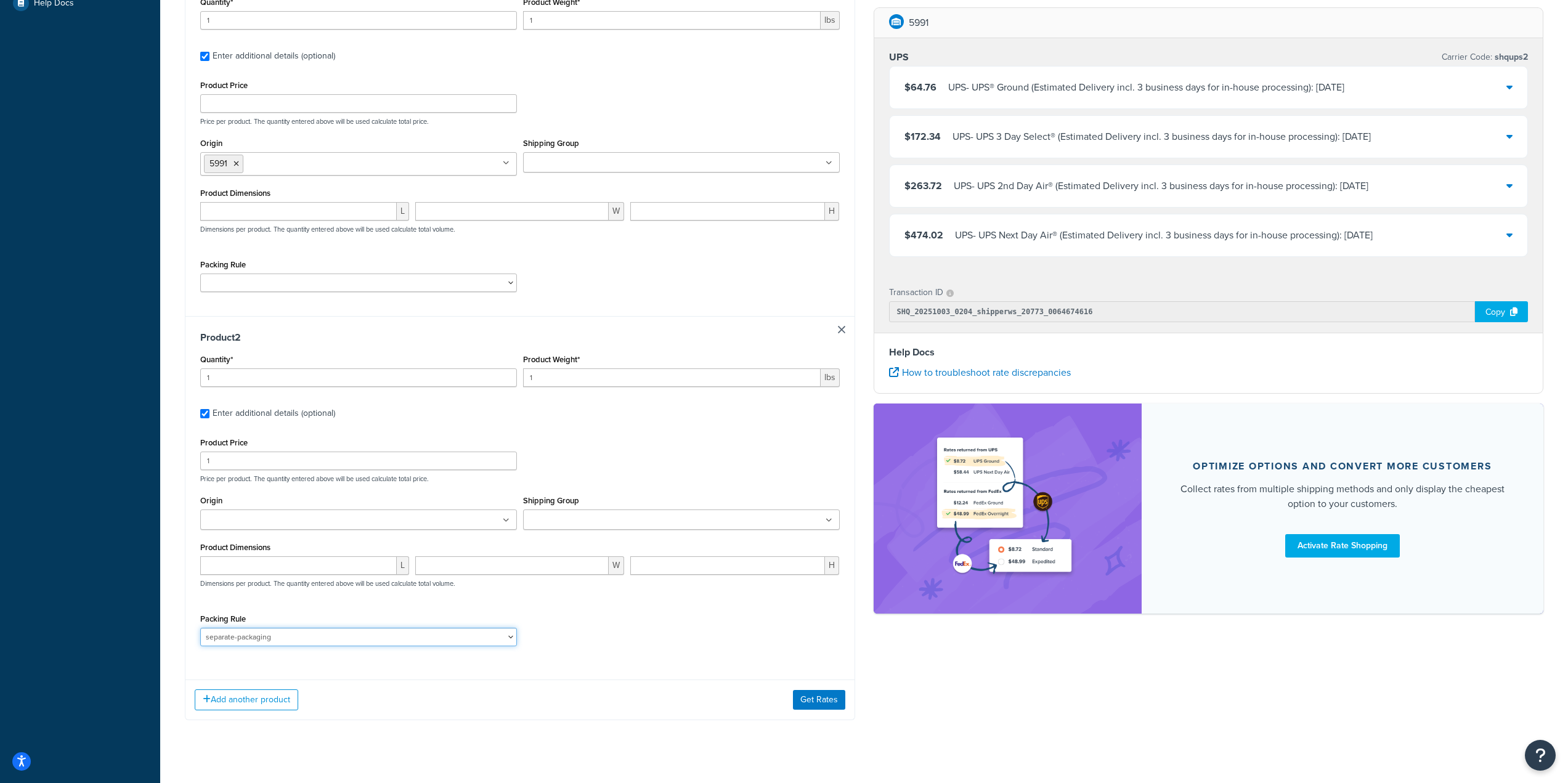
click at [316, 646] on select "separate-packaging" at bounding box center [358, 637] width 317 height 19
click at [311, 640] on select "separate-packaging" at bounding box center [358, 636] width 317 height 19
select select
click at [200, 629] on select "separate-packaging" at bounding box center [358, 636] width 317 height 19
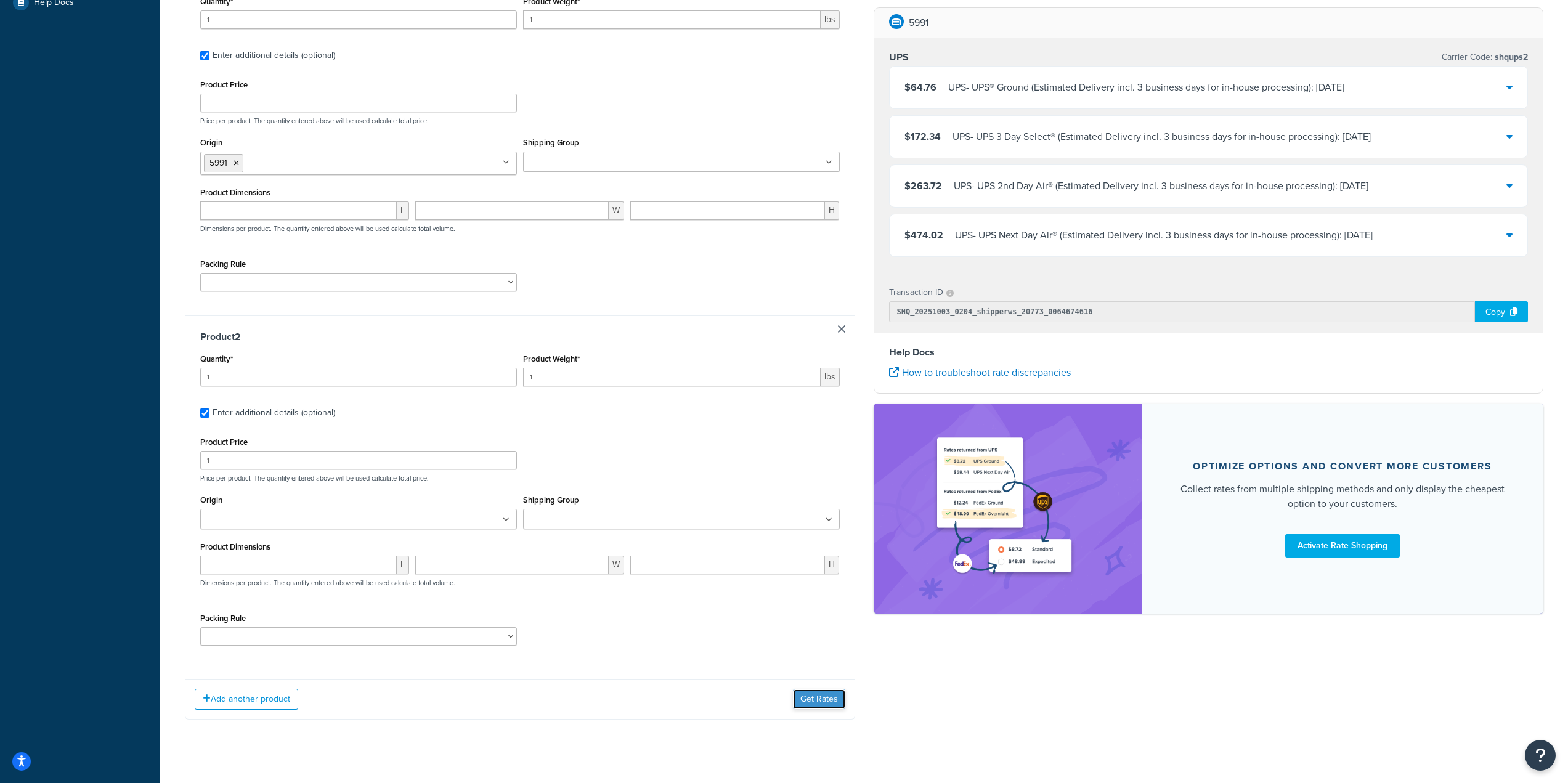
click at [815, 703] on button "Get Rates" at bounding box center [819, 699] width 53 height 20
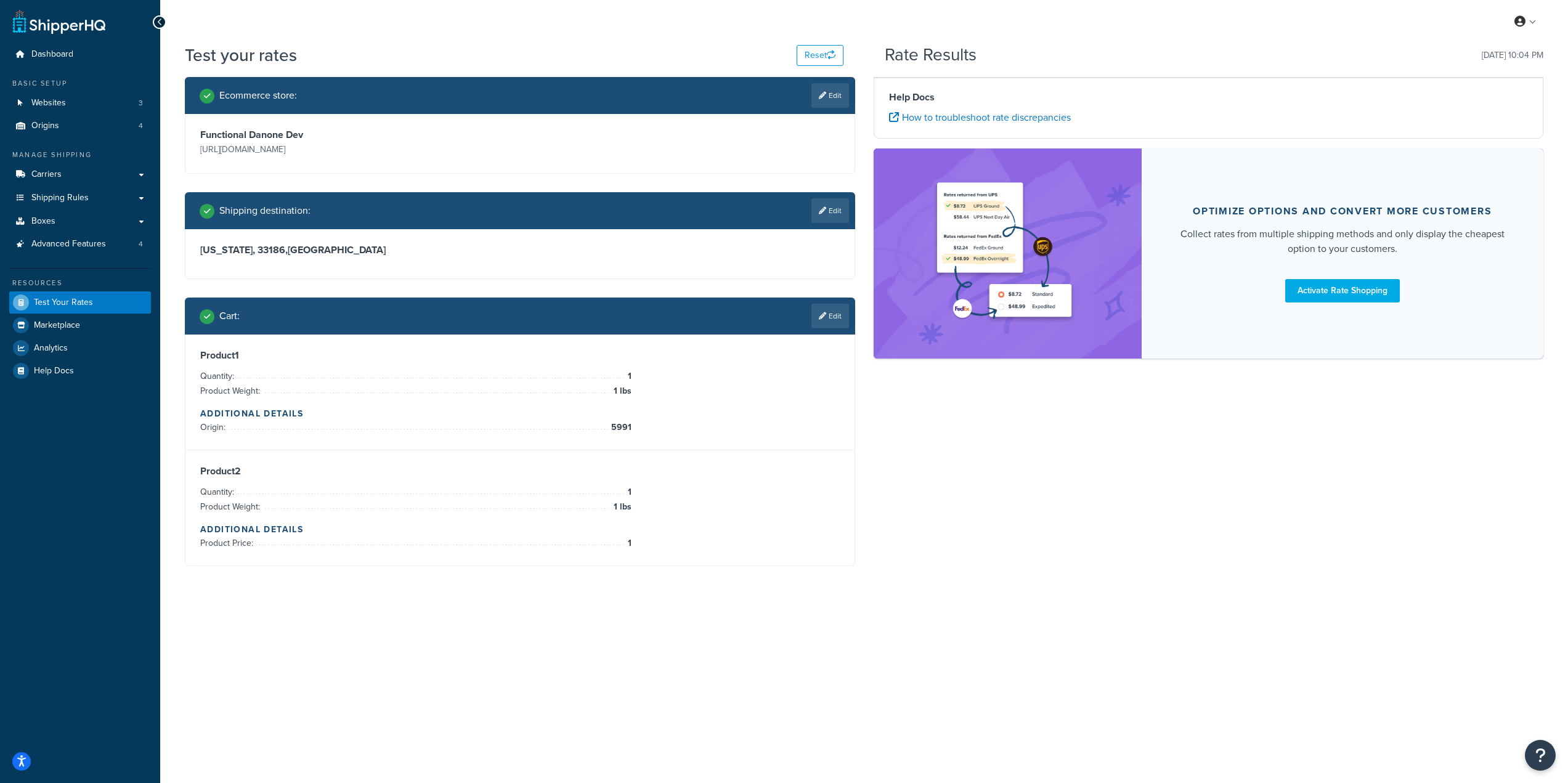
scroll to position [0, 0]
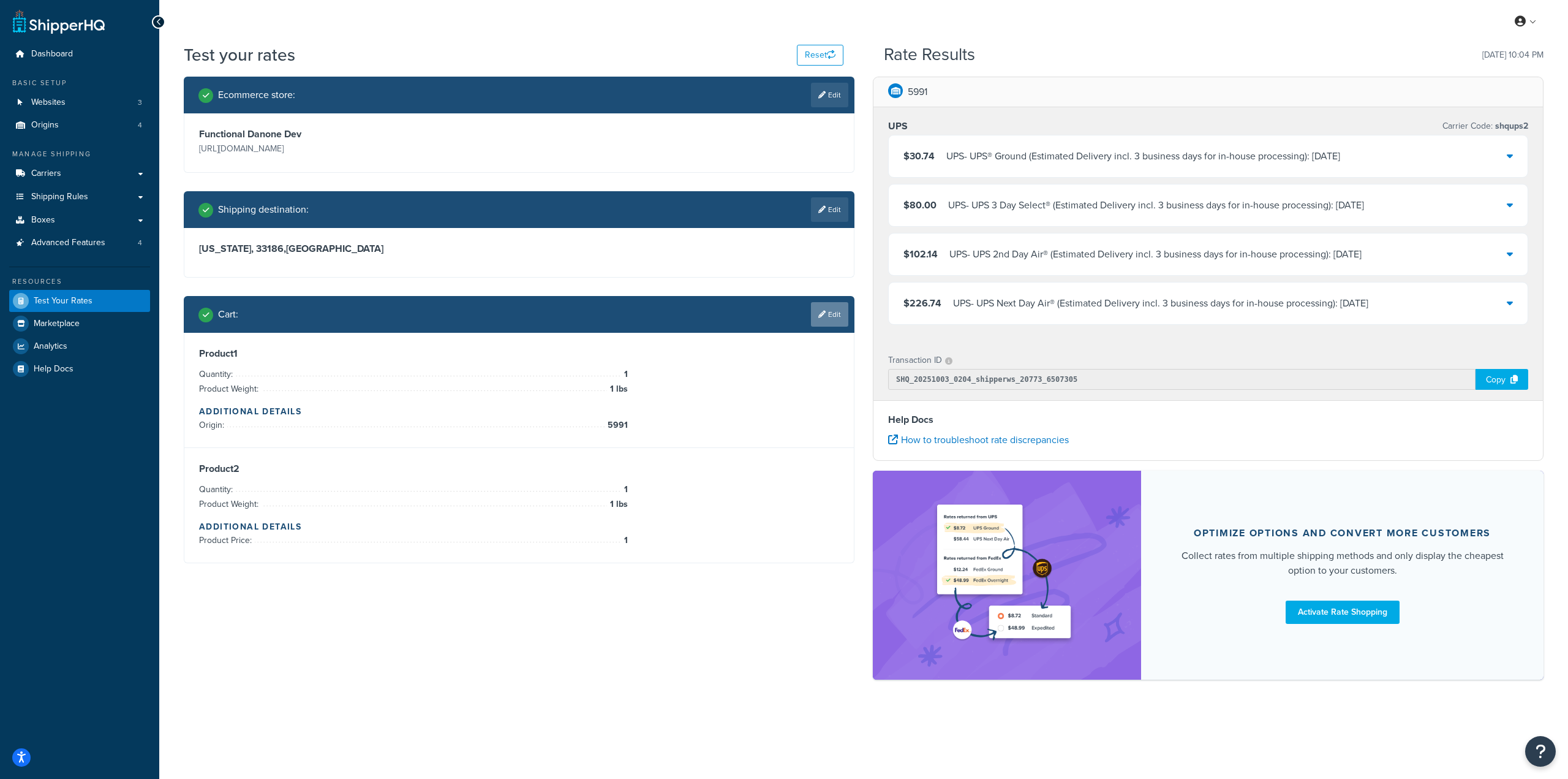
click at [820, 318] on icon at bounding box center [822, 314] width 7 height 7
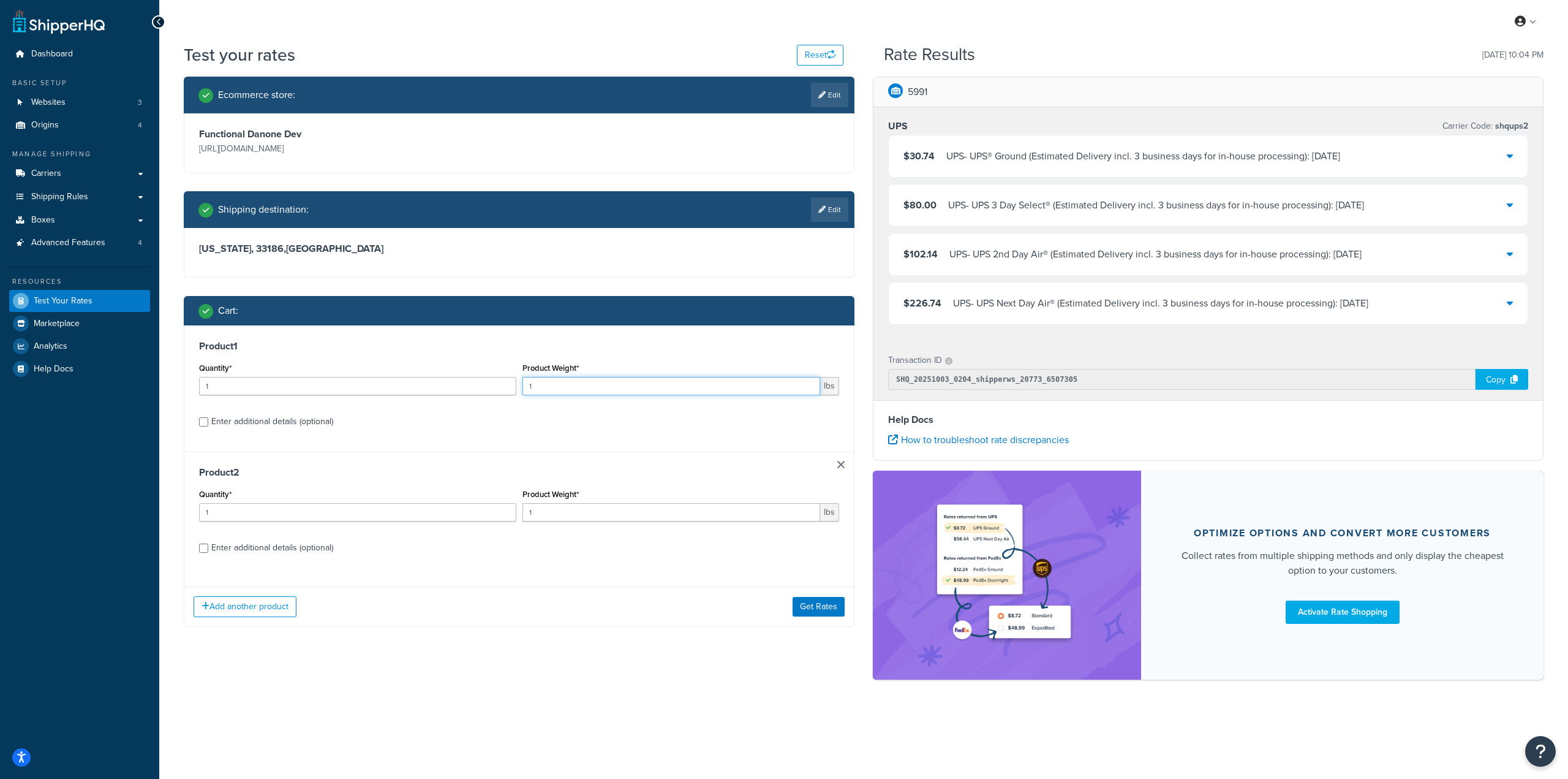
click at [583, 391] on input "1" at bounding box center [671, 386] width 298 height 19
type input "11"
click at [572, 511] on input "1" at bounding box center [671, 512] width 298 height 19
type input "11"
click at [807, 598] on button "Get Rates" at bounding box center [819, 607] width 52 height 20
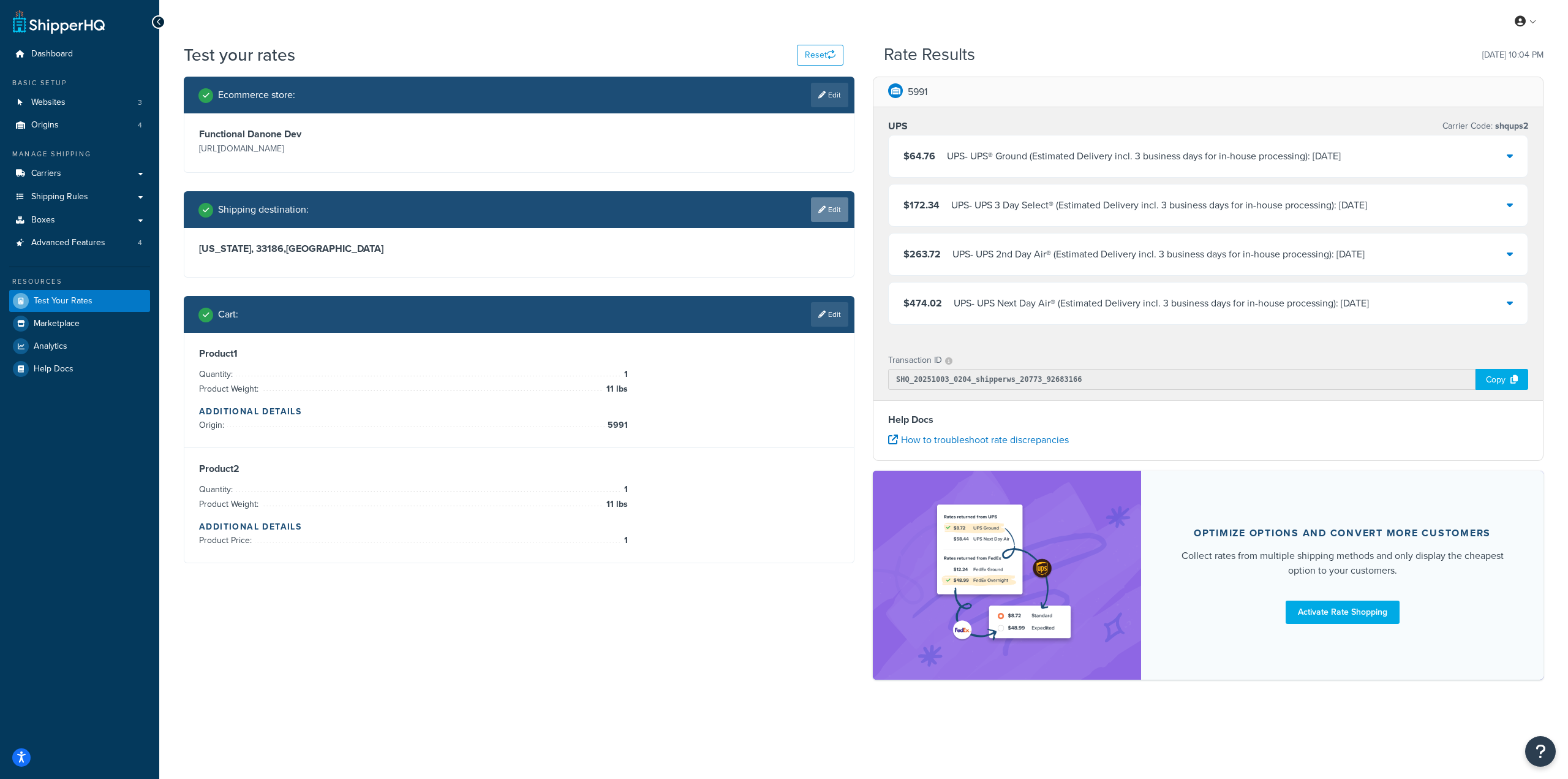
click at [835, 203] on link "Edit" at bounding box center [829, 210] width 37 height 25
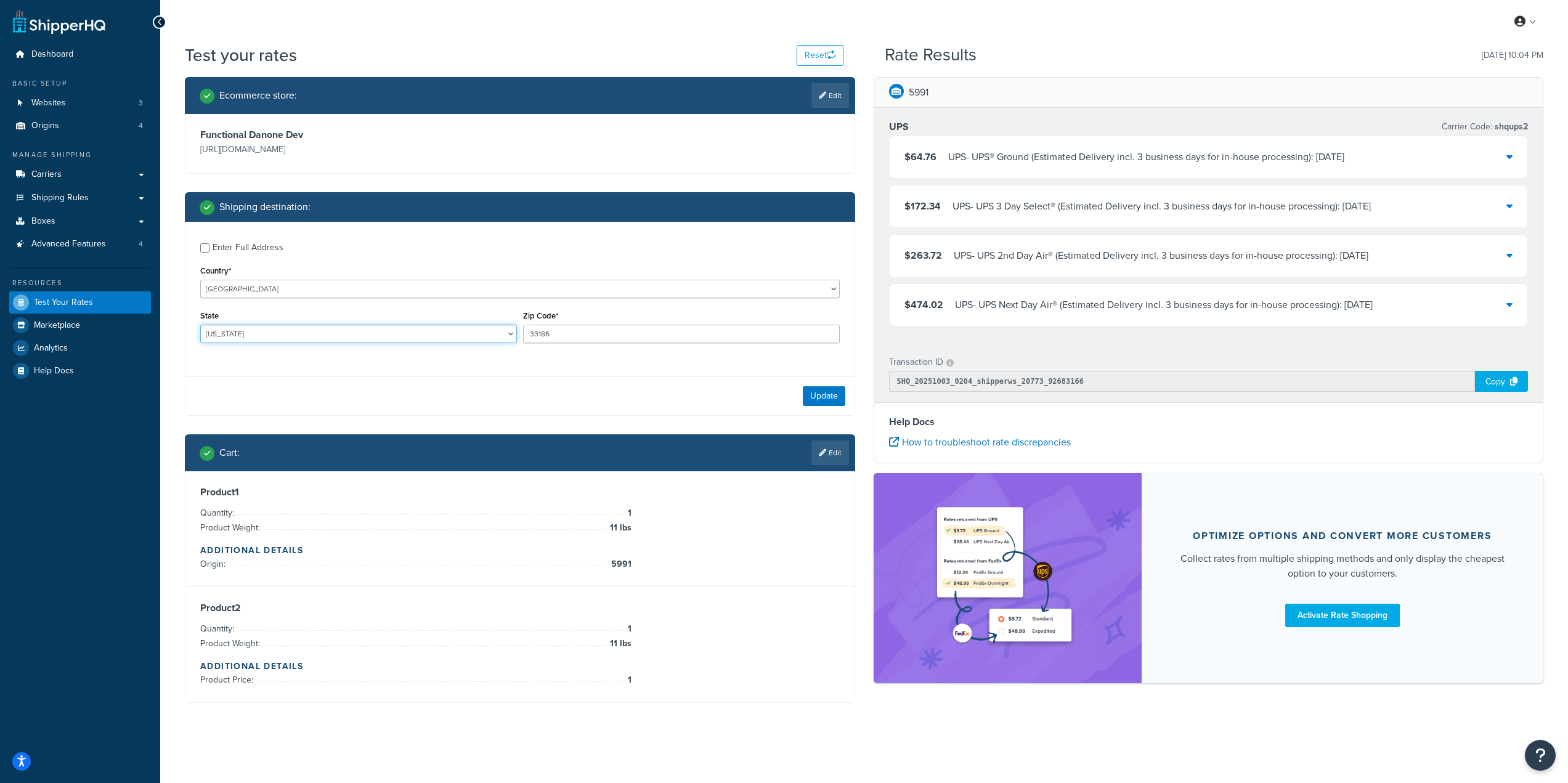
click at [351, 327] on select "Alabama Alaska American Samoa Arizona Arkansas Armed Forces Americas Armed Forc…" at bounding box center [358, 334] width 317 height 19
select select "CA"
click at [200, 325] on select "Alabama Alaska American Samoa Arizona Arkansas Armed Forces Americas Armed Forc…" at bounding box center [358, 334] width 317 height 19
drag, startPoint x: 571, startPoint y: 337, endPoint x: 501, endPoint y: 335, distance: 70.0
click at [497, 332] on div "State Alabama Alaska American Samoa Arizona Arkansas Armed Forces Americas Arme…" at bounding box center [520, 329] width 646 height 45
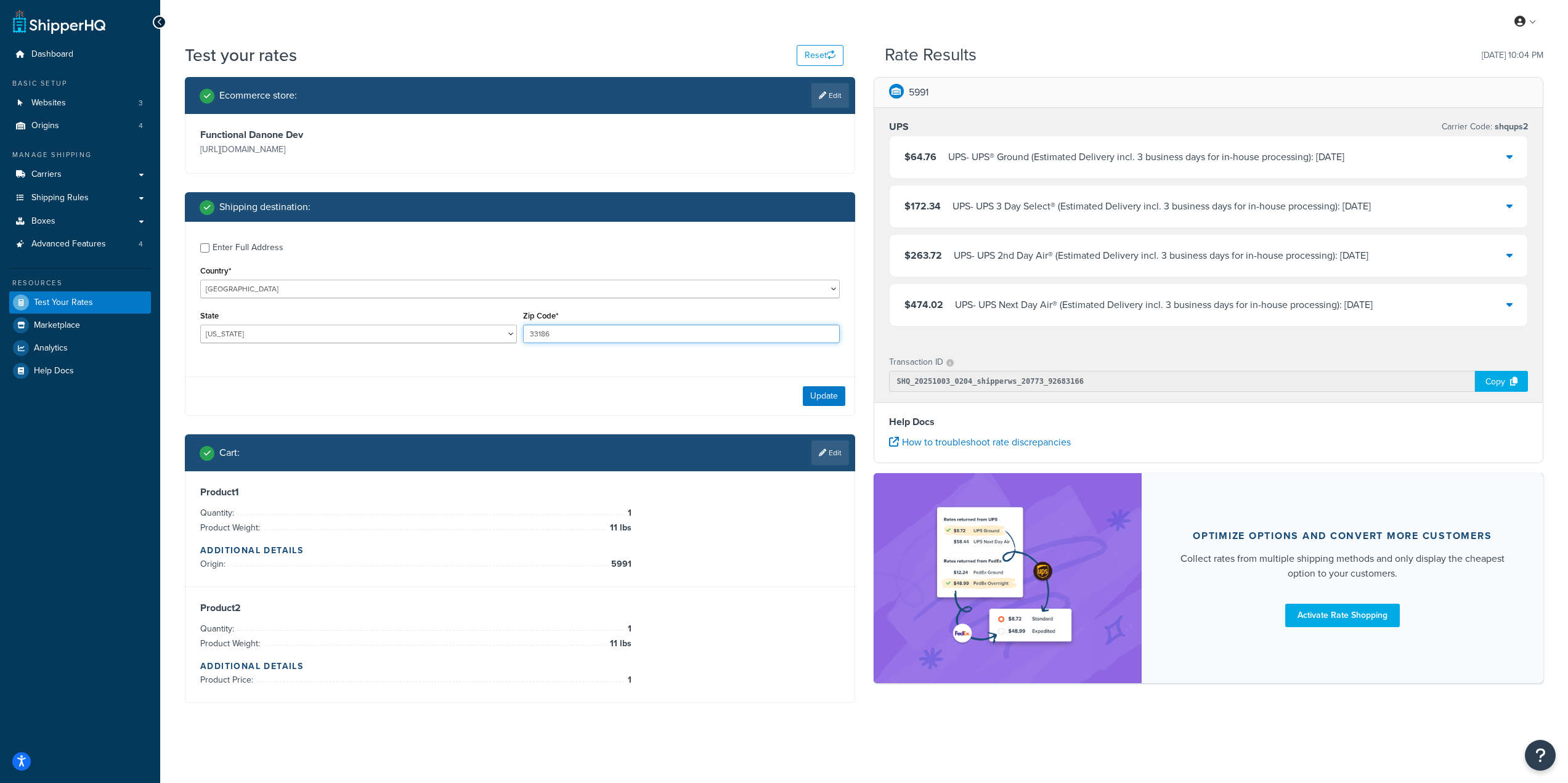
click at [573, 338] on input "33186" at bounding box center [681, 334] width 317 height 19
click at [572, 342] on input "33186" at bounding box center [681, 334] width 317 height 19
paste input "92532"
type input "92532"
click at [830, 387] on div "Update" at bounding box center [520, 395] width 669 height 38
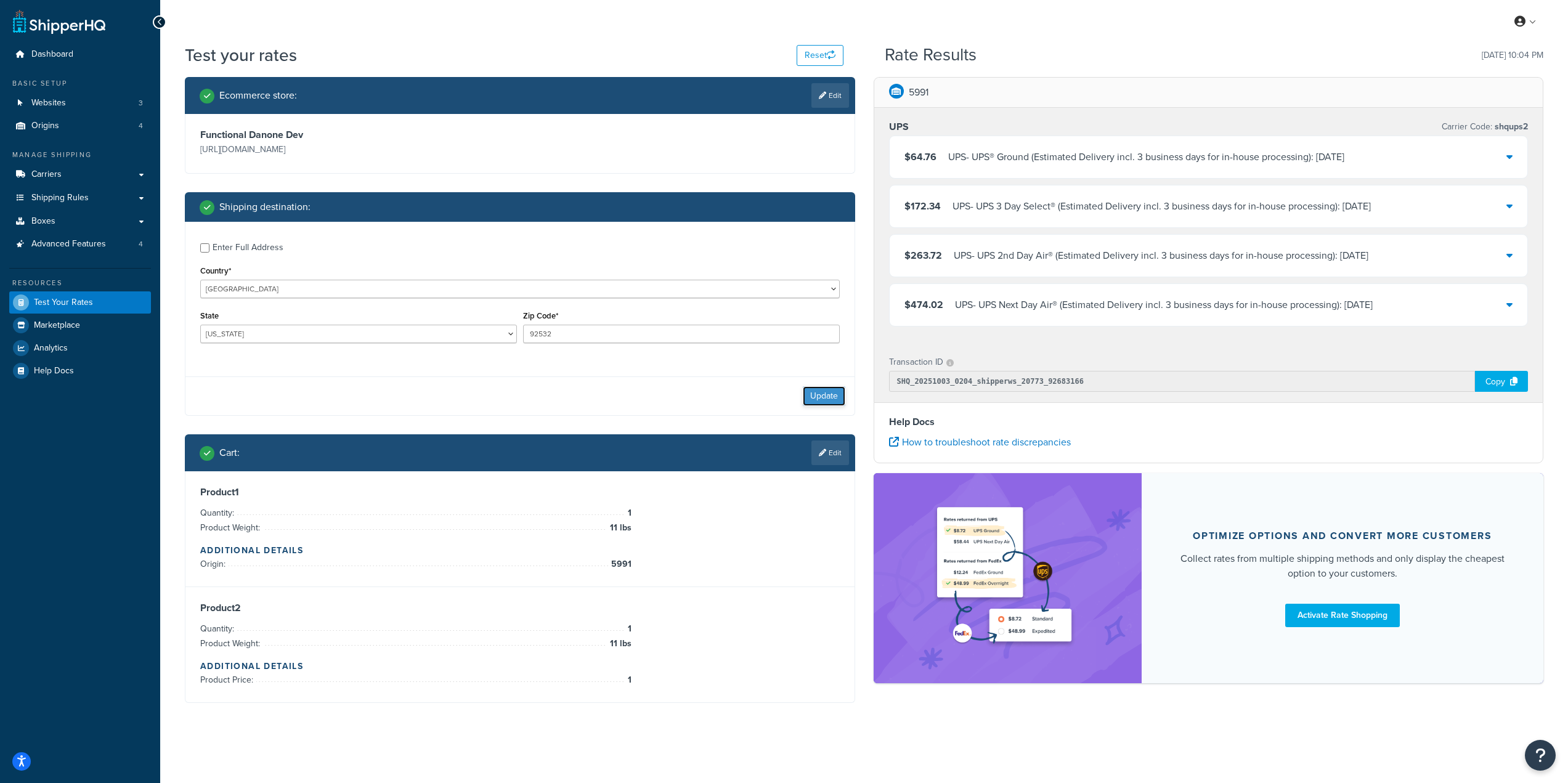
click at [829, 392] on button "Update" at bounding box center [824, 396] width 43 height 20
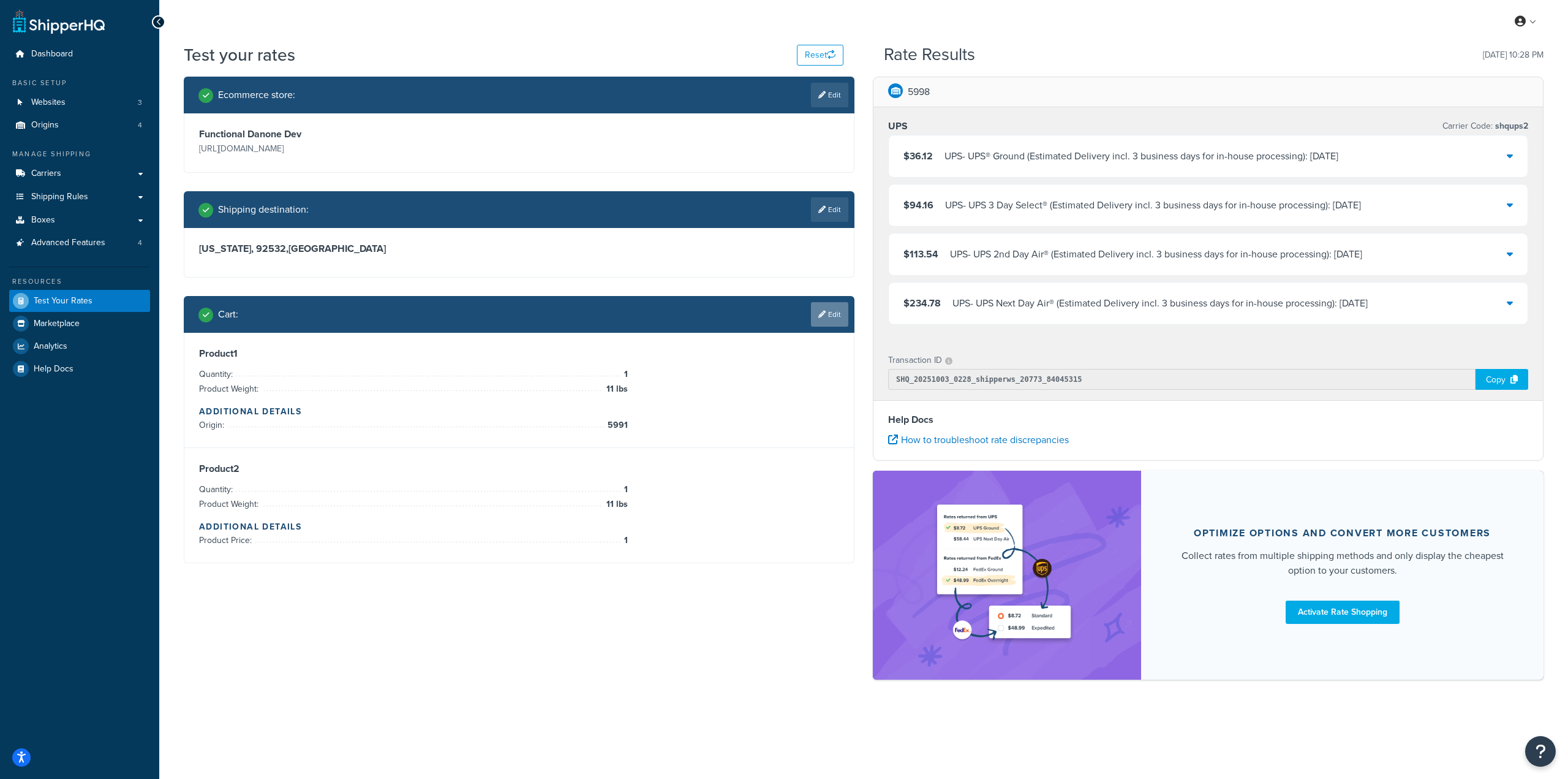
click at [831, 319] on link "Edit" at bounding box center [829, 314] width 37 height 25
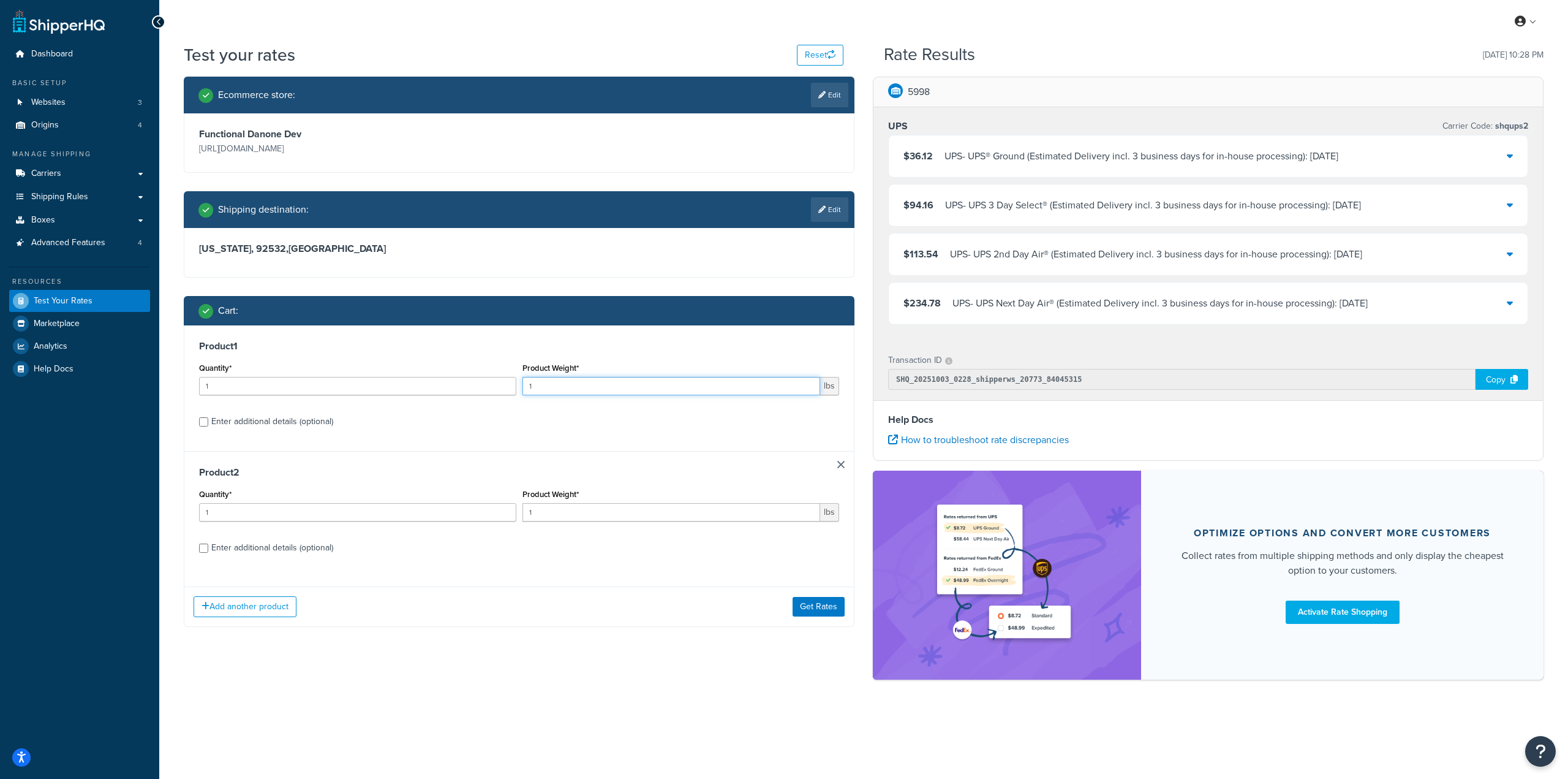
click at [574, 391] on input "1" at bounding box center [671, 386] width 298 height 19
type input "11"
drag, startPoint x: 555, startPoint y: 514, endPoint x: 483, endPoint y: 515, distance: 72.0
click at [483, 515] on div "Quantity* 1 Product Weight* 1 lbs" at bounding box center [519, 508] width 646 height 44
type input "20"
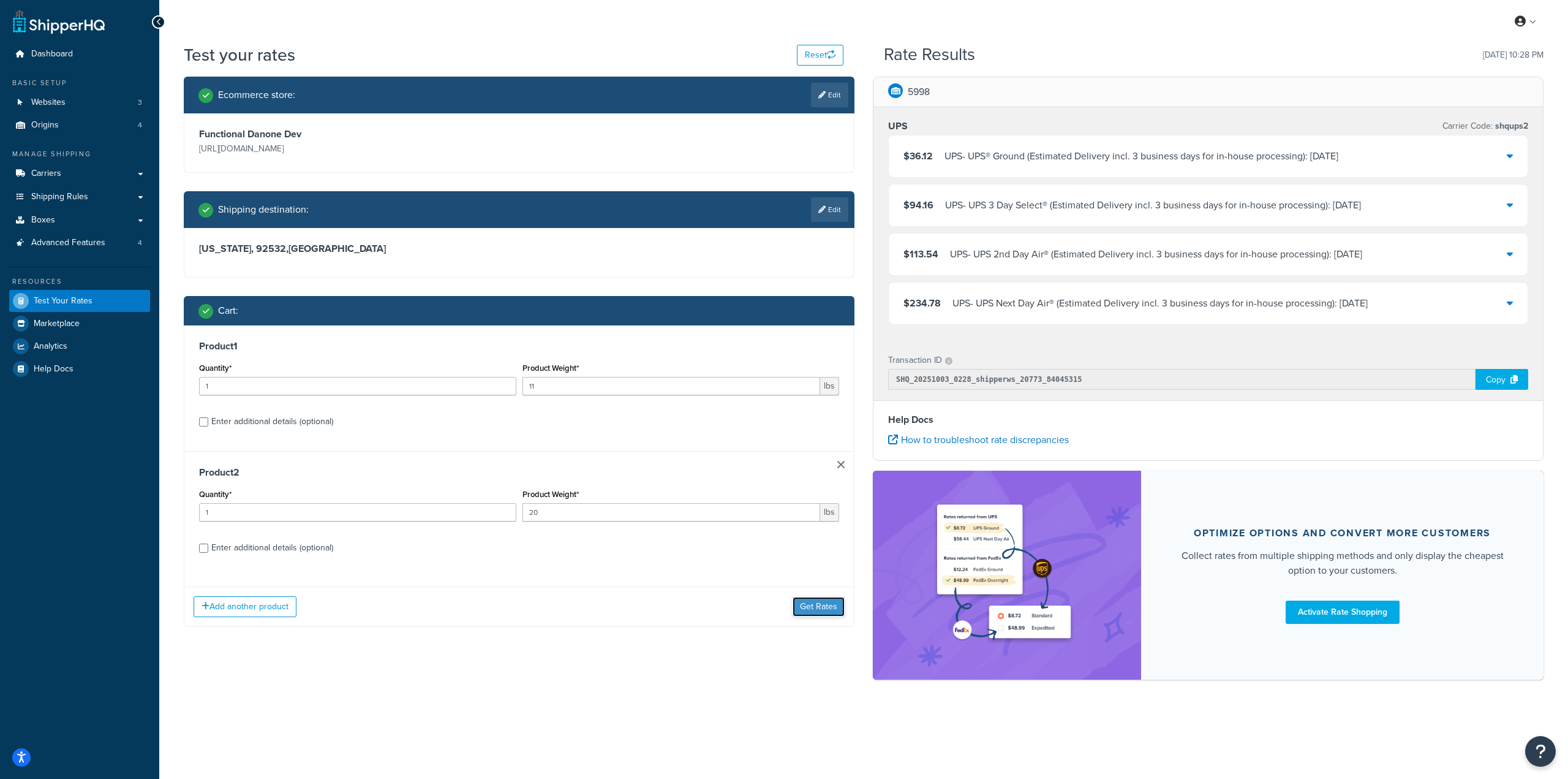
click at [820, 615] on button "Get Rates" at bounding box center [819, 607] width 52 height 20
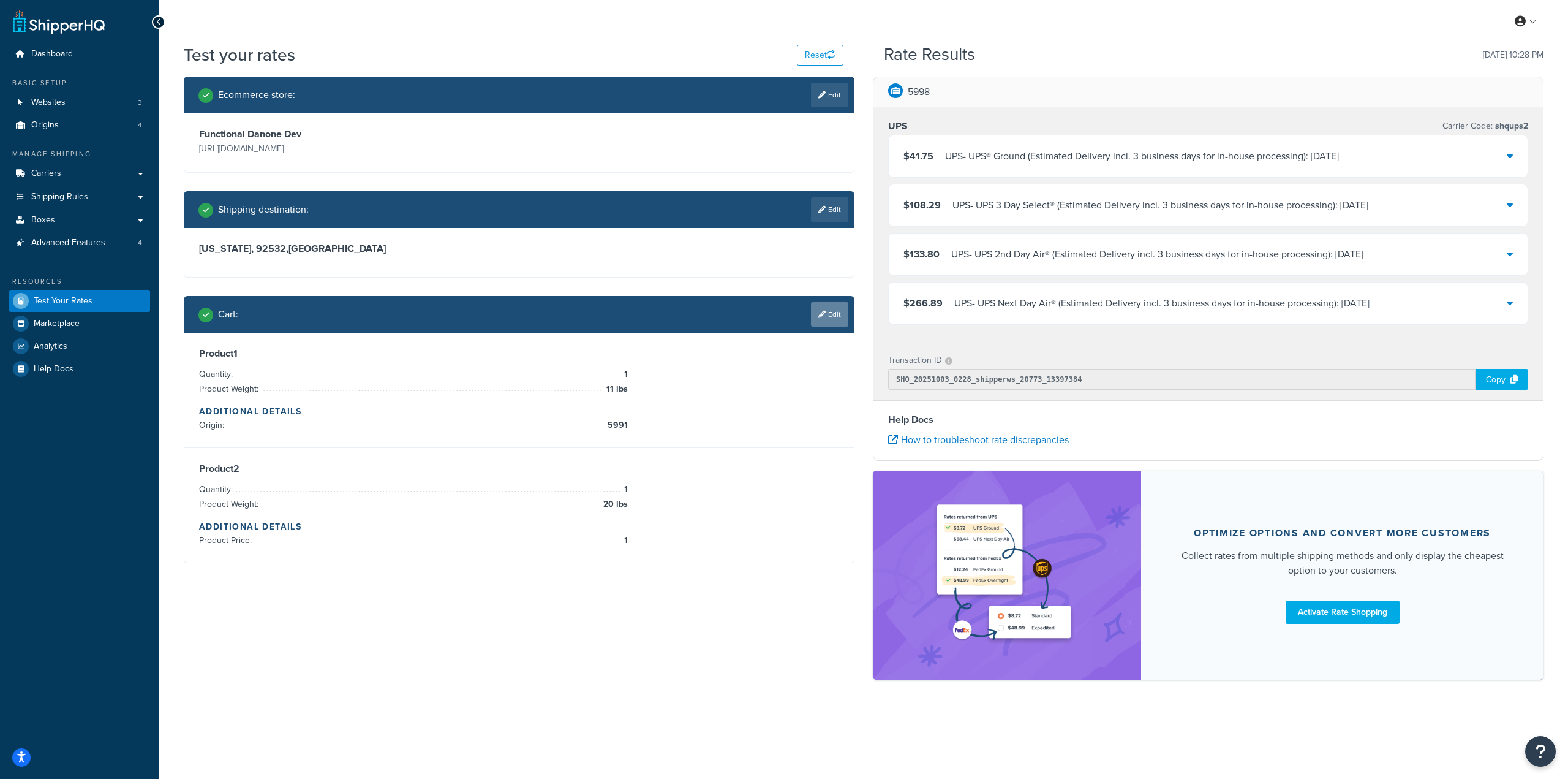
click at [834, 310] on link "Edit" at bounding box center [829, 314] width 37 height 25
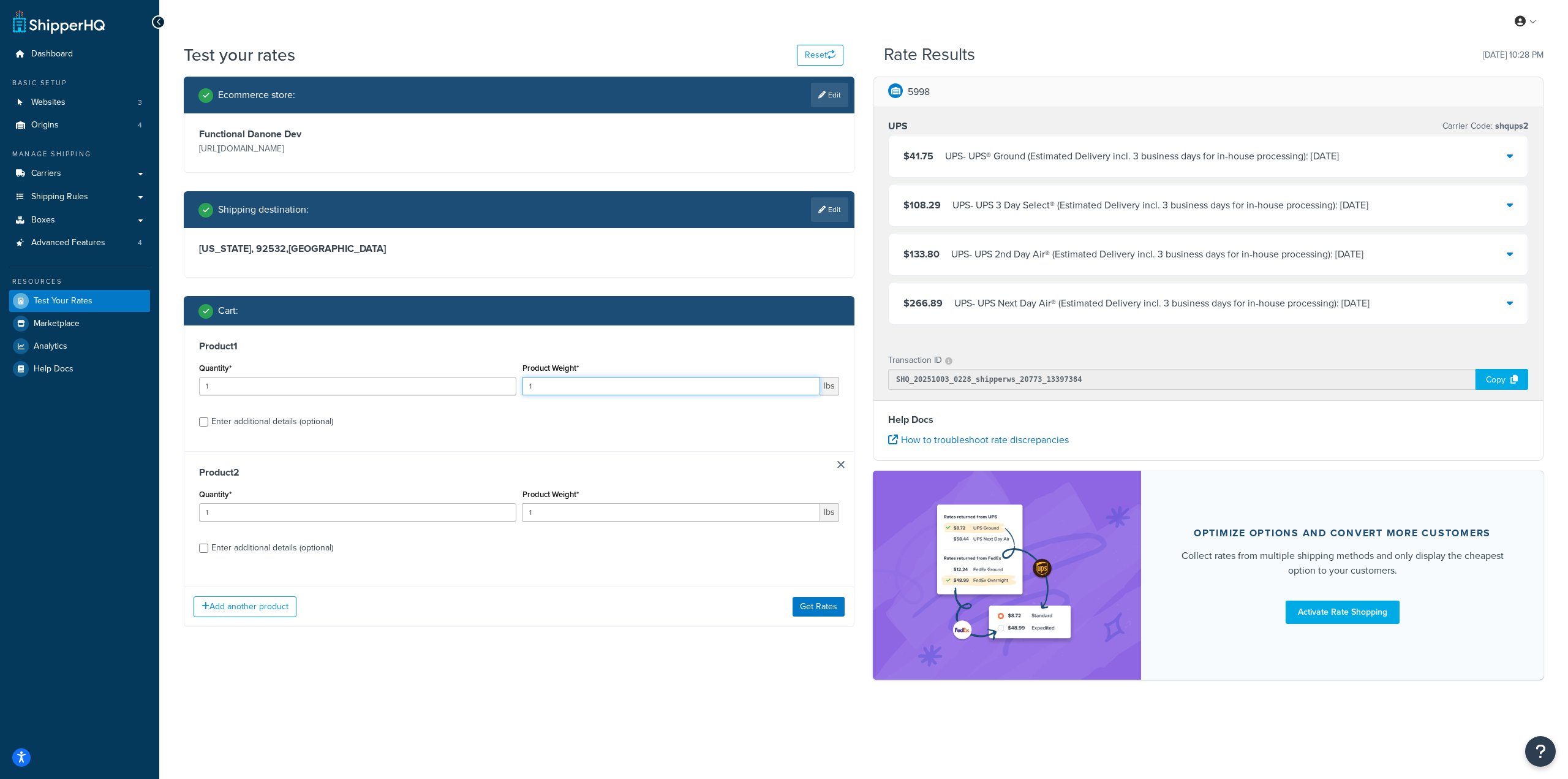
click at [582, 387] on input "1" at bounding box center [671, 386] width 298 height 19
type input "11"
drag, startPoint x: 558, startPoint y: 514, endPoint x: 488, endPoint y: 519, distance: 70.2
click at [488, 519] on div "Quantity* 1 Product Weight* 1 lbs" at bounding box center [519, 508] width 646 height 44
type input "18"
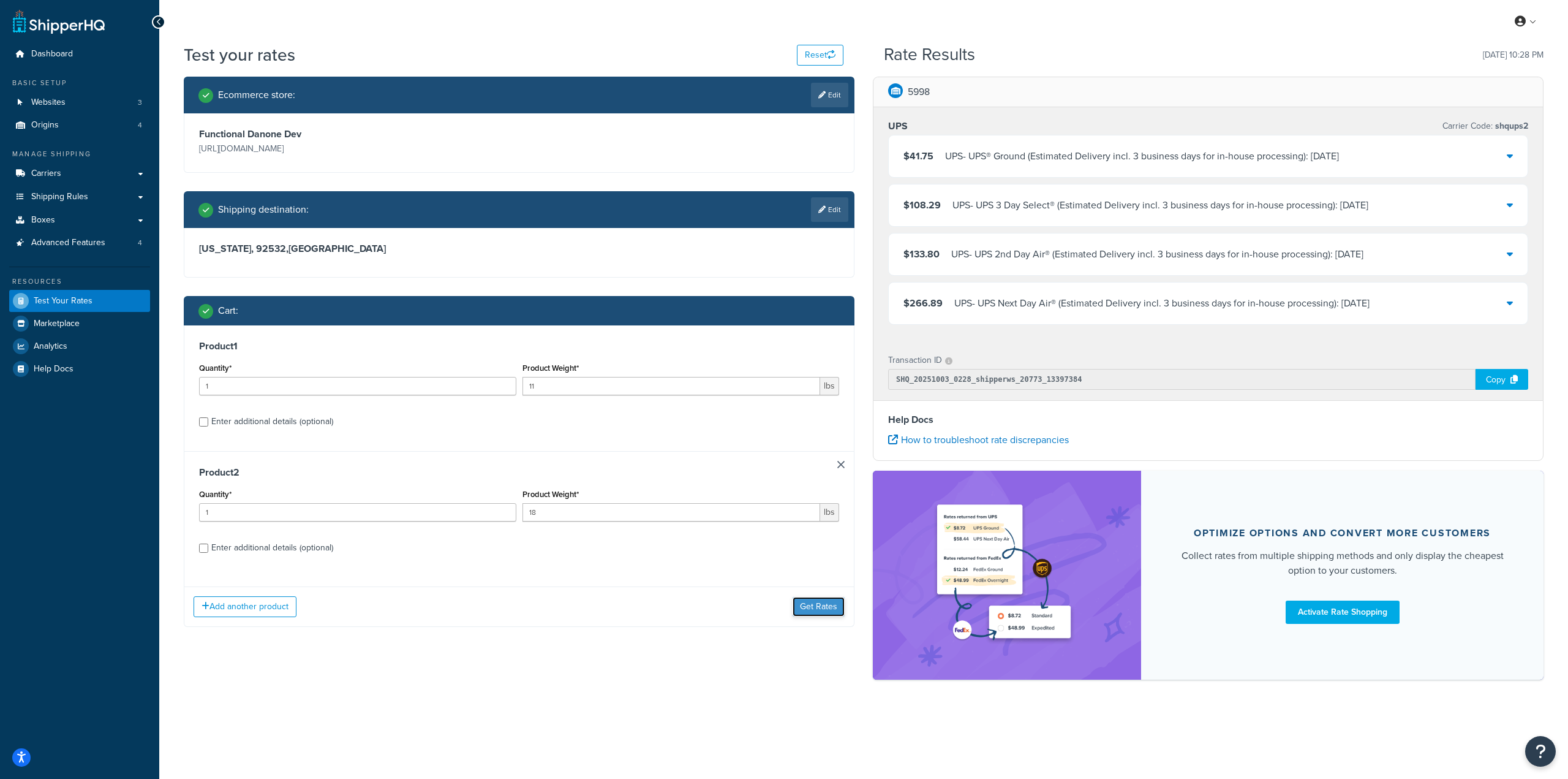
click at [796, 602] on button "Get Rates" at bounding box center [819, 607] width 52 height 20
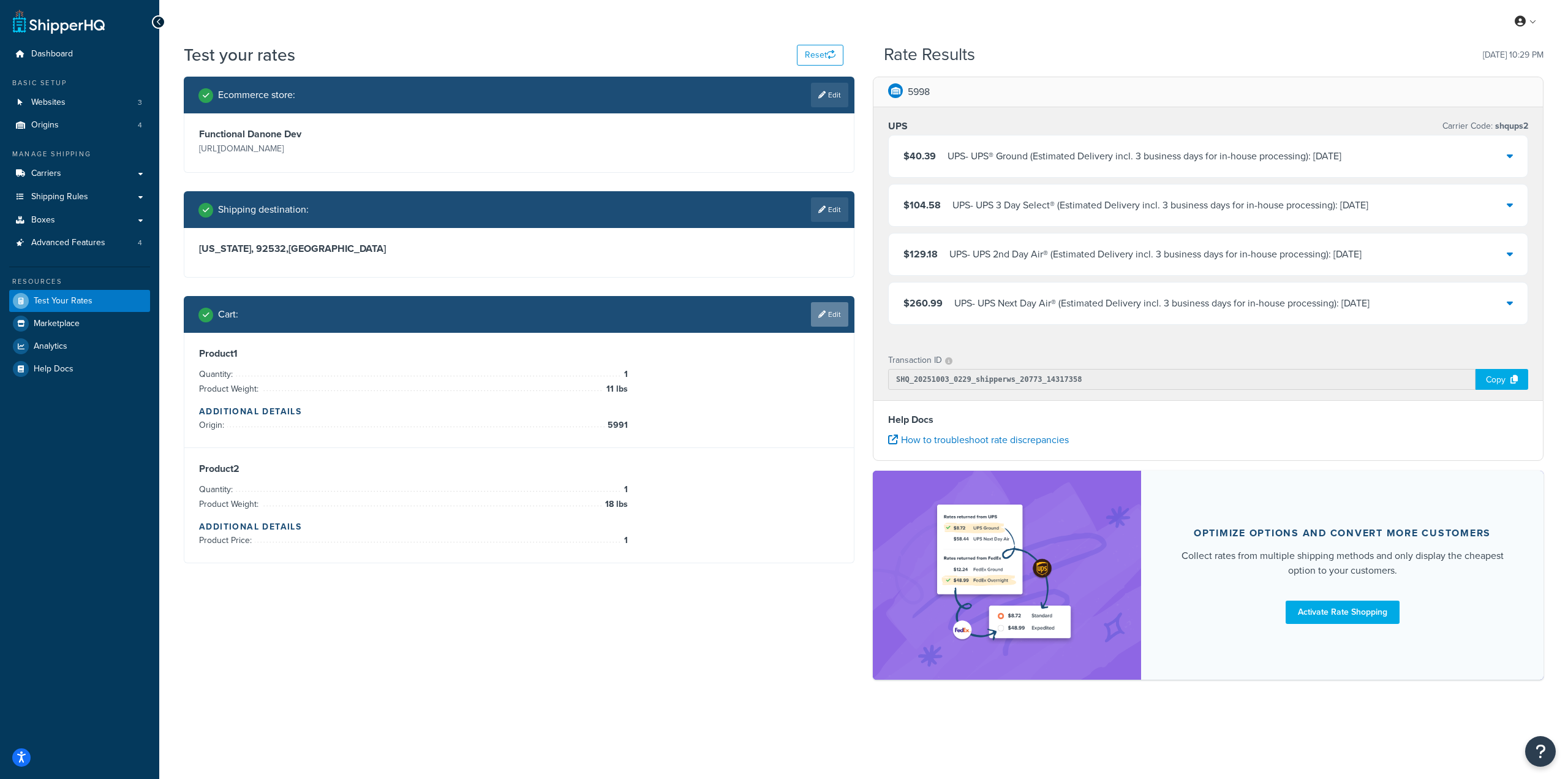
click at [832, 318] on link "Edit" at bounding box center [829, 314] width 37 height 25
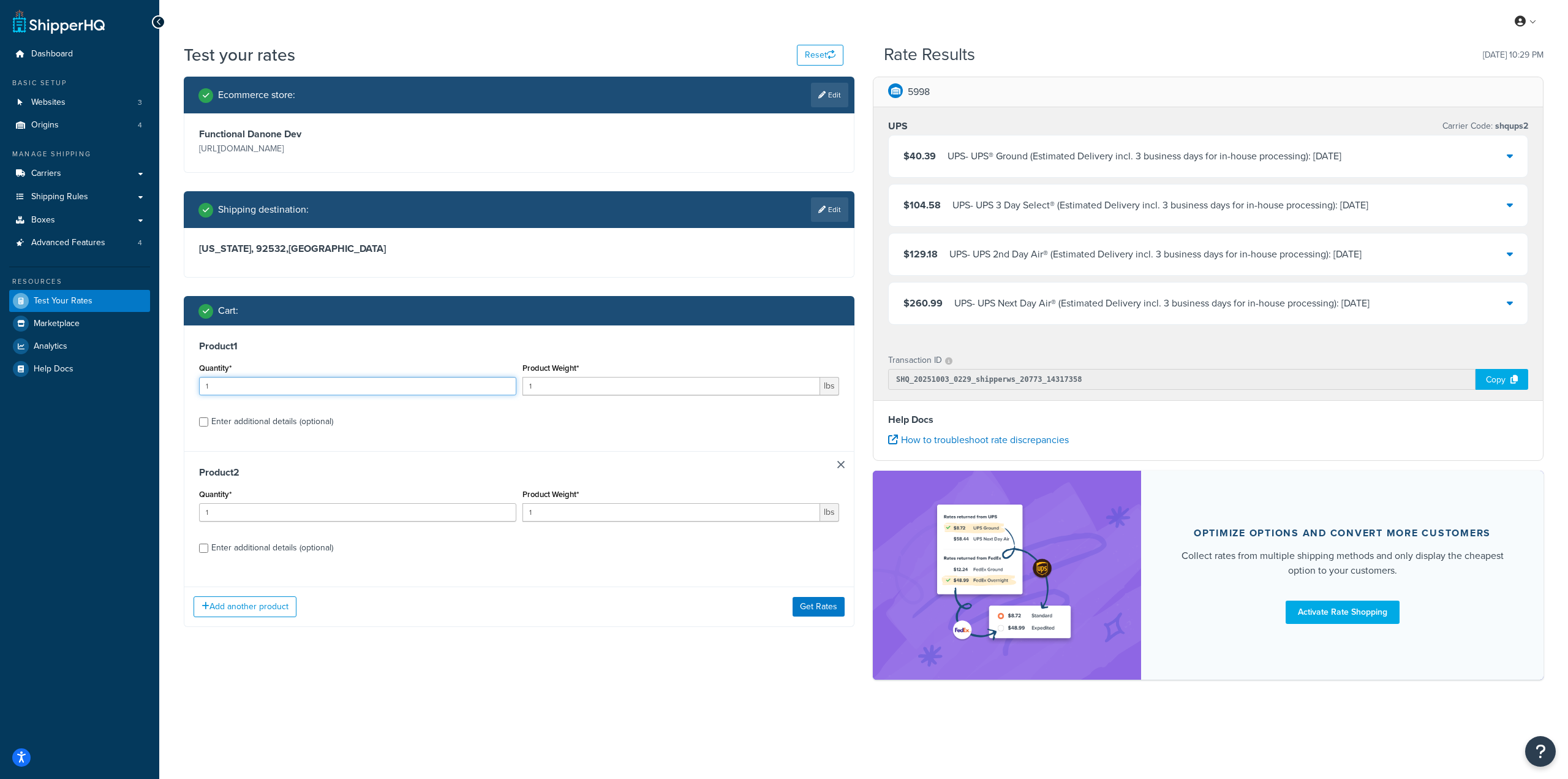
click at [344, 386] on input "1" at bounding box center [357, 386] width 317 height 19
click at [642, 386] on input "1" at bounding box center [671, 386] width 298 height 19
click at [306, 424] on div "Enter additional details (optional)" at bounding box center [272, 421] width 122 height 17
click at [209, 424] on input "Enter additional details (optional)" at bounding box center [203, 422] width 9 height 9
checkbox input "true"
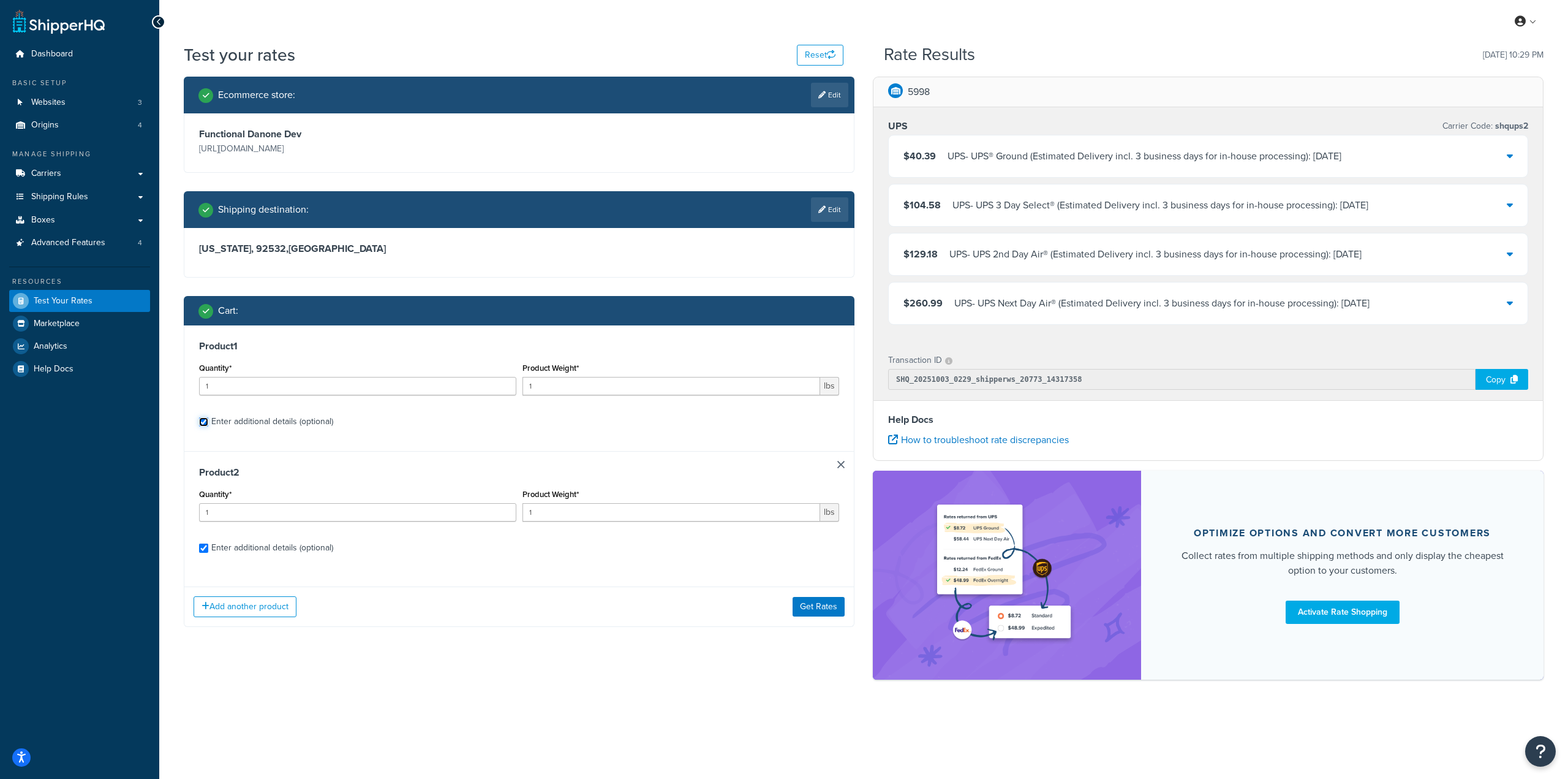
checkbox input "true"
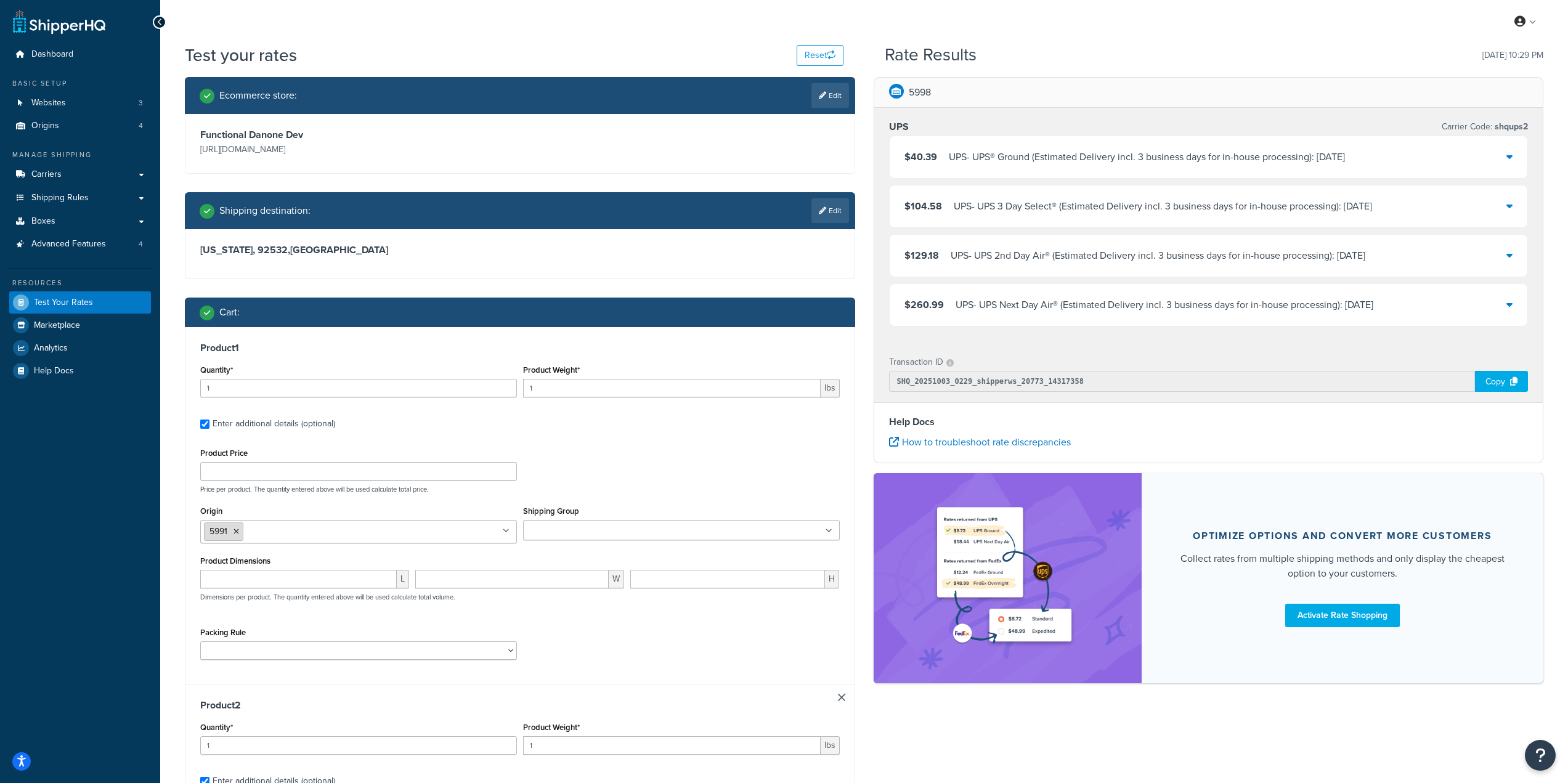
click at [238, 533] on icon at bounding box center [236, 531] width 5 height 7
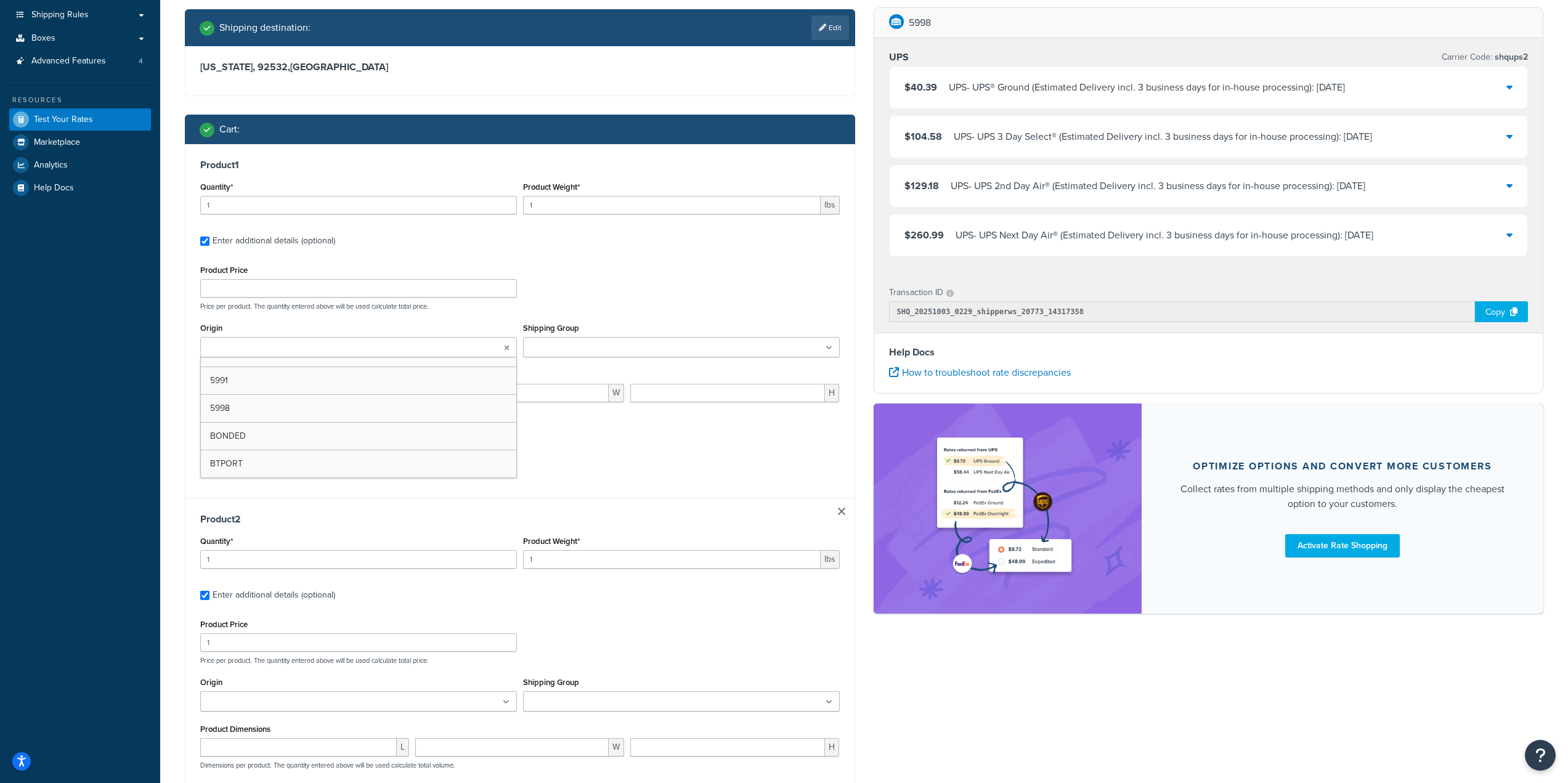
drag, startPoint x: 577, startPoint y: 474, endPoint x: 317, endPoint y: 538, distance: 267.8
click at [577, 473] on div "Packing Rule separate-packaging" at bounding box center [520, 460] width 646 height 45
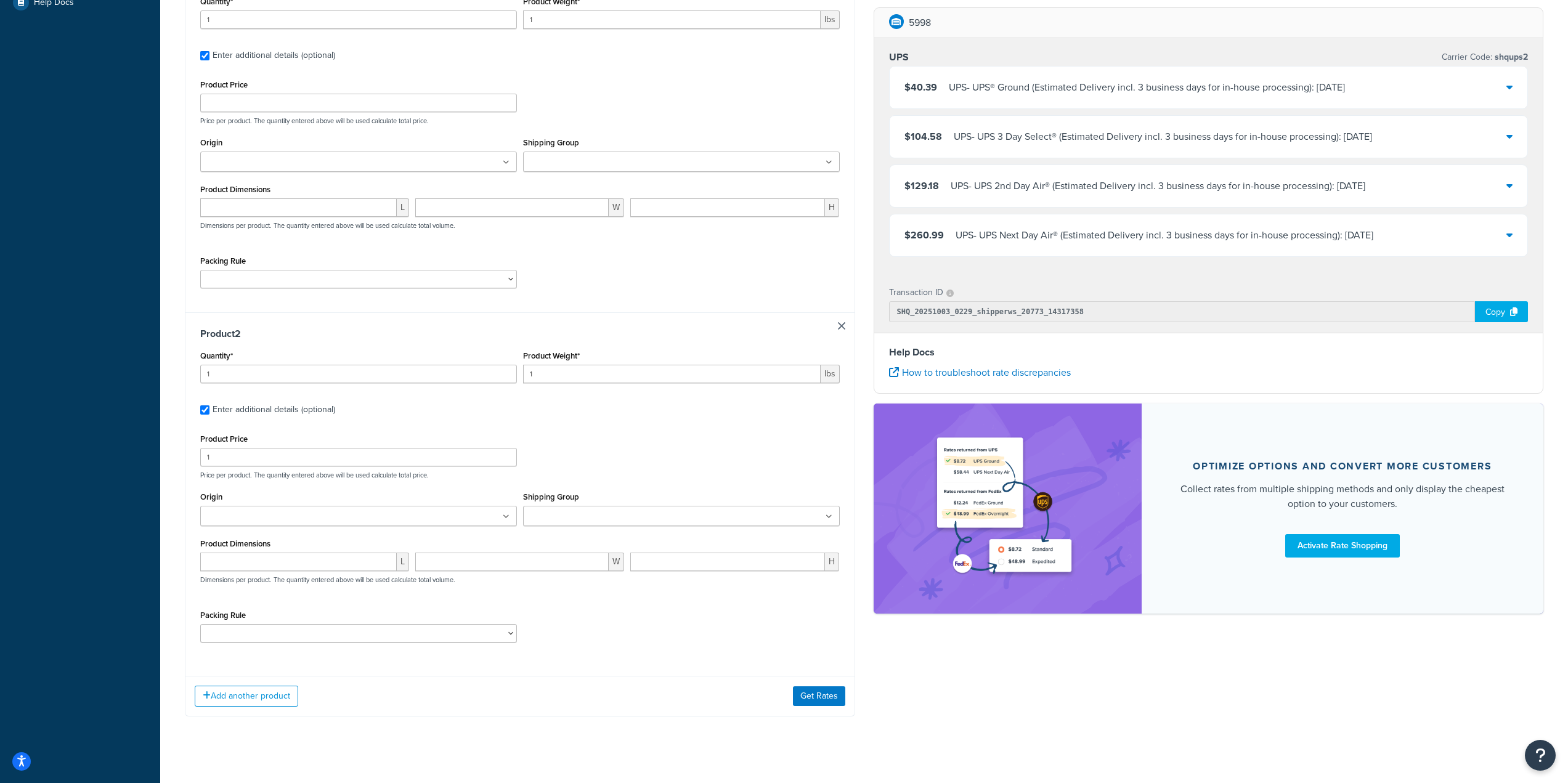
scroll to position [370, 0]
click at [313, 513] on ul at bounding box center [358, 514] width 317 height 21
click at [292, 278] on select "separate-packaging" at bounding box center [358, 278] width 317 height 19
click at [282, 211] on input "number" at bounding box center [298, 206] width 196 height 19
click at [277, 151] on ul at bounding box center [358, 160] width 317 height 21
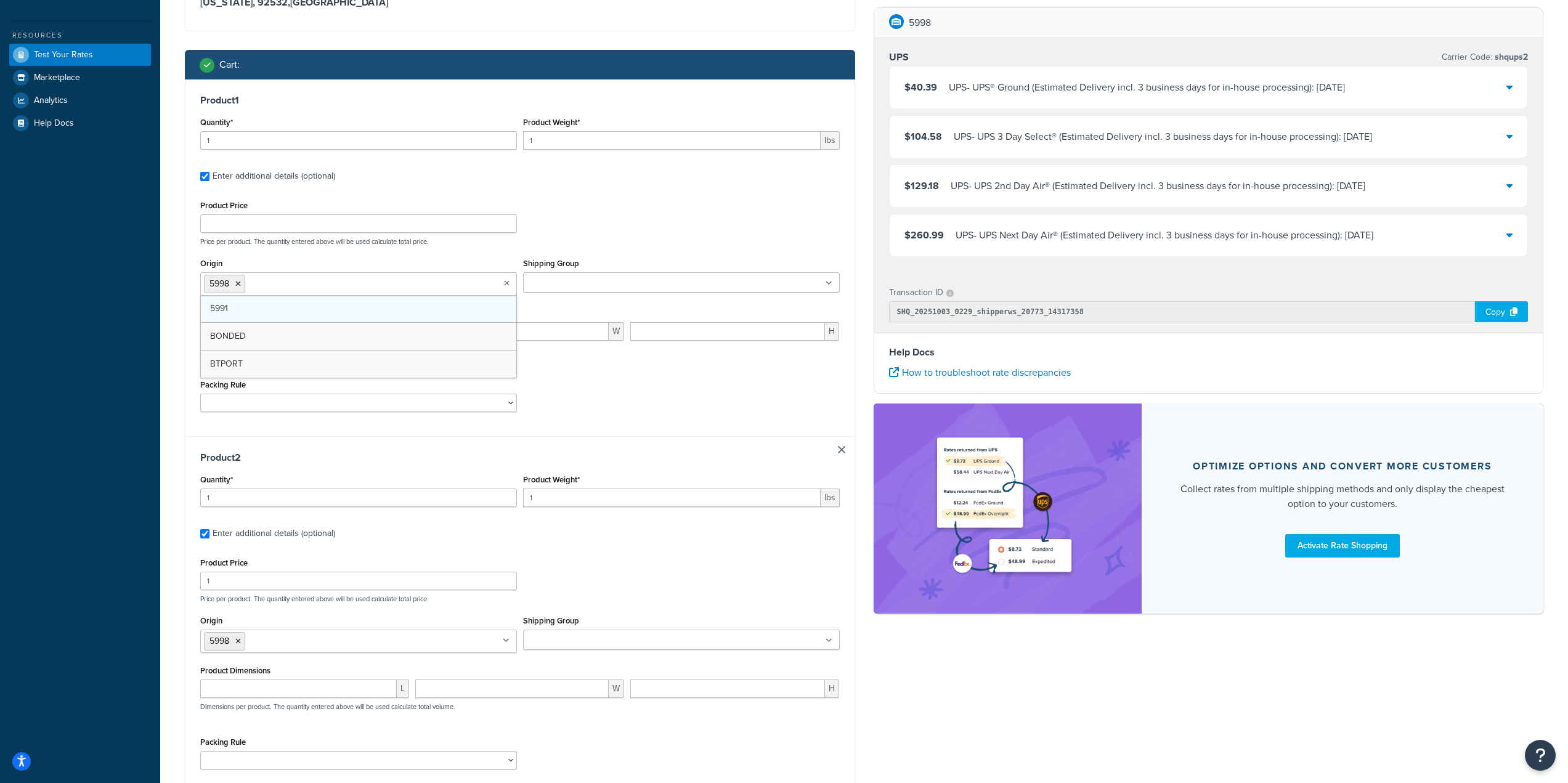
scroll to position [247, 0]
click at [239, 289] on li "5998" at bounding box center [224, 284] width 41 height 19
click at [238, 287] on icon at bounding box center [238, 285] width 5 height 7
click at [585, 213] on div "Product Price Price per product. The quantity entered above will be used calcul…" at bounding box center [520, 221] width 646 height 48
click at [199, 179] on div "Product 1 Quantity* 1 Product Weight* 1 lbs Enter additional details (optional)…" at bounding box center [520, 257] width 669 height 354
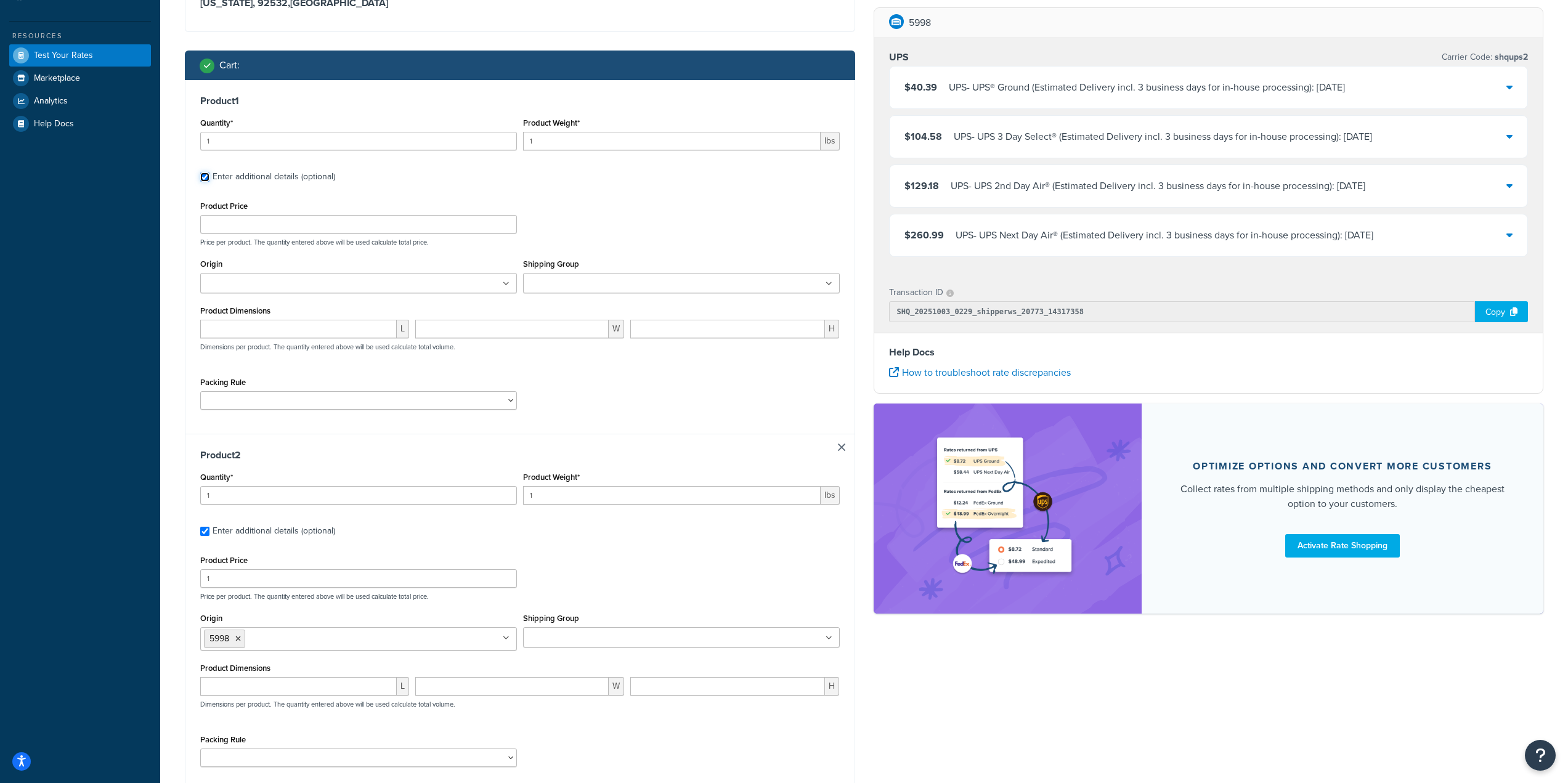
click at [204, 179] on input "Enter additional details (optional)" at bounding box center [204, 177] width 9 height 9
checkbox input "false"
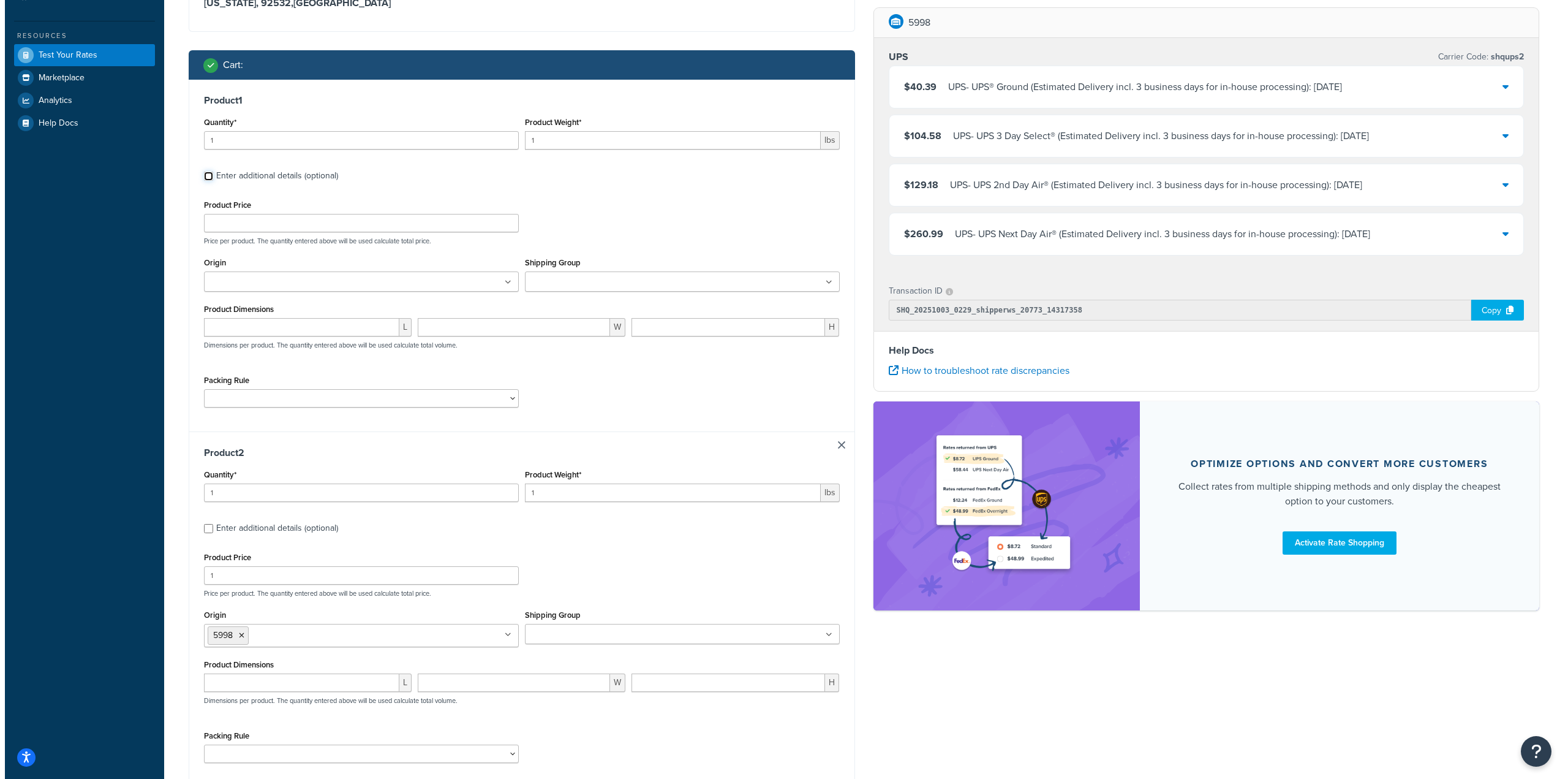
scroll to position [0, 0]
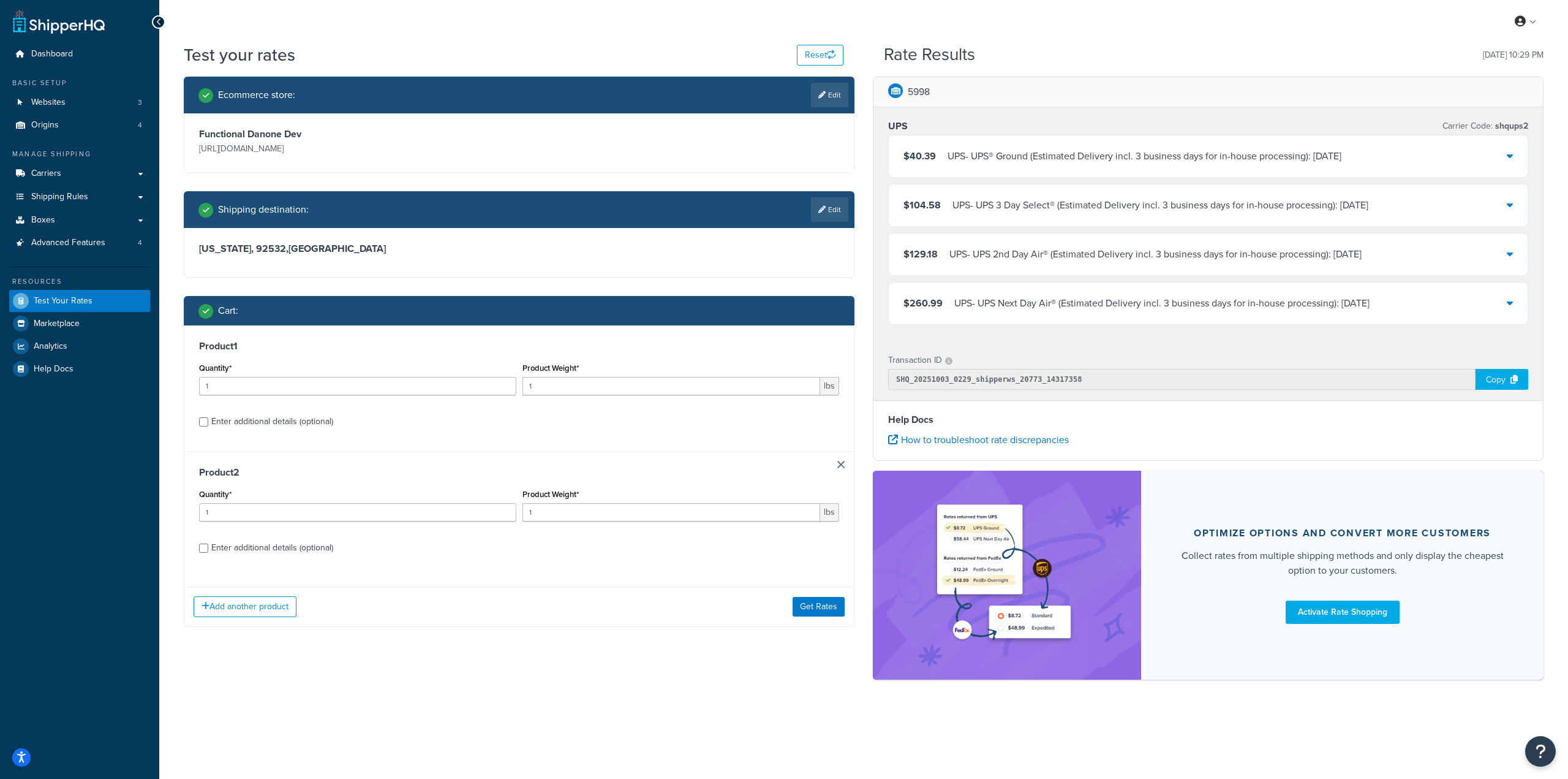
click at [209, 553] on div "Enter additional details (optional)" at bounding box center [519, 546] width 640 height 20
click at [208, 552] on input "Enter additional details (optional)" at bounding box center [203, 548] width 9 height 9
checkbox input "true"
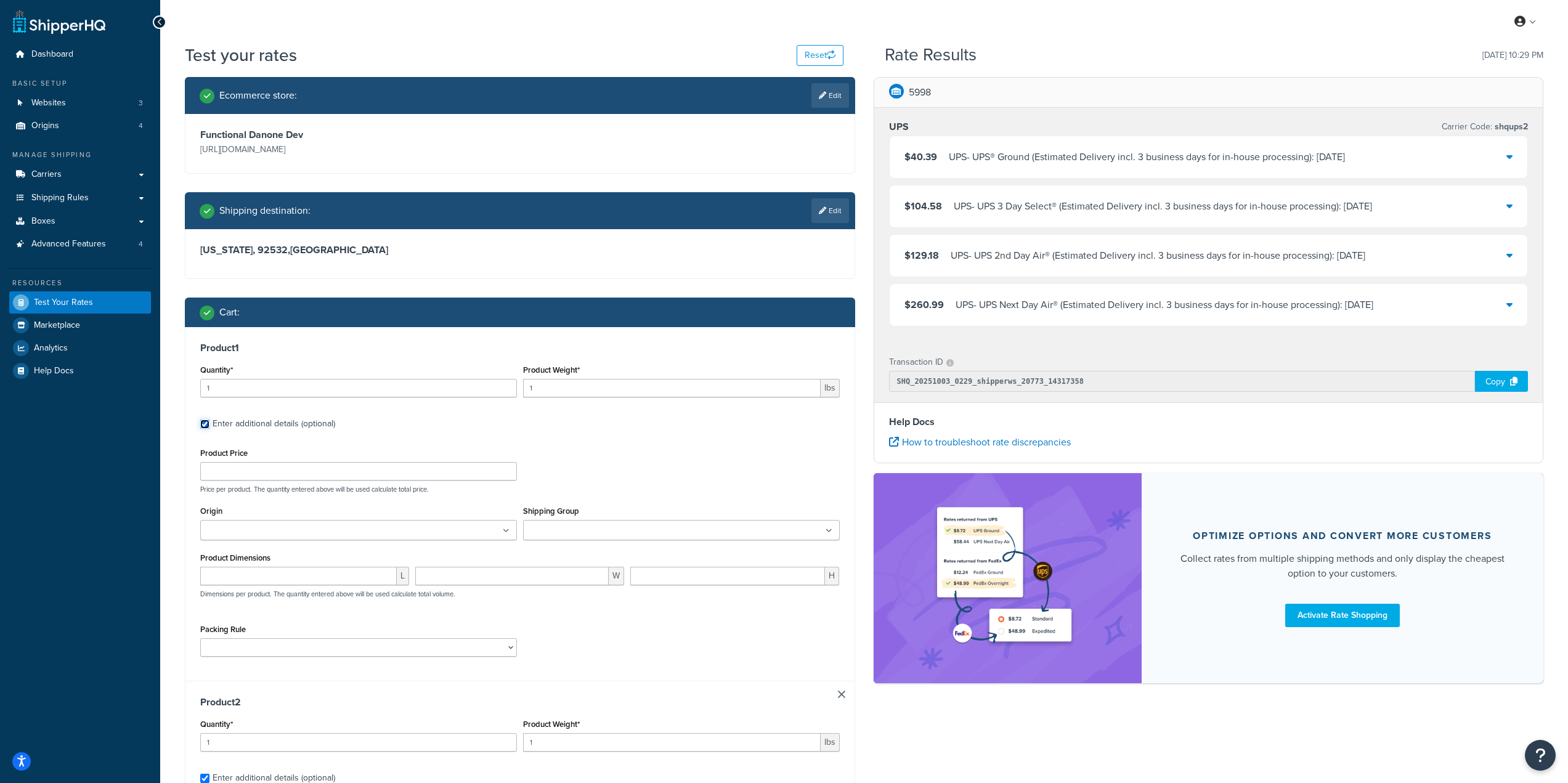
click at [206, 426] on input "Enter additional details (optional)" at bounding box center [204, 424] width 9 height 9
checkbox input "false"
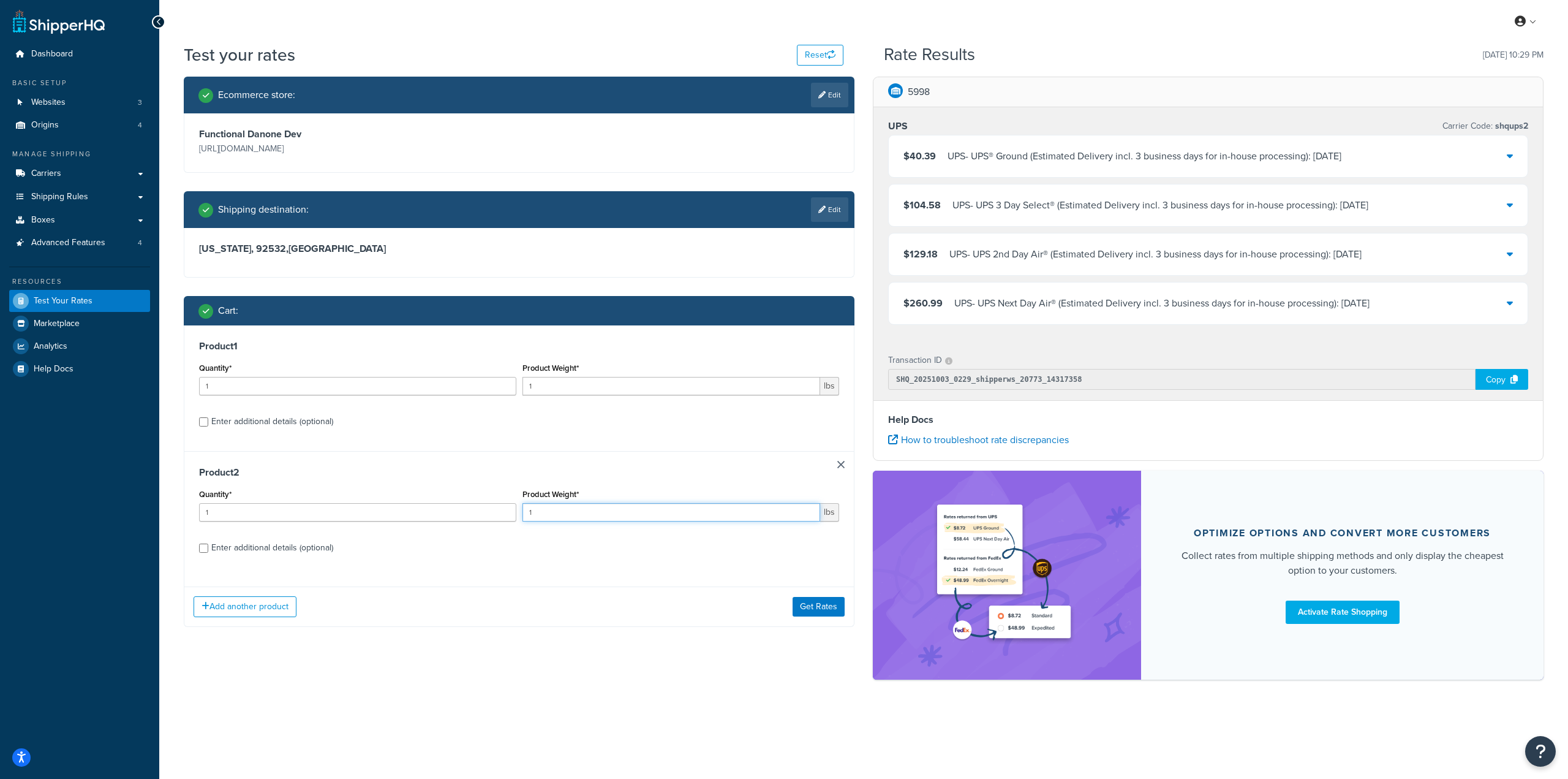
click at [629, 506] on input "1" at bounding box center [671, 512] width 298 height 19
drag, startPoint x: 579, startPoint y: 510, endPoint x: 417, endPoint y: 499, distance: 162.4
click at [417, 499] on div "Quantity* 1 Product Weight* 1 lbs" at bounding box center [519, 508] width 646 height 44
type input "21"
click at [546, 386] on input "1" at bounding box center [671, 386] width 298 height 19
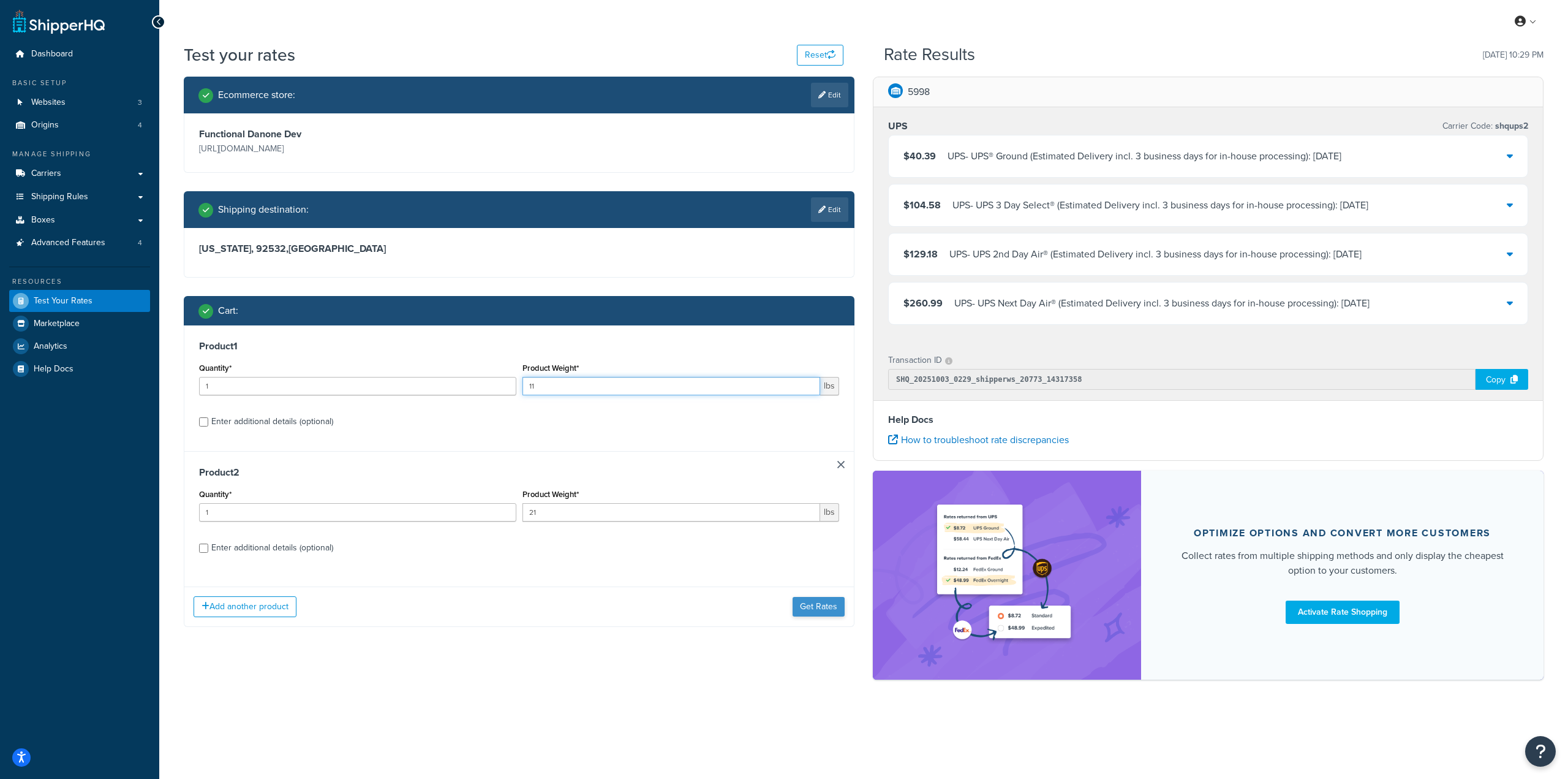
type input "11"
click at [820, 607] on button "Get Rates" at bounding box center [819, 607] width 52 height 20
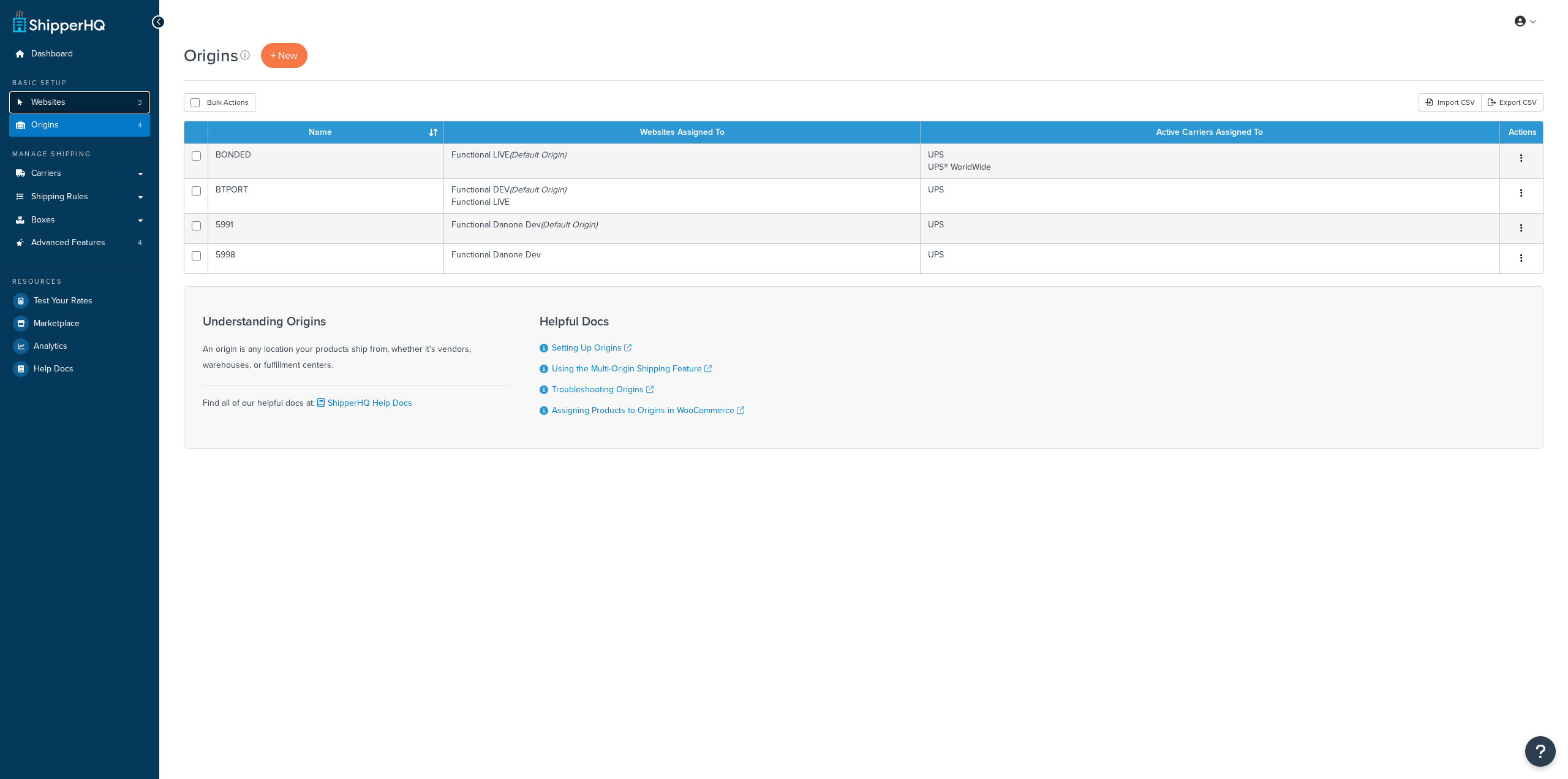
click at [72, 96] on link "Websites 3" at bounding box center [79, 103] width 141 height 23
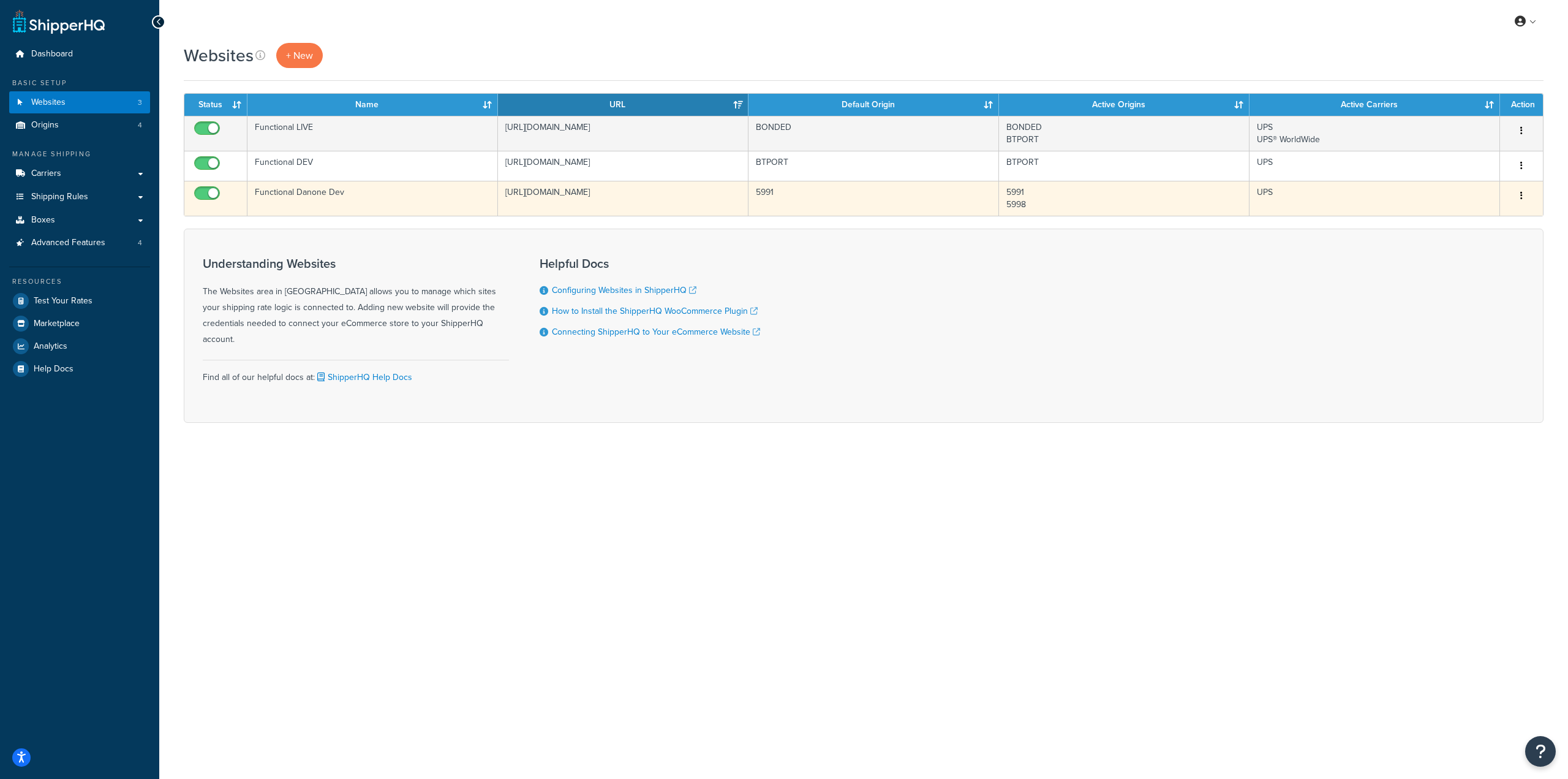
click at [1526, 201] on button "button" at bounding box center [1521, 196] width 17 height 20
click at [1456, 223] on link "Edit" at bounding box center [1471, 220] width 97 height 25
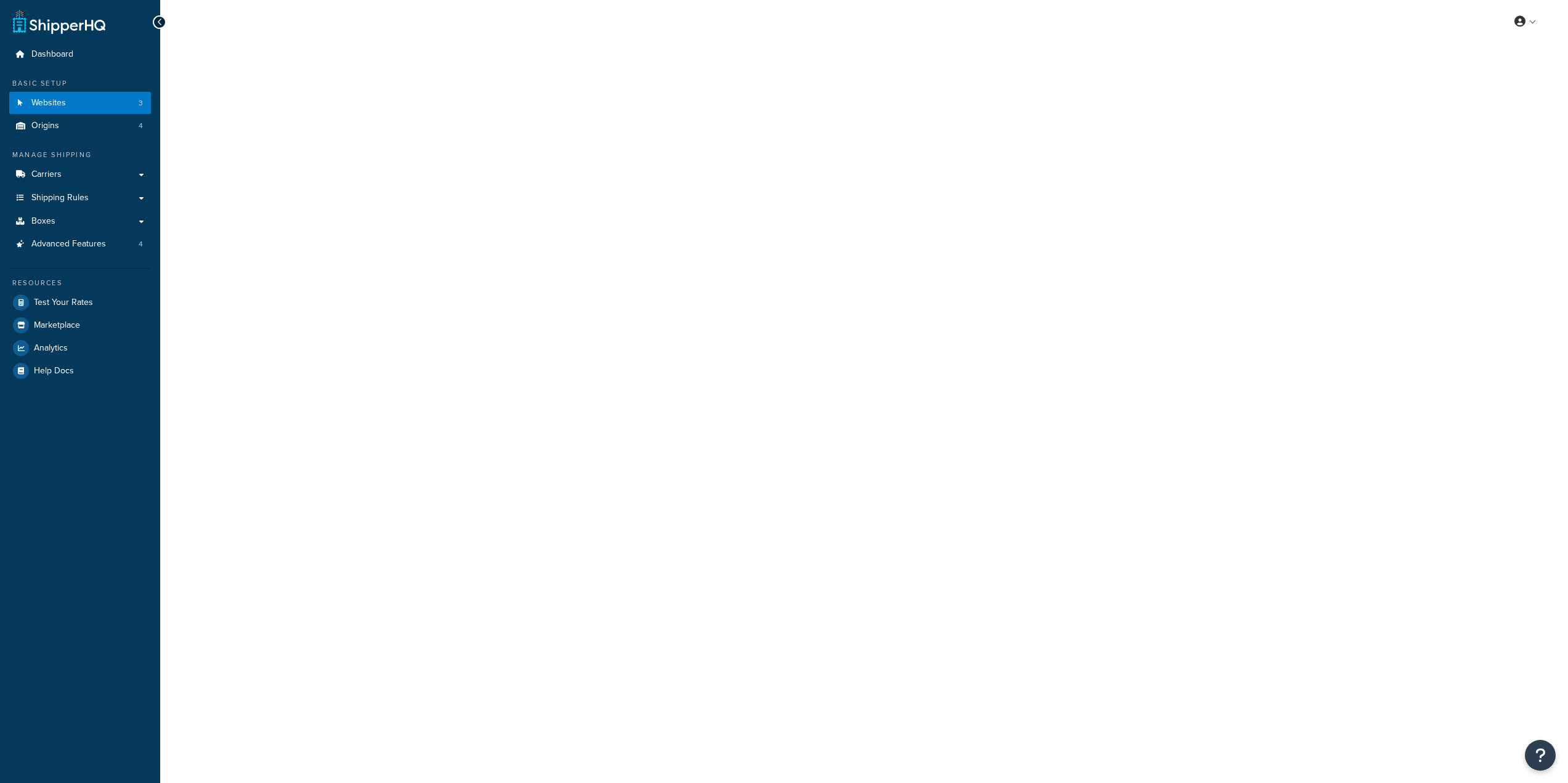
select select "170725"
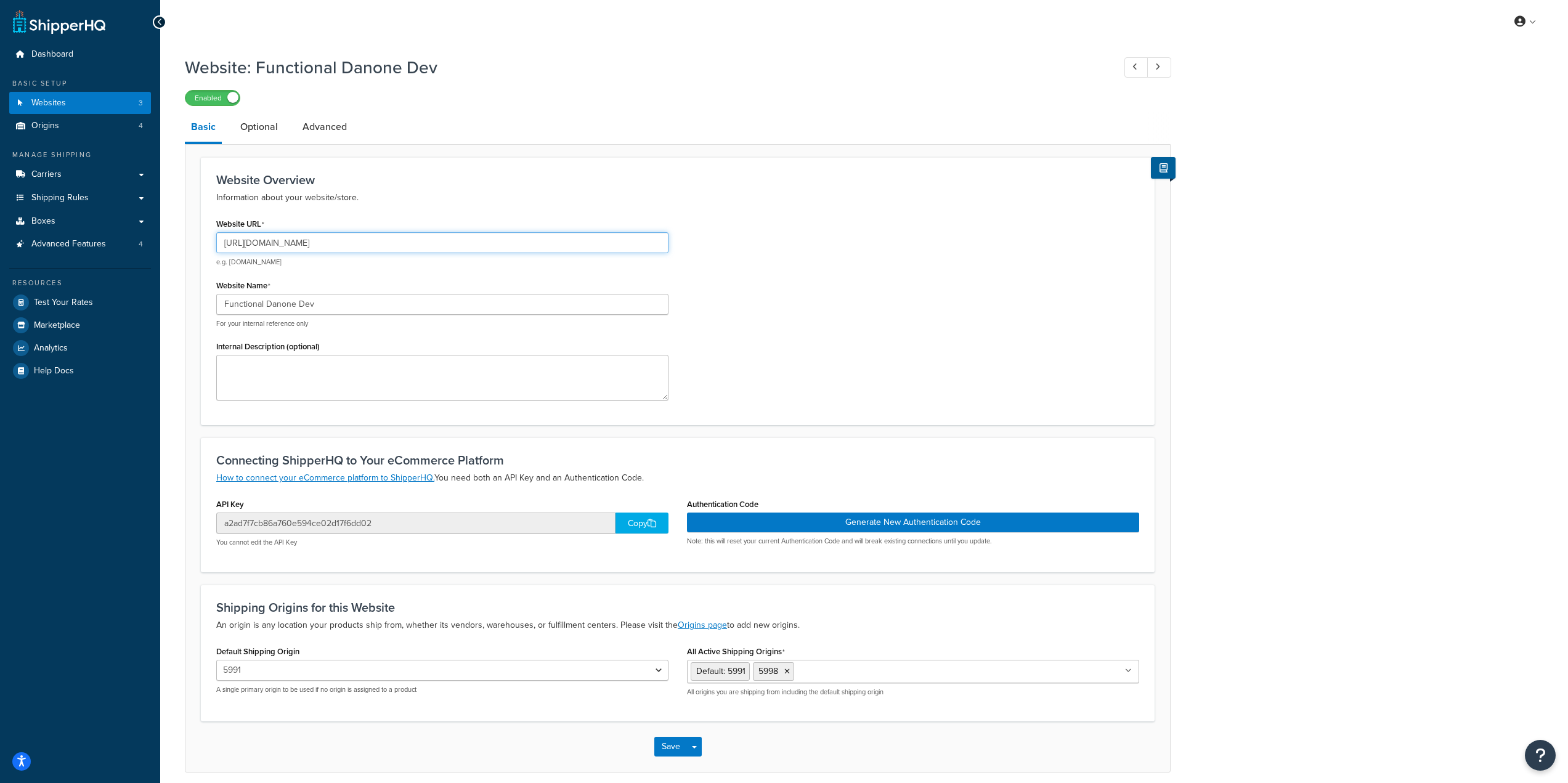
click at [413, 243] on input "[URL][DOMAIN_NAME]" at bounding box center [442, 242] width 452 height 21
drag, startPoint x: 446, startPoint y: 257, endPoint x: 450, endPoint y: 249, distance: 8.9
click at [449, 252] on div "[URL][DOMAIN_NAME] e.g. [DOMAIN_NAME]" at bounding box center [442, 249] width 452 height 35
click at [453, 245] on input "[URL][DOMAIN_NAME]" at bounding box center [442, 242] width 452 height 21
click at [773, 262] on div "Website URL [URL][DOMAIN_NAME] e.g. [DOMAIN_NAME] Website Name Functional Danon…" at bounding box center [678, 312] width 941 height 195
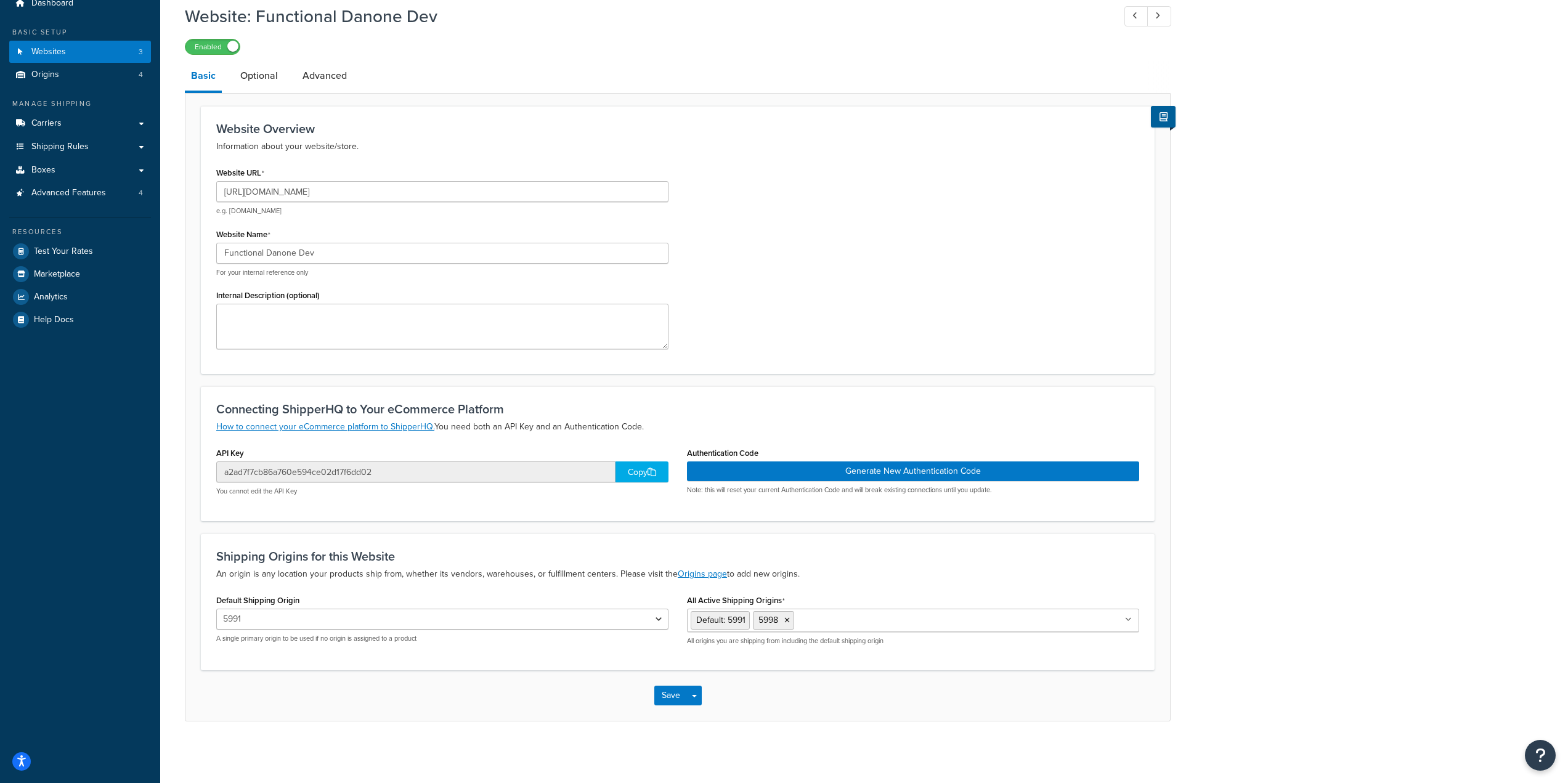
scroll to position [53, 0]
click at [671, 695] on button "Save" at bounding box center [671, 696] width 33 height 20
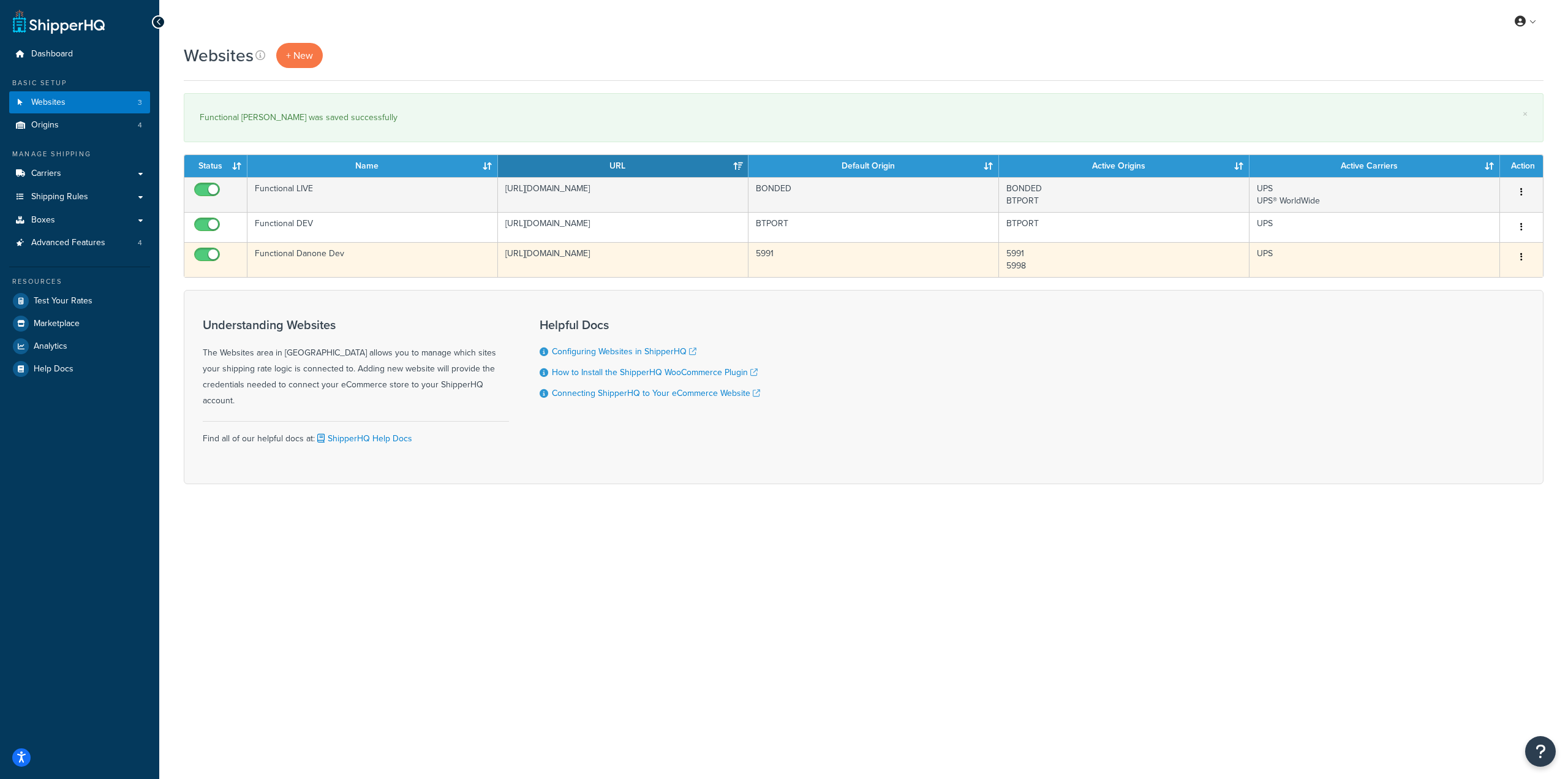
click at [1526, 259] on button "button" at bounding box center [1521, 258] width 17 height 20
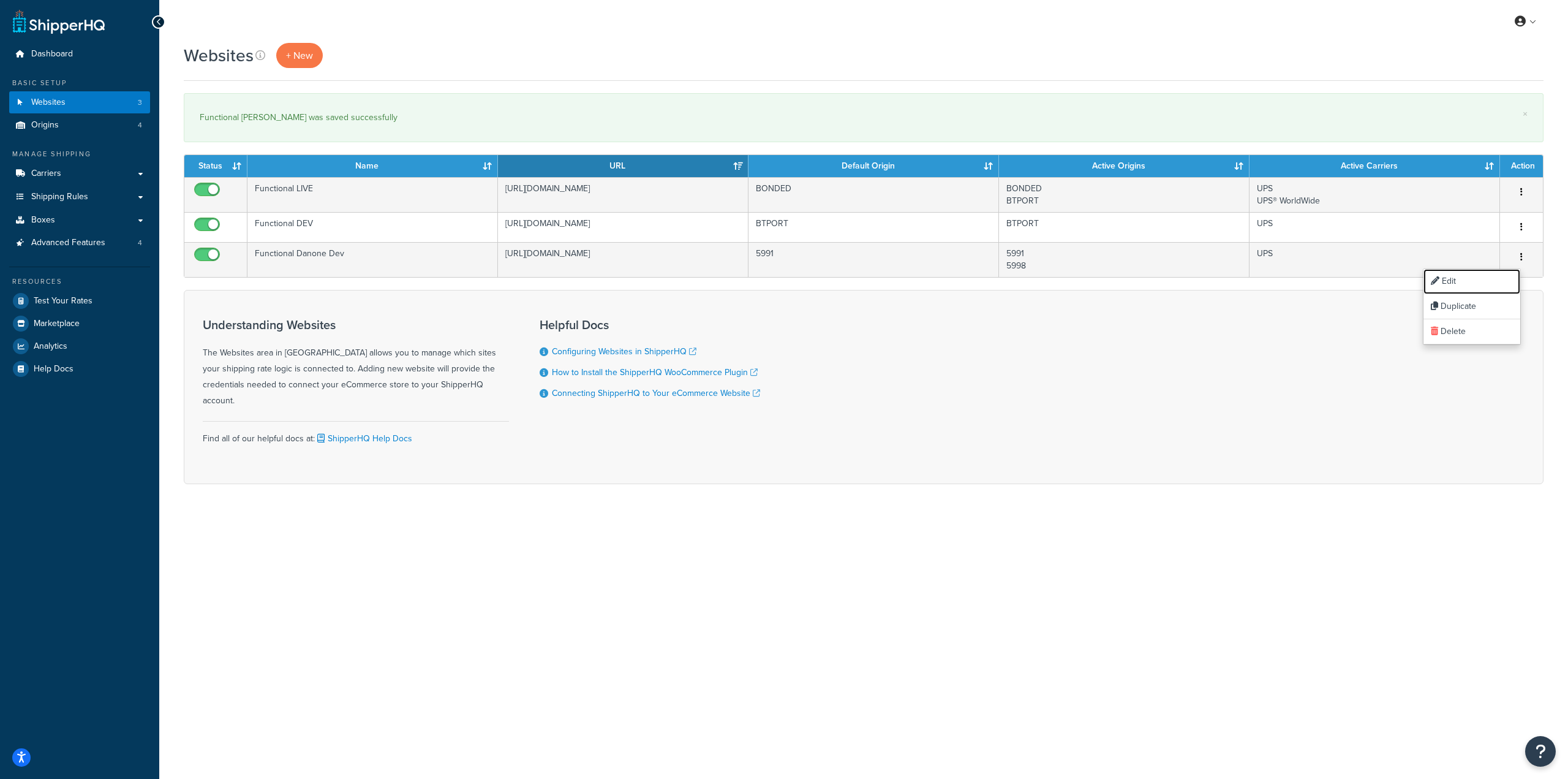
click at [1476, 277] on link "Edit" at bounding box center [1471, 282] width 97 height 25
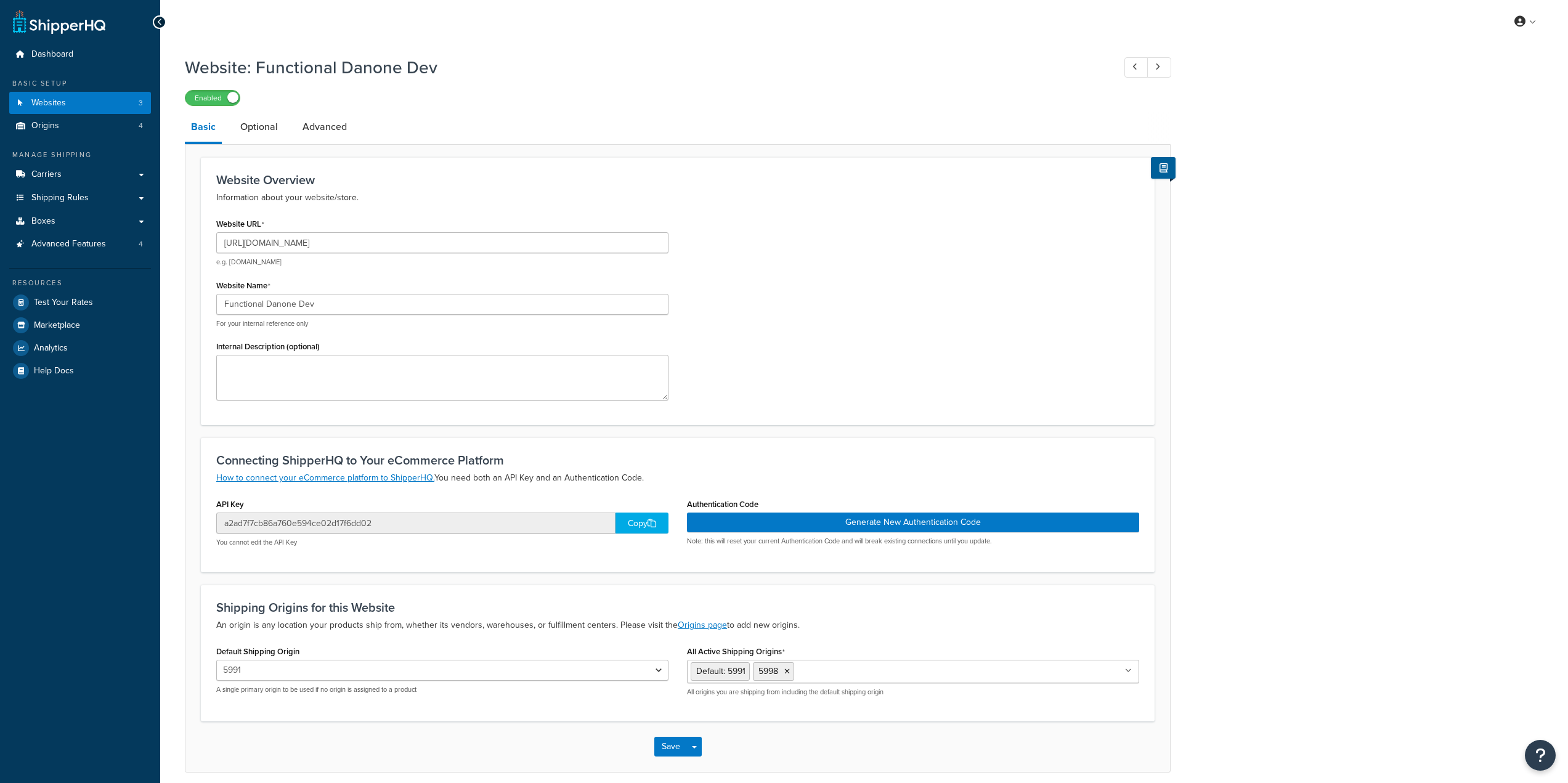
select select "170725"
click at [319, 481] on link "How to connect your eCommerce platform to ShipperHQ." at bounding box center [325, 478] width 218 height 12
click at [792, 527] on button "Generate New Authentication Code" at bounding box center [913, 522] width 452 height 20
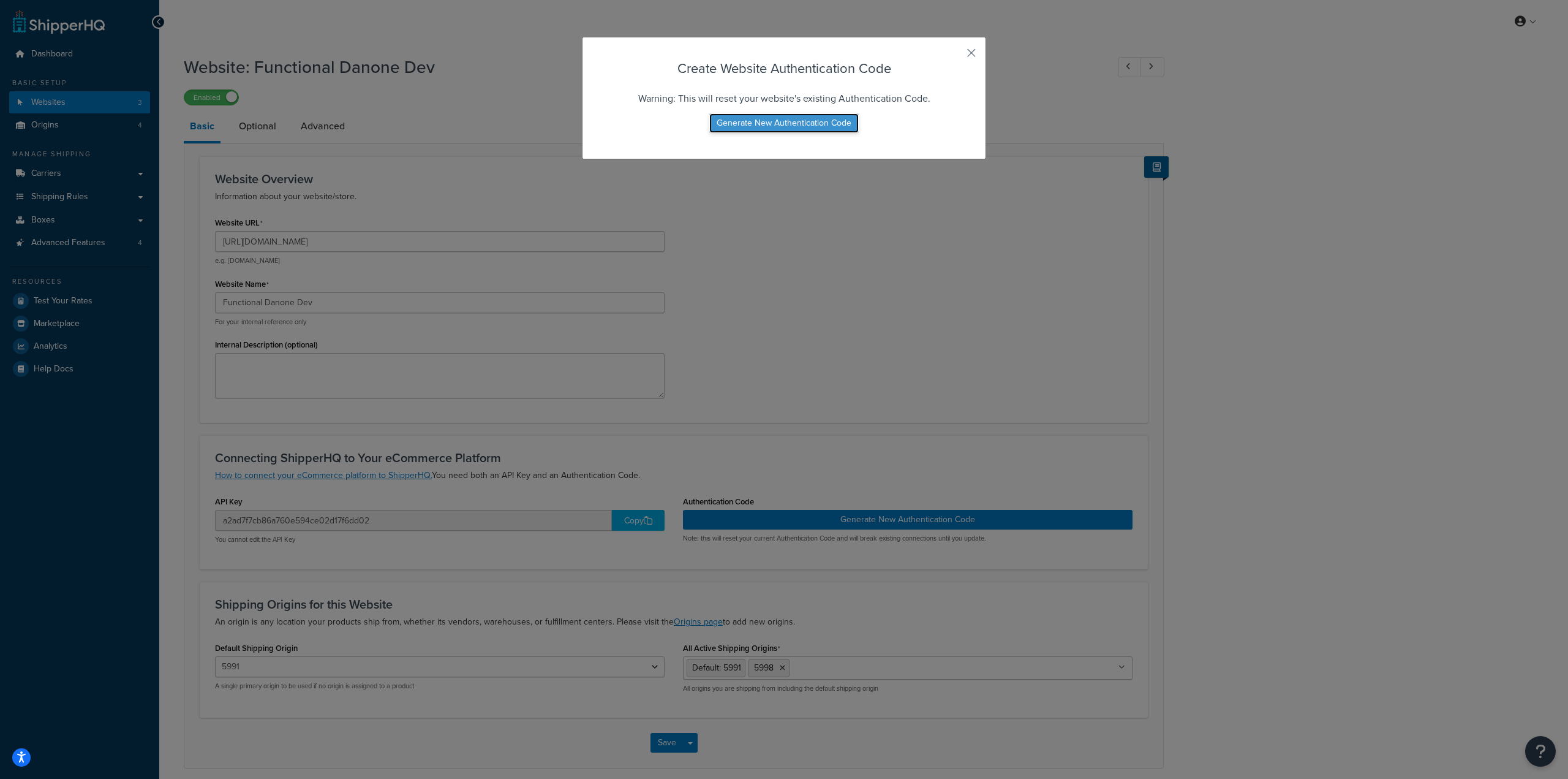
click at [780, 127] on button "Generate New Authentication Code" at bounding box center [784, 123] width 149 height 20
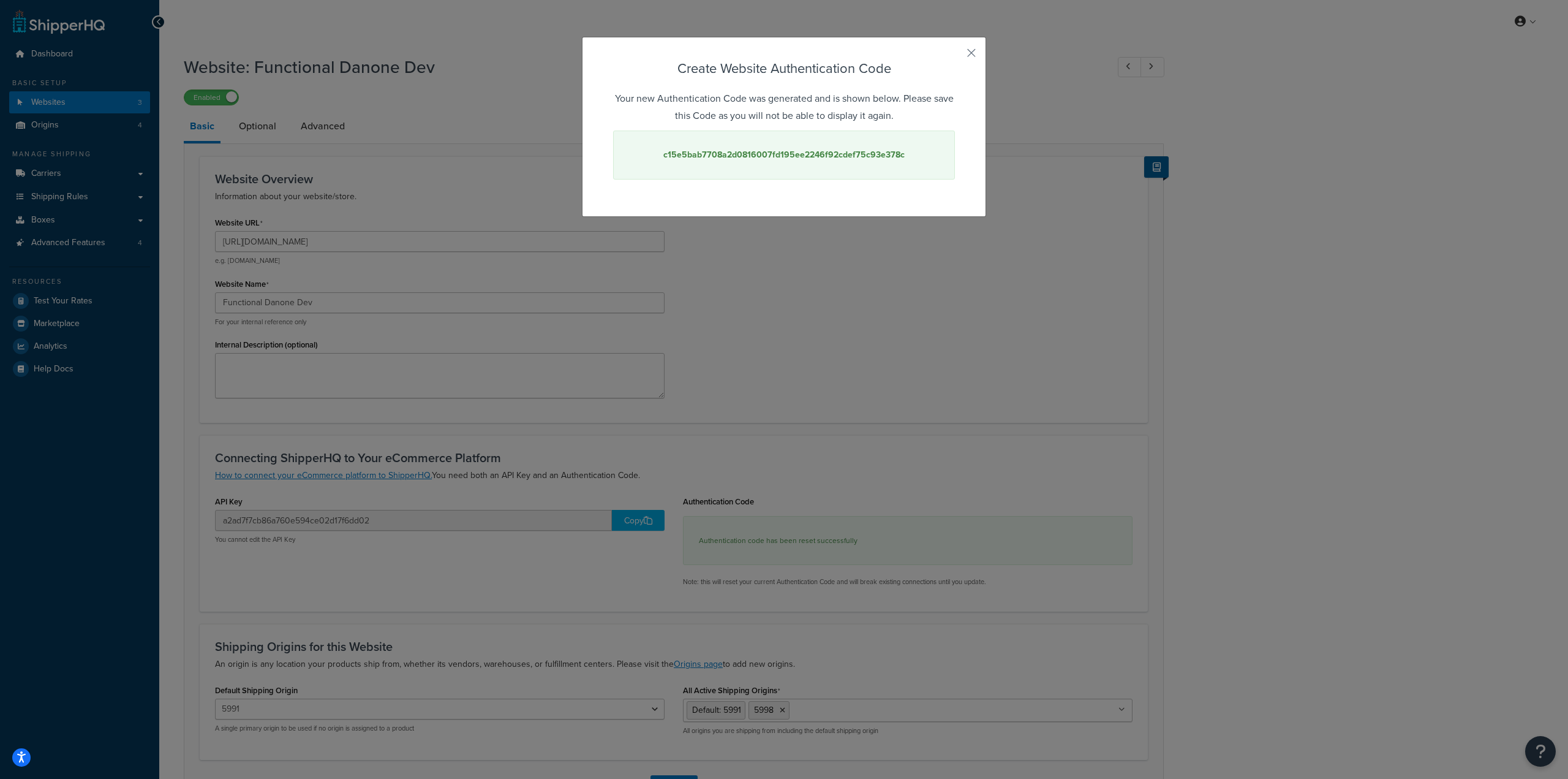
click at [804, 155] on strong "c15e5bab7708a2d0816007fd195ee2246f92cdef75c93e378c" at bounding box center [784, 155] width 242 height 12
copy strong "c15e5bab7708a2d0816007fd195ee2246f92cdef75c93e378c"
click at [976, 52] on div "Create Website Authentication Code Your new Authentication Code was generated a…" at bounding box center [783, 126] width 404 height 180
click at [954, 56] on button "button" at bounding box center [953, 57] width 3 height 3
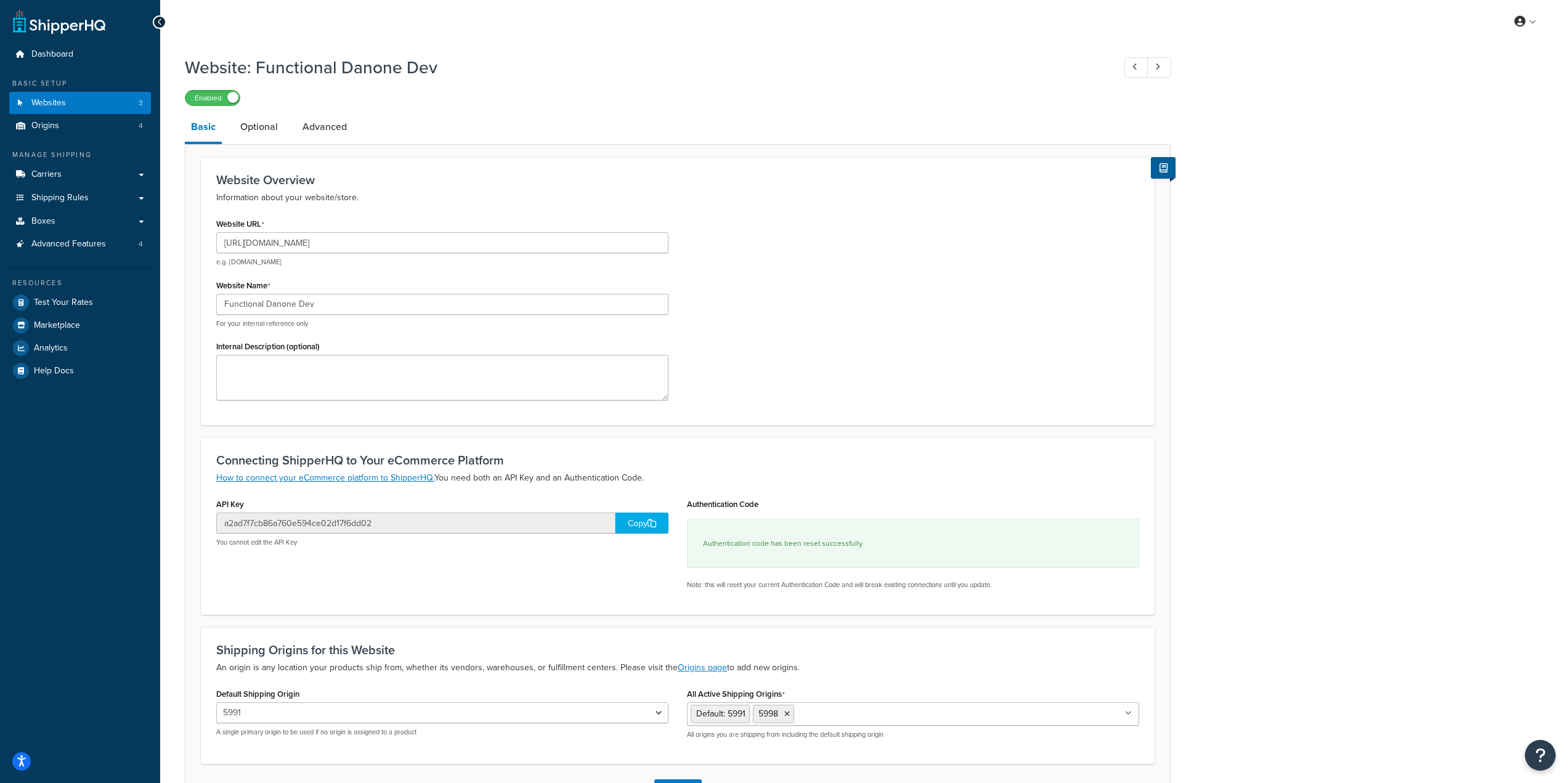
click at [648, 527] on icon at bounding box center [652, 523] width 9 height 9
click at [90, 106] on link "Websites 3" at bounding box center [79, 104] width 142 height 23
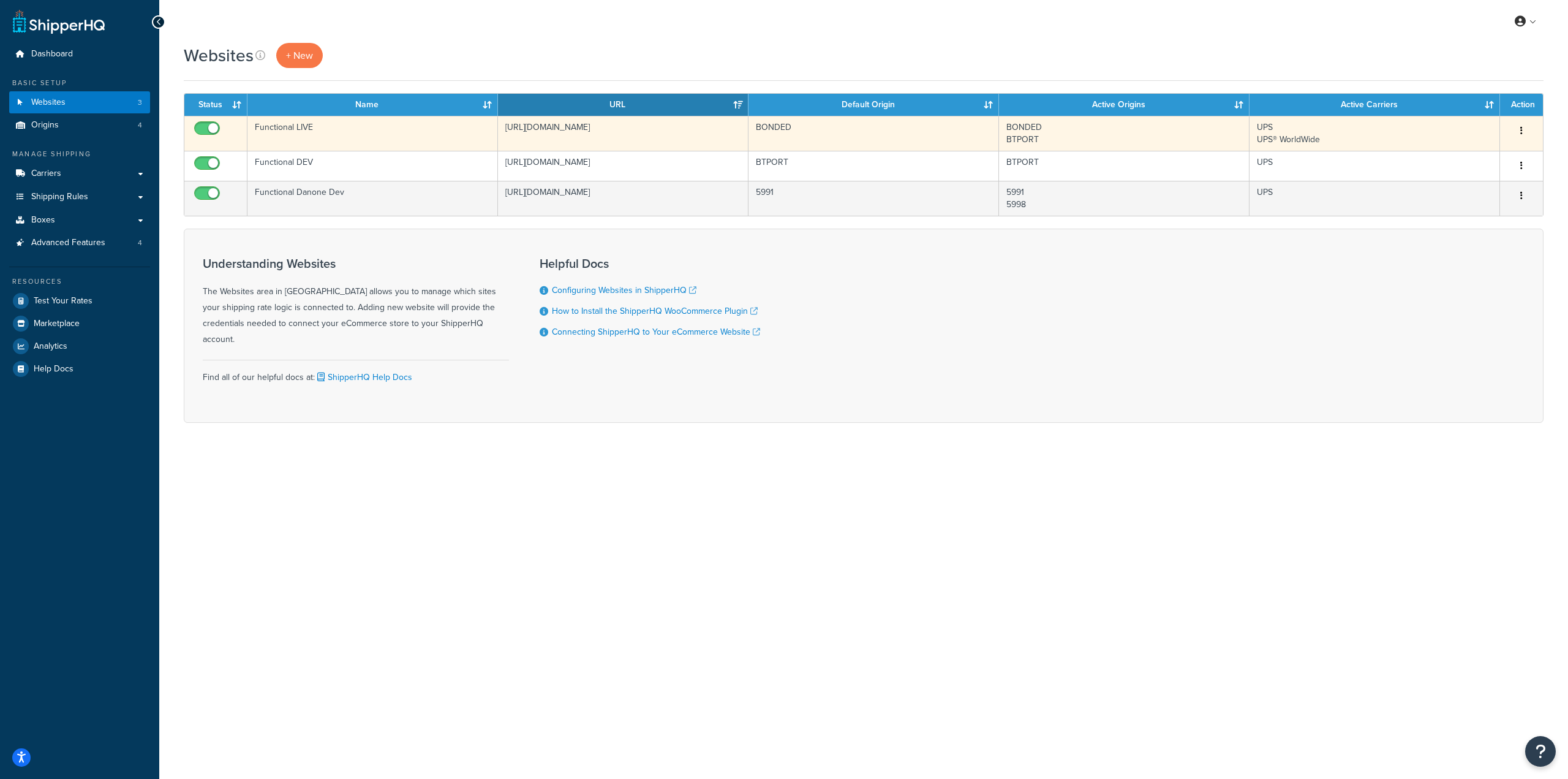
click at [1516, 125] on button "button" at bounding box center [1521, 131] width 17 height 20
click at [1447, 159] on link "Edit" at bounding box center [1471, 155] width 97 height 25
